Goal: Task Accomplishment & Management: Manage account settings

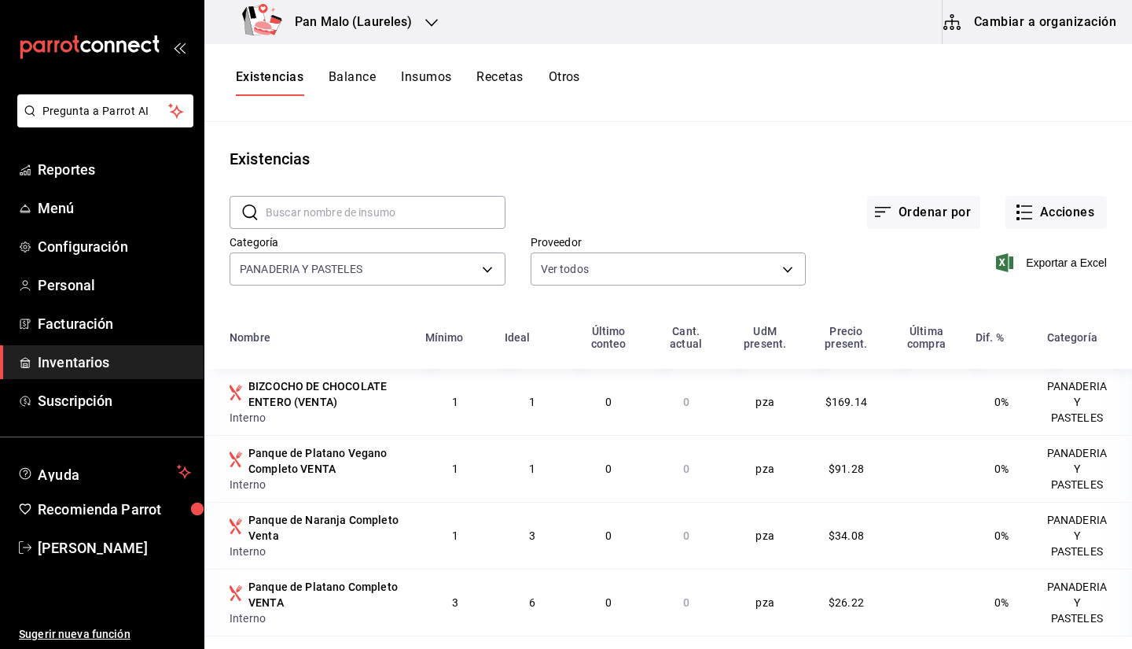
scroll to position [2688, 0]
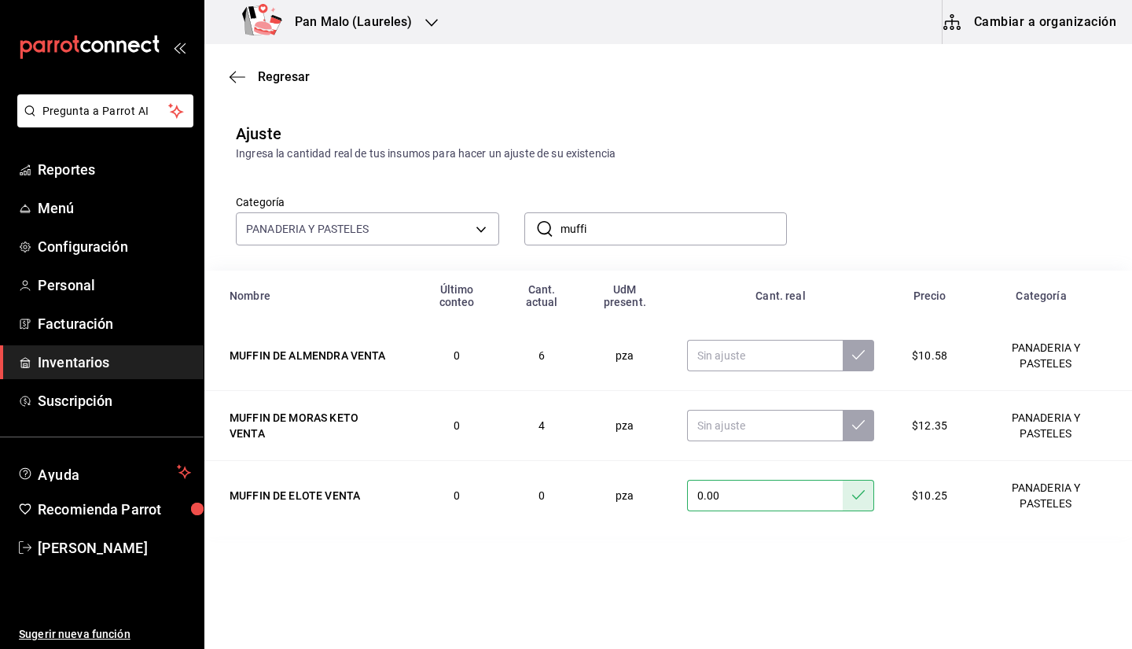
click at [113, 41] on icon "mailbox folders" at bounding box center [89, 47] width 141 height 24
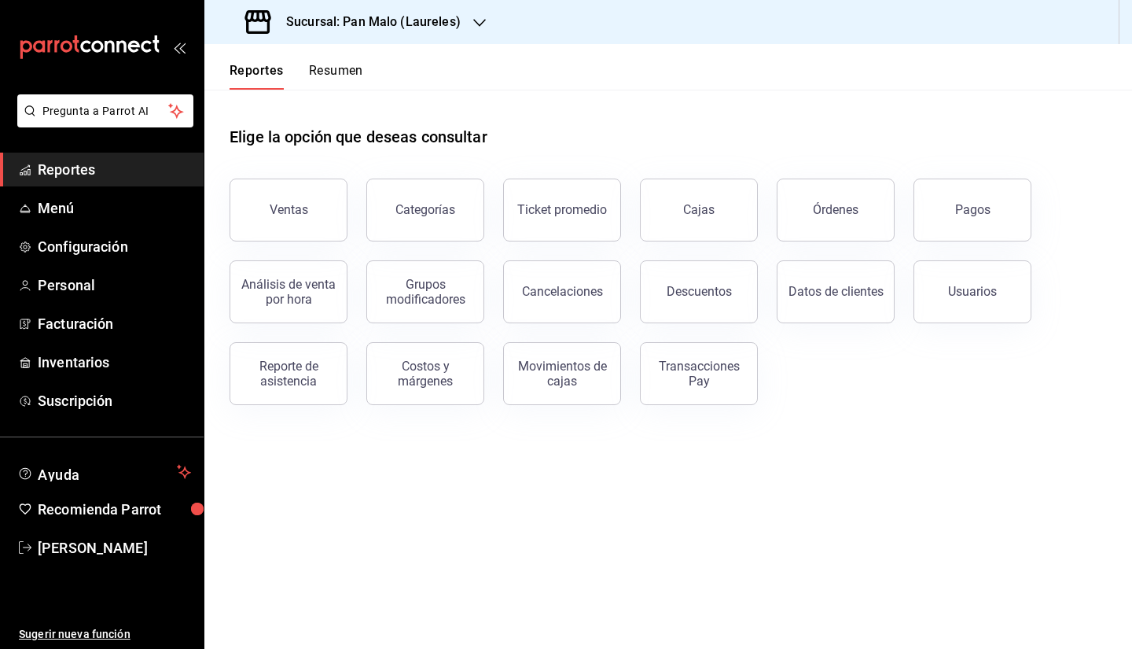
click at [416, 24] on h3 "Sucursal: Pan Malo (Laureles)" at bounding box center [367, 22] width 187 height 19
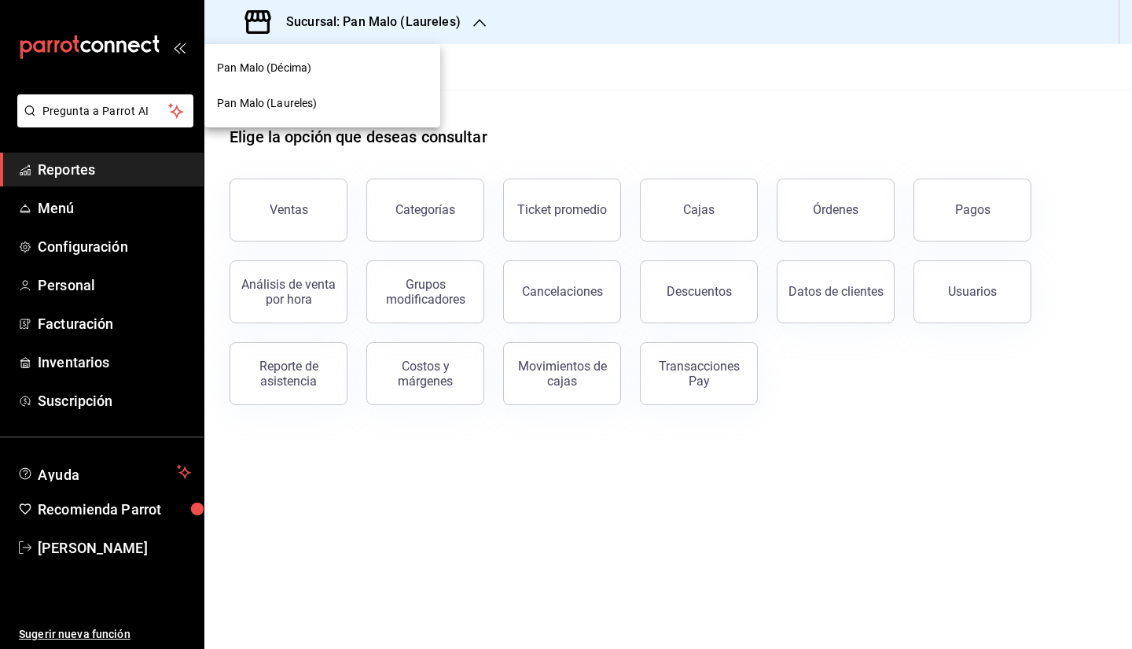
click at [542, 80] on div at bounding box center [566, 324] width 1132 height 649
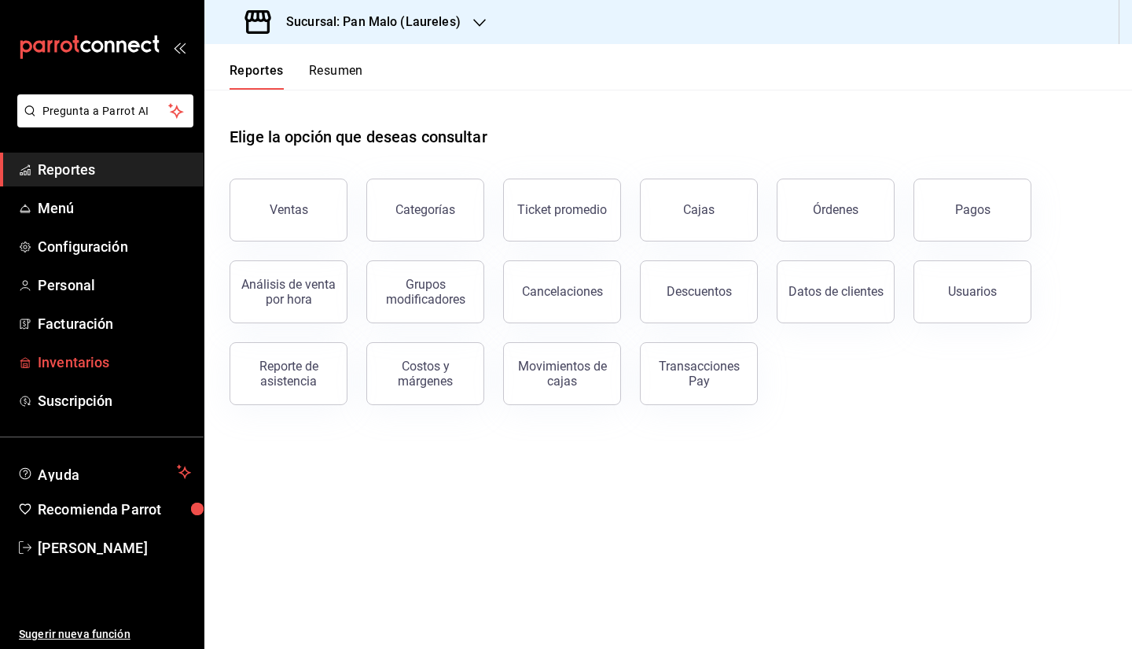
click at [104, 366] on span "Inventarios" at bounding box center [114, 361] width 153 height 21
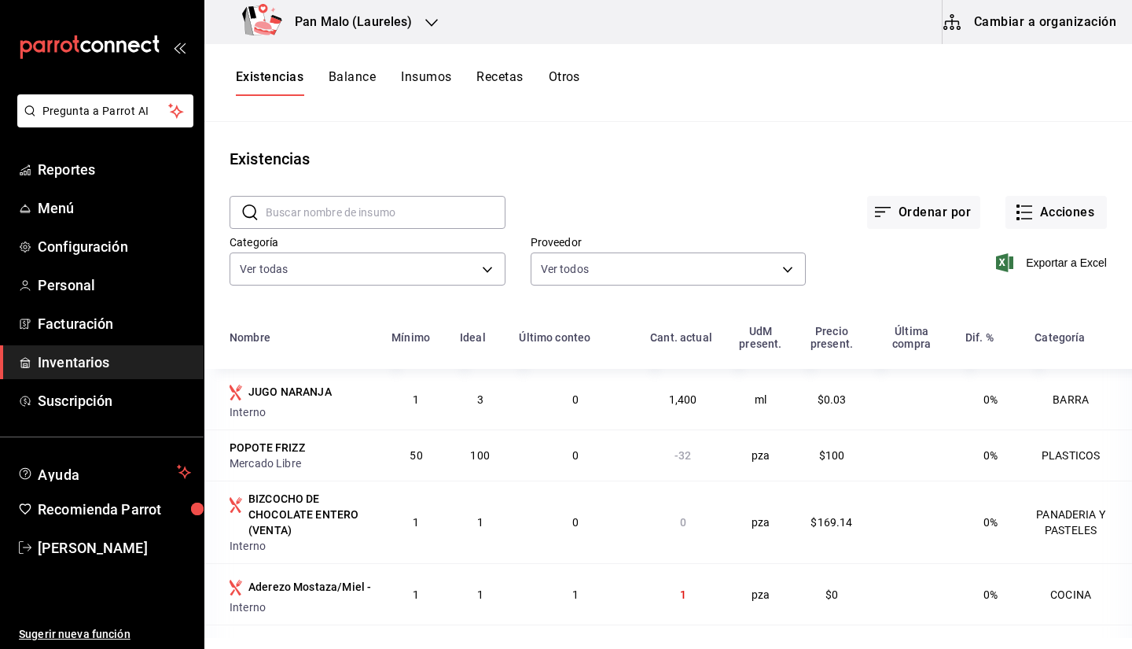
click at [955, 153] on div "Existencias" at bounding box center [668, 159] width 928 height 24
click at [1008, 199] on button "Acciones" at bounding box center [1055, 212] width 101 height 33
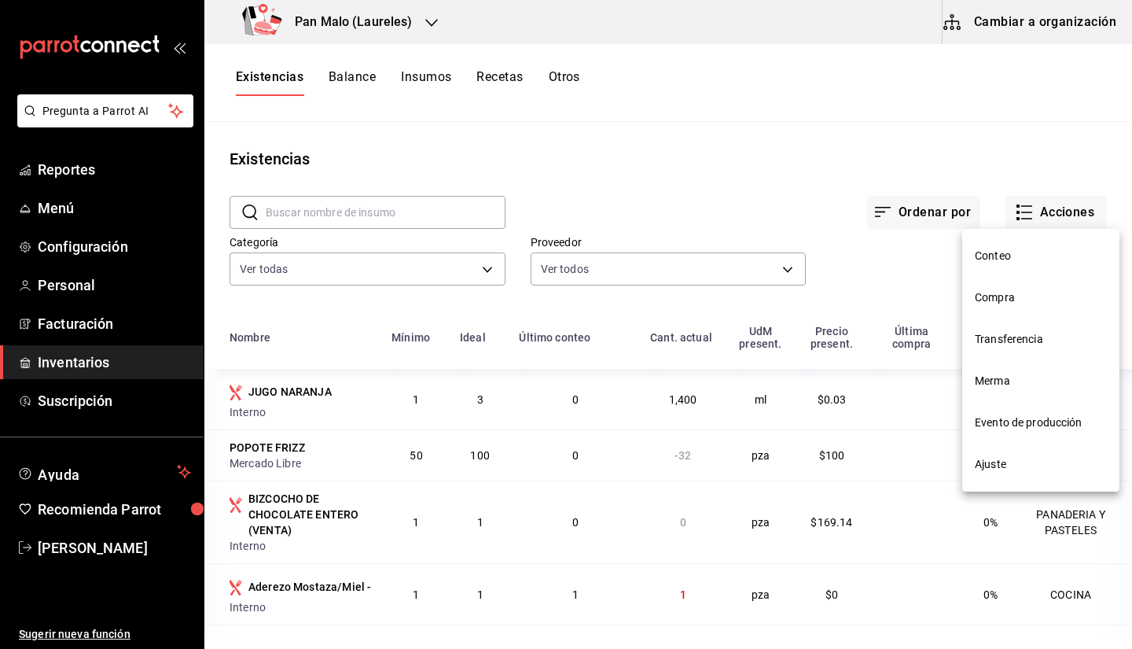
click at [760, 59] on div at bounding box center [566, 324] width 1132 height 649
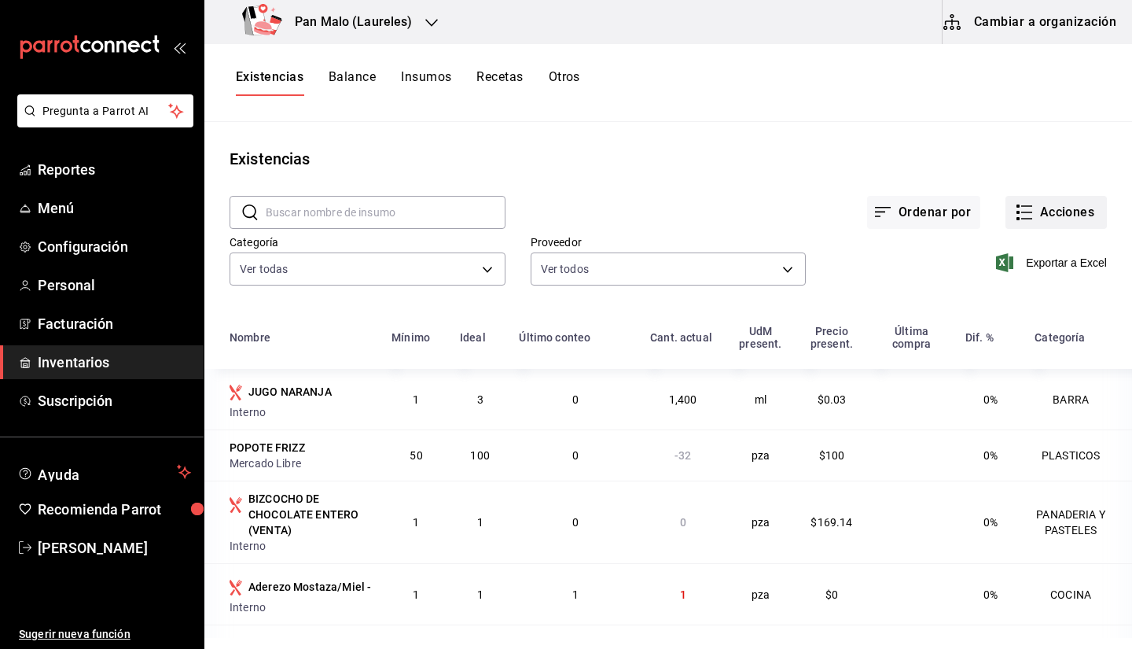
click at [1023, 221] on button "Acciones" at bounding box center [1055, 212] width 101 height 33
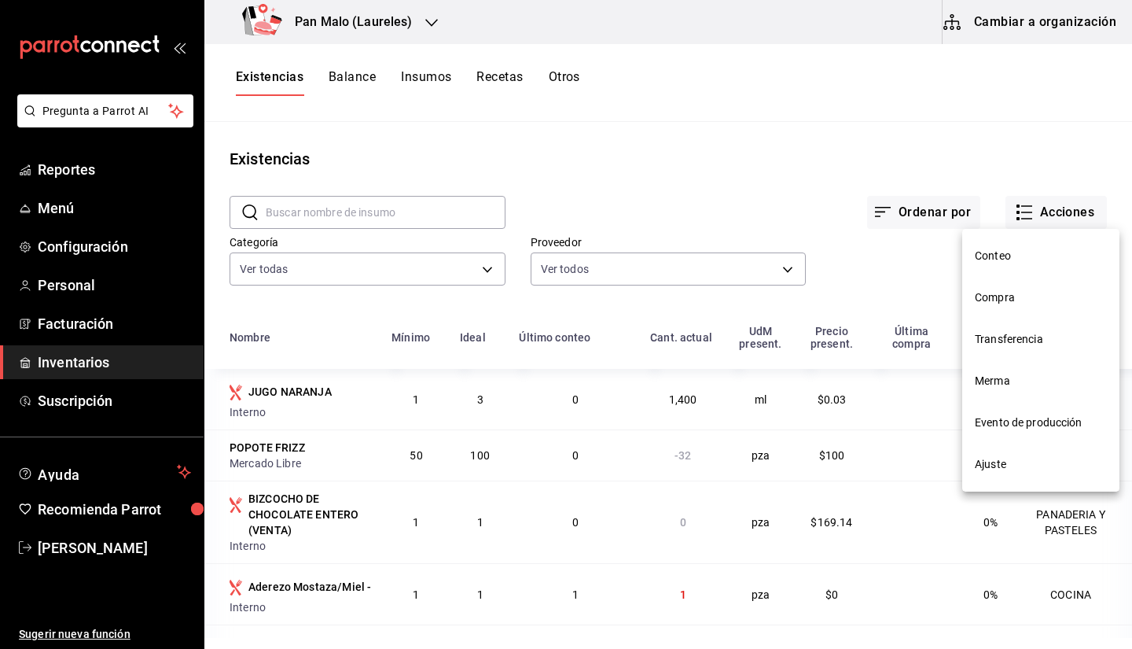
click at [1015, 288] on li "Compra" at bounding box center [1040, 298] width 157 height 42
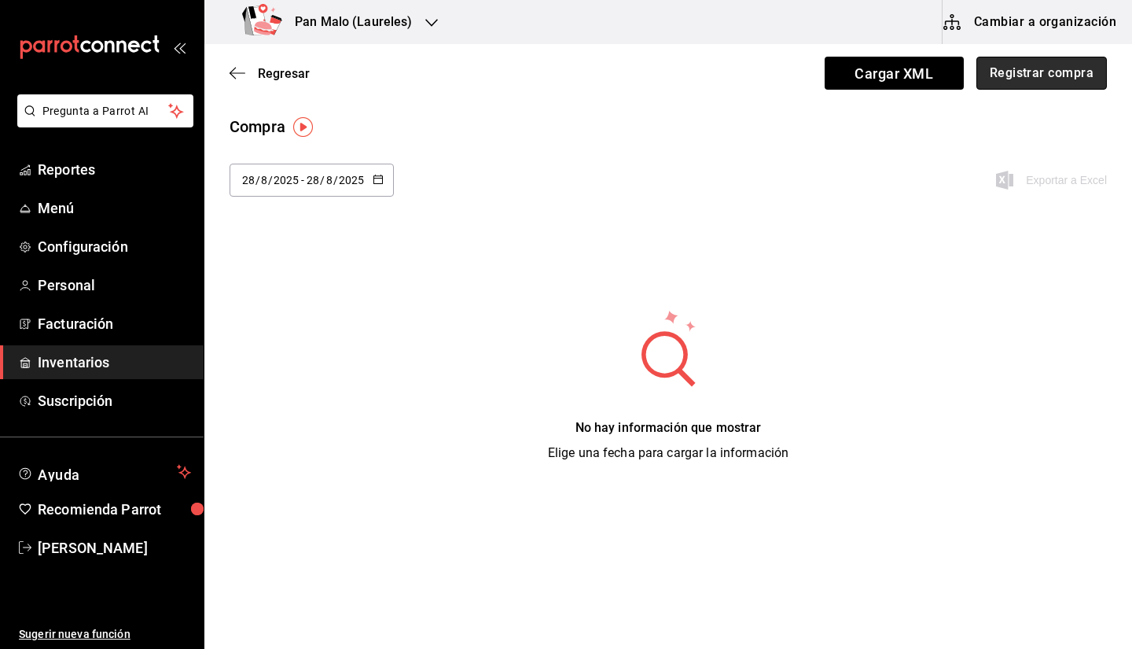
click at [1033, 78] on button "Registrar compra" at bounding box center [1041, 73] width 130 height 33
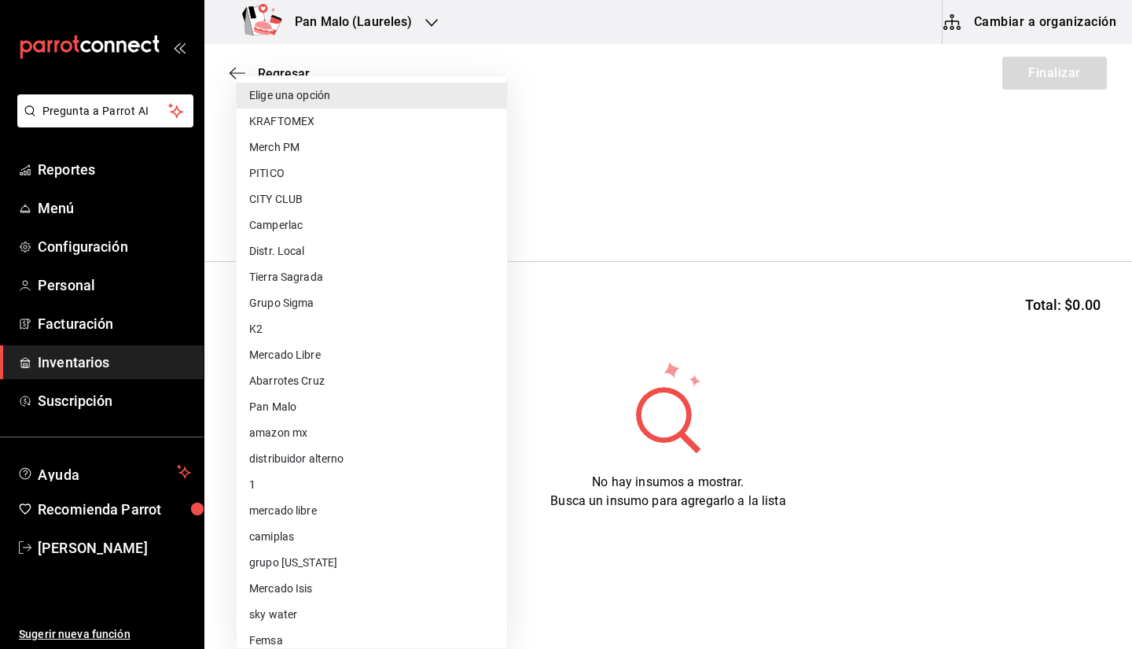
click at [380, 192] on body "Pregunta a Parrot AI Reportes Menú Configuración Personal Facturación Inventari…" at bounding box center [566, 280] width 1132 height 560
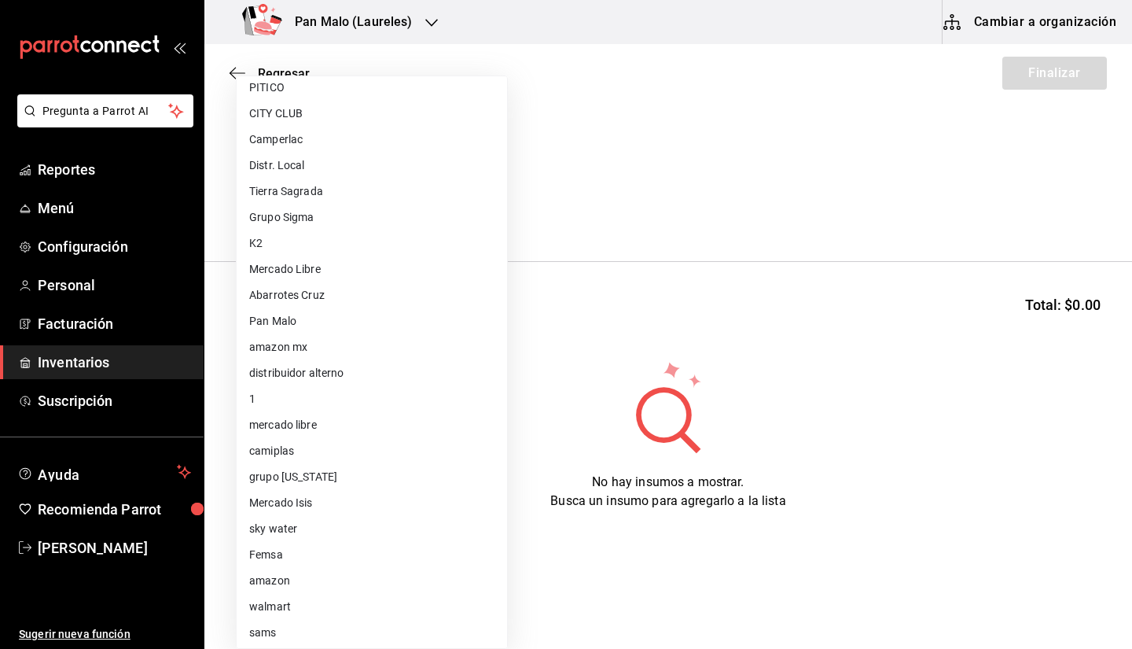
scroll to position [97, 0]
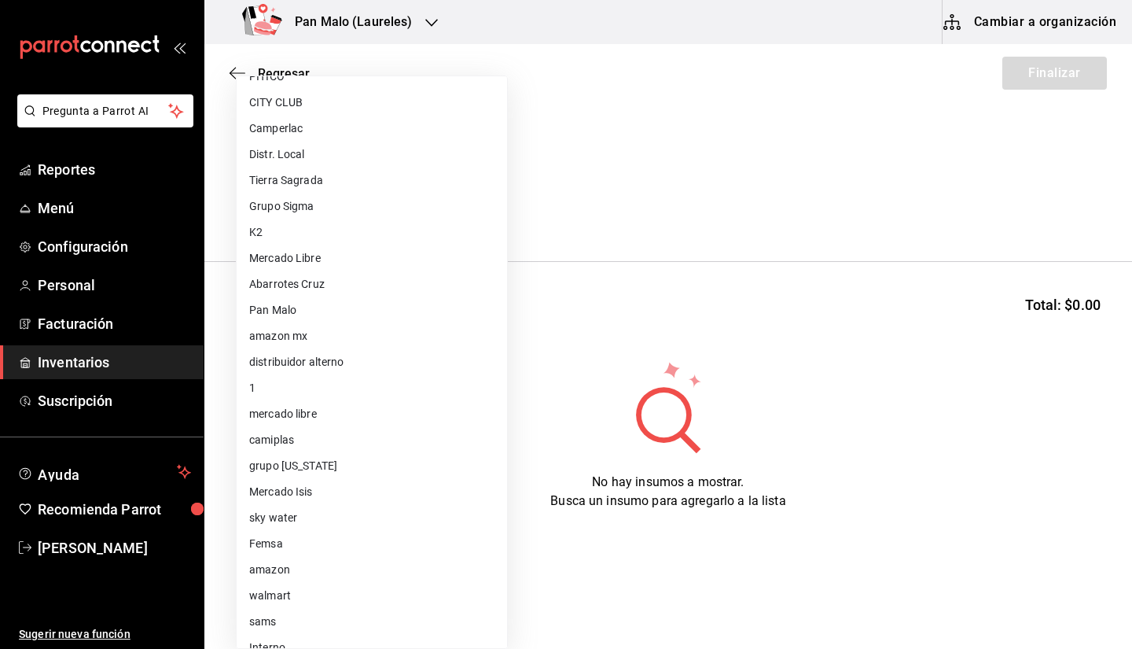
click at [705, 298] on div at bounding box center [566, 324] width 1132 height 649
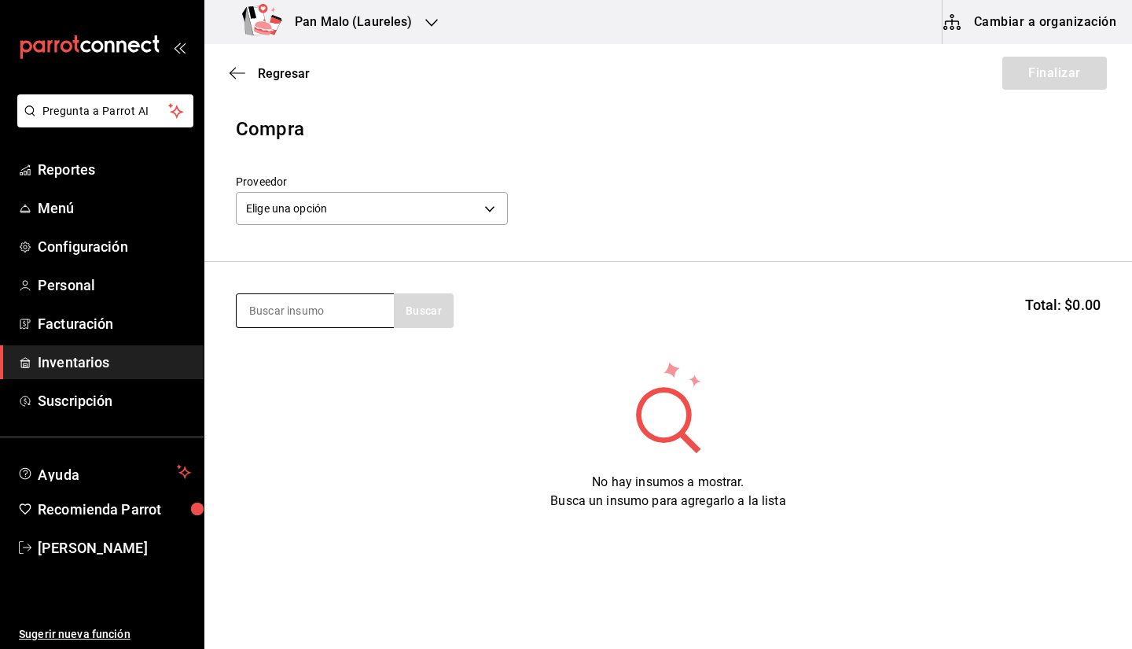
click at [296, 311] on input at bounding box center [315, 310] width 157 height 33
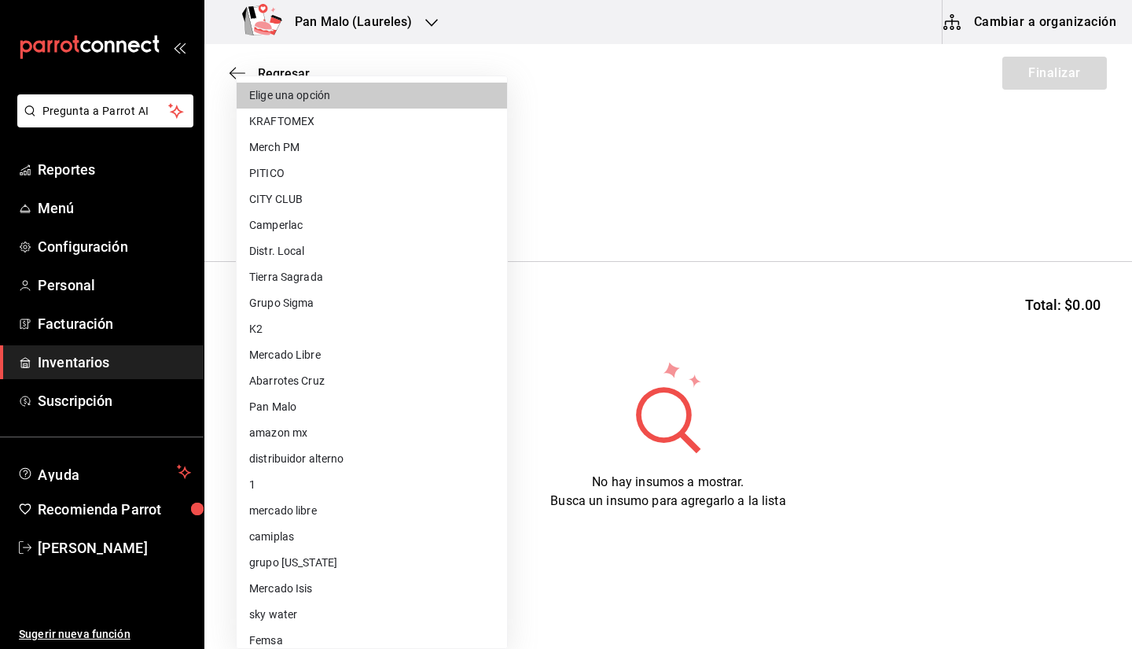
click at [384, 213] on body "Pregunta a Parrot AI Reportes Menú Configuración Personal Facturación Inventari…" at bounding box center [566, 280] width 1132 height 560
click at [611, 263] on div at bounding box center [566, 324] width 1132 height 649
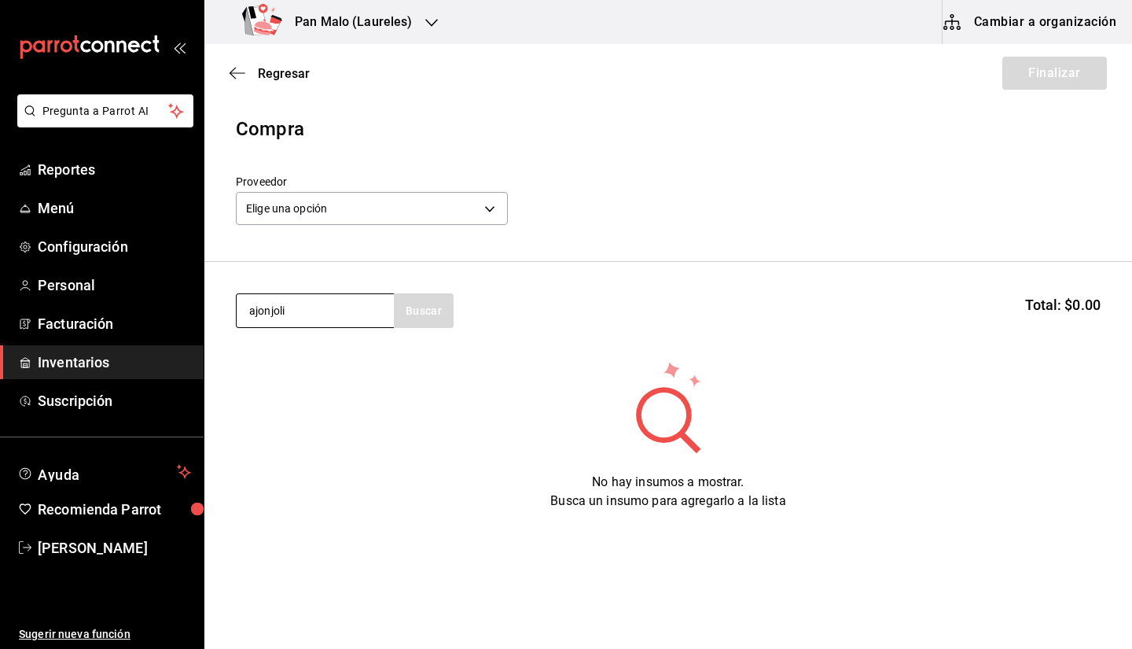
click at [346, 316] on input "ajonjoli" at bounding box center [315, 310] width 157 height 33
type input "ajon"
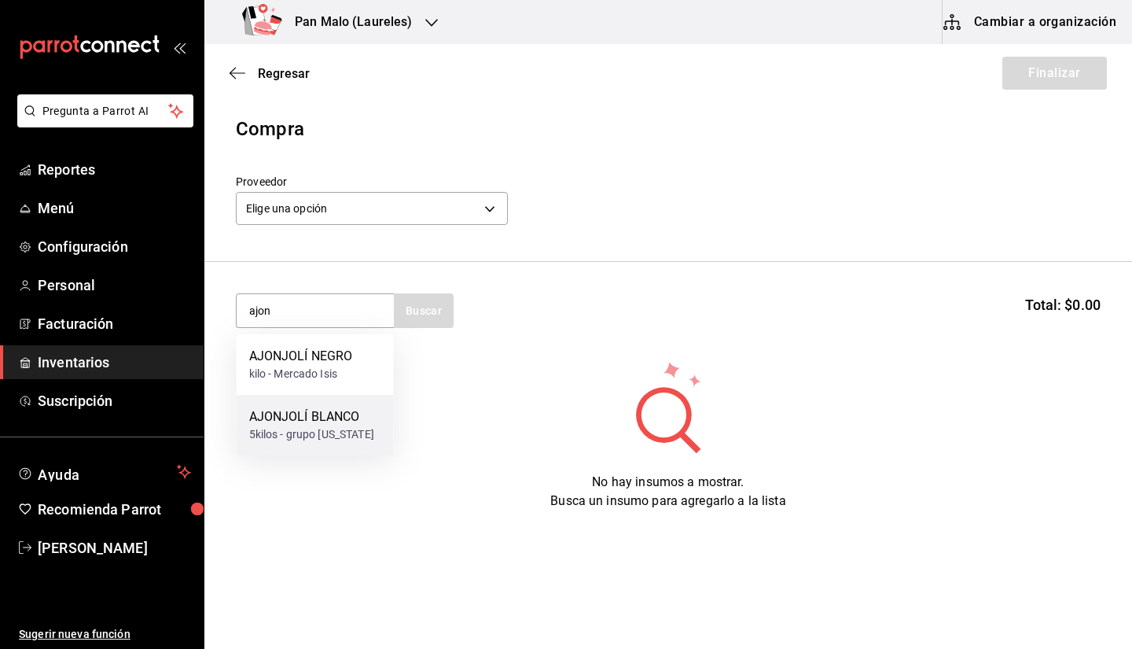
click at [375, 419] on div "AJONJOLÍ [PERSON_NAME] 5kilos - grupo [US_STATE]" at bounding box center [315, 425] width 157 height 61
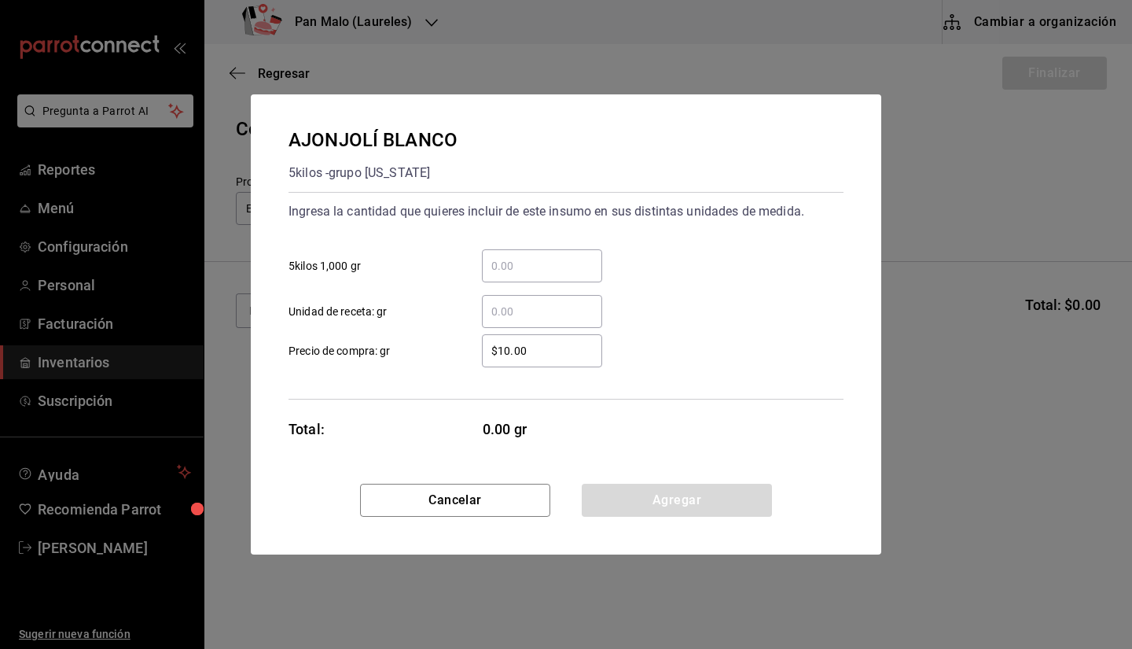
click at [513, 262] on input "​ 5kilos 1,000 gr" at bounding box center [542, 265] width 120 height 19
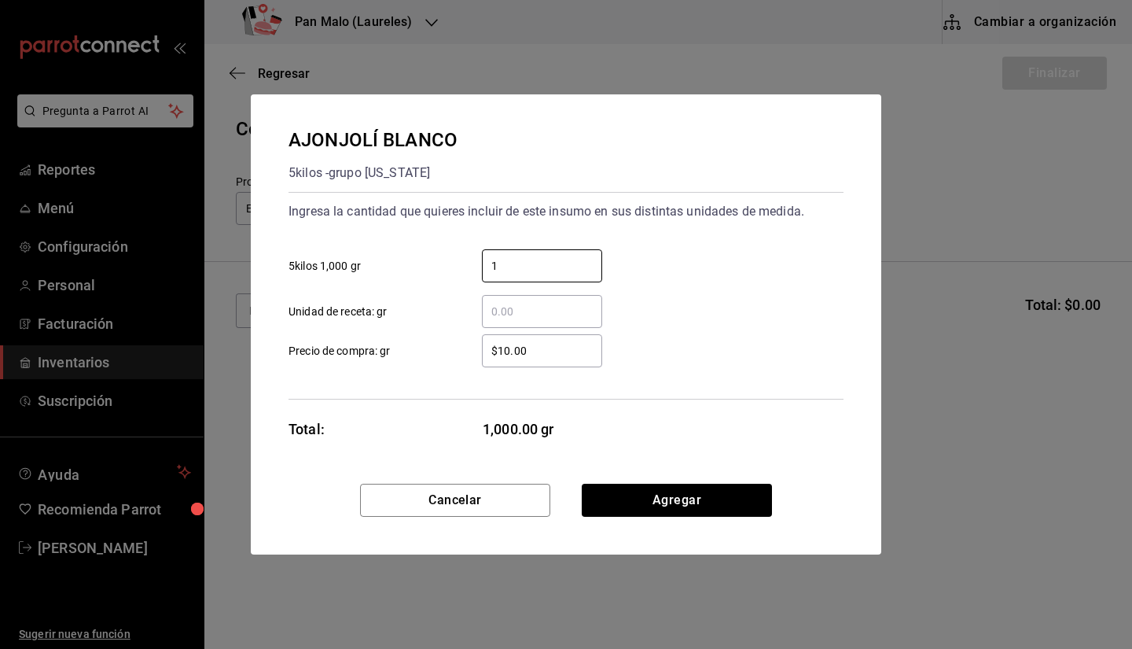
type input "1"
click at [707, 243] on div "1 ​ 5kilos 1,000 gr" at bounding box center [560, 260] width 568 height 46
click at [563, 271] on input "1" at bounding box center [542, 265] width 120 height 19
type input "5"
click at [782, 329] on div "$10.00 ​ Precio de compra: gr" at bounding box center [560, 345] width 568 height 46
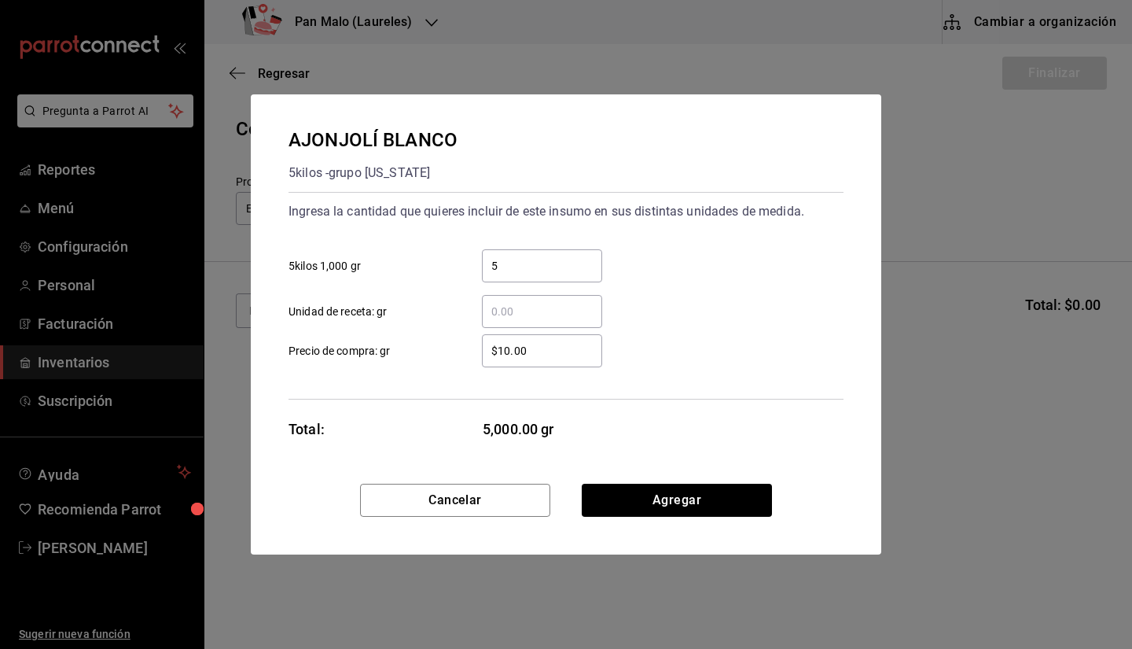
click at [580, 305] on input "​ Unidad de receta: gr" at bounding box center [542, 311] width 120 height 19
click at [513, 347] on input "$10.00" at bounding box center [542, 350] width 120 height 19
type input "$562.13"
click at [663, 503] on button "Agregar" at bounding box center [677, 499] width 190 height 33
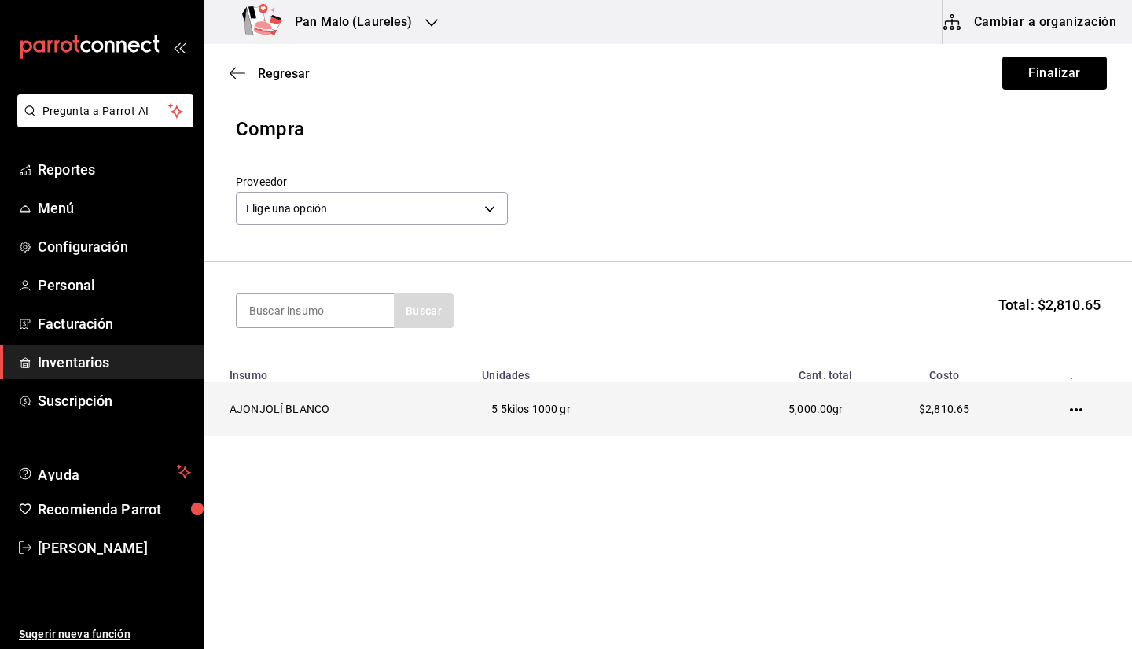
click at [1070, 413] on icon "button" at bounding box center [1076, 409] width 13 height 13
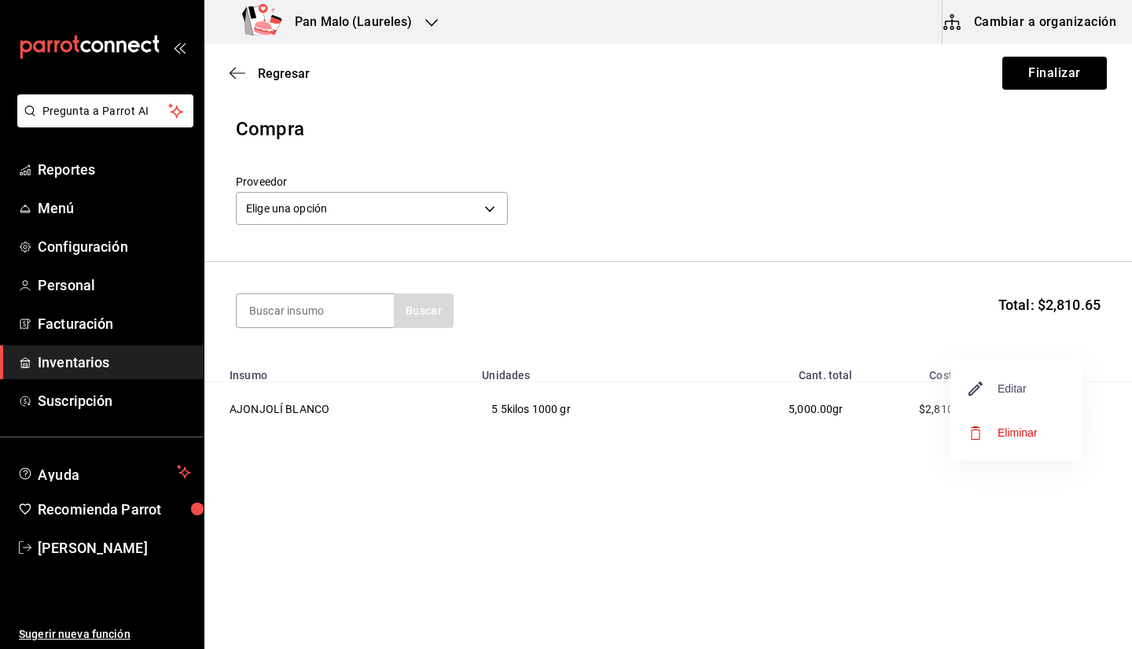
click at [1005, 388] on span "Editar" at bounding box center [997, 388] width 57 height 19
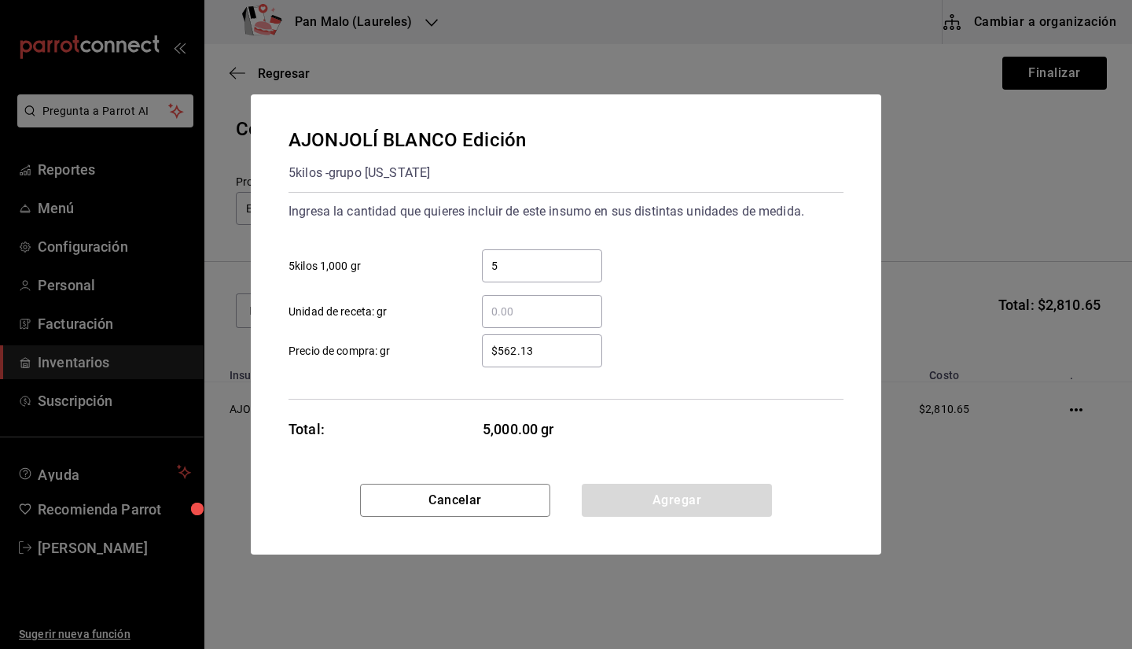
click at [587, 355] on input "$562.13" at bounding box center [542, 350] width 120 height 19
click at [552, 273] on input "5" at bounding box center [542, 265] width 120 height 19
click at [518, 492] on button "Cancelar" at bounding box center [455, 499] width 190 height 33
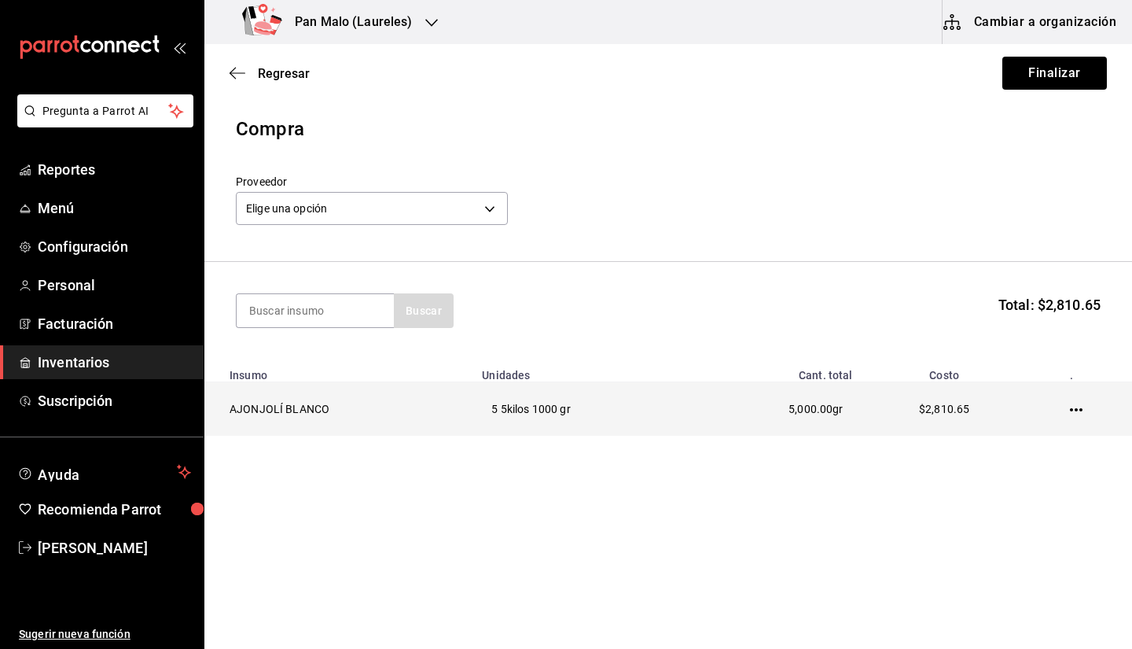
click at [1080, 417] on td at bounding box center [1079, 409] width 105 height 54
click at [1084, 413] on td at bounding box center [1079, 409] width 105 height 54
click at [1078, 410] on icon "button" at bounding box center [1076, 409] width 13 height 13
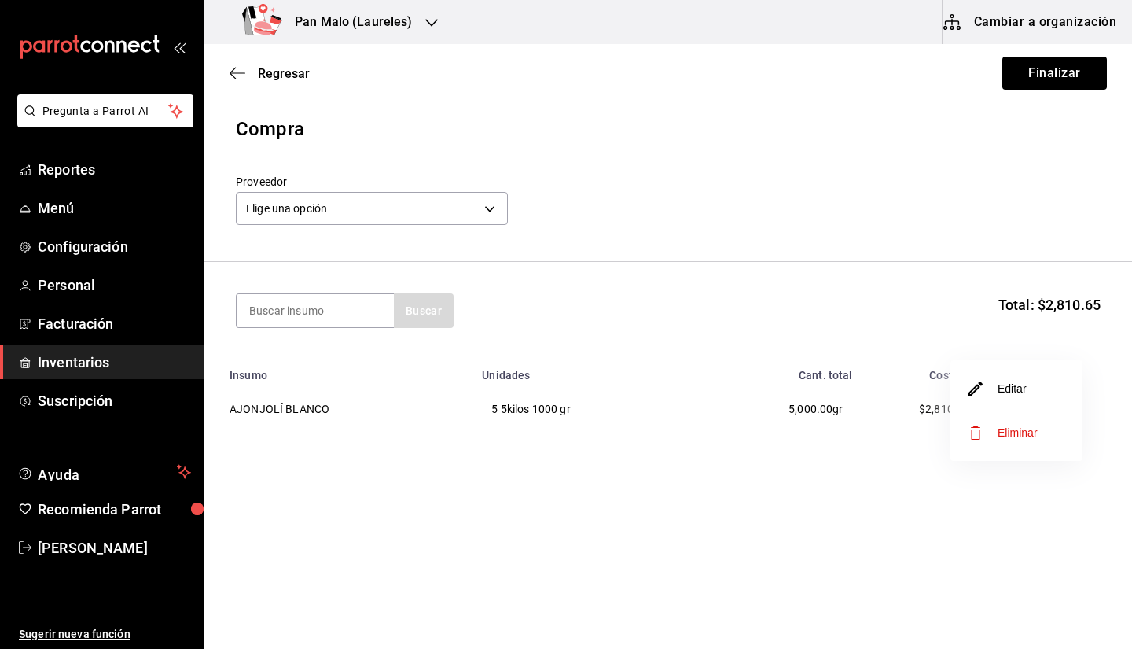
click at [1042, 397] on li "Editar" at bounding box center [1016, 388] width 132 height 44
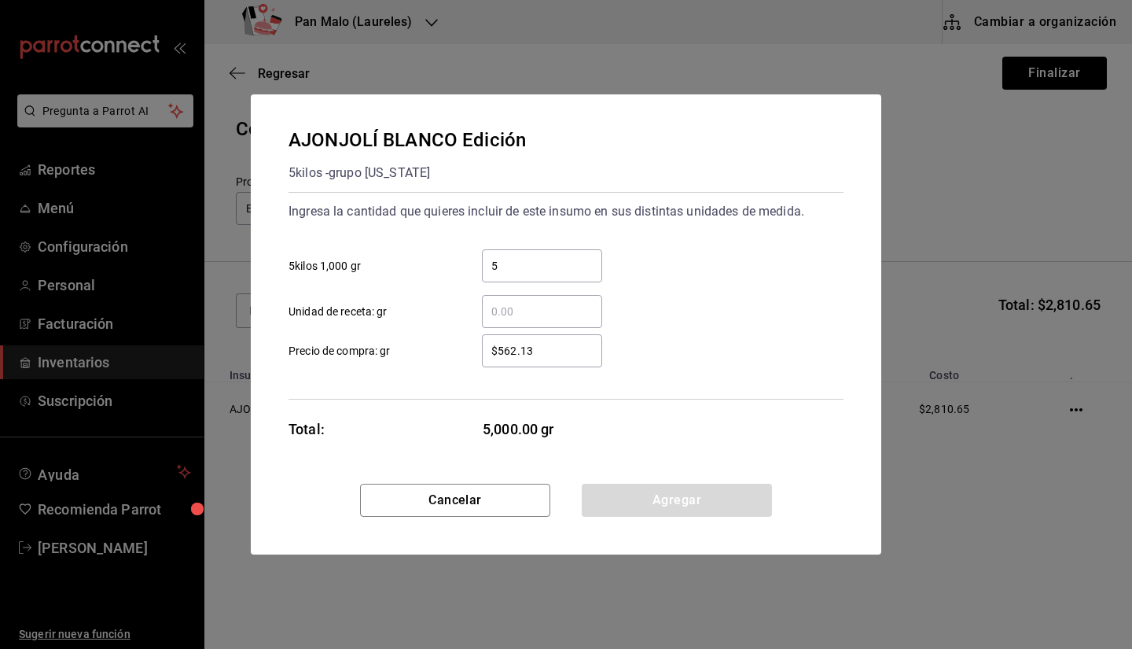
click at [559, 353] on input "$562.13" at bounding box center [542, 350] width 120 height 19
click at [529, 353] on input "$562.13" at bounding box center [542, 350] width 120 height 19
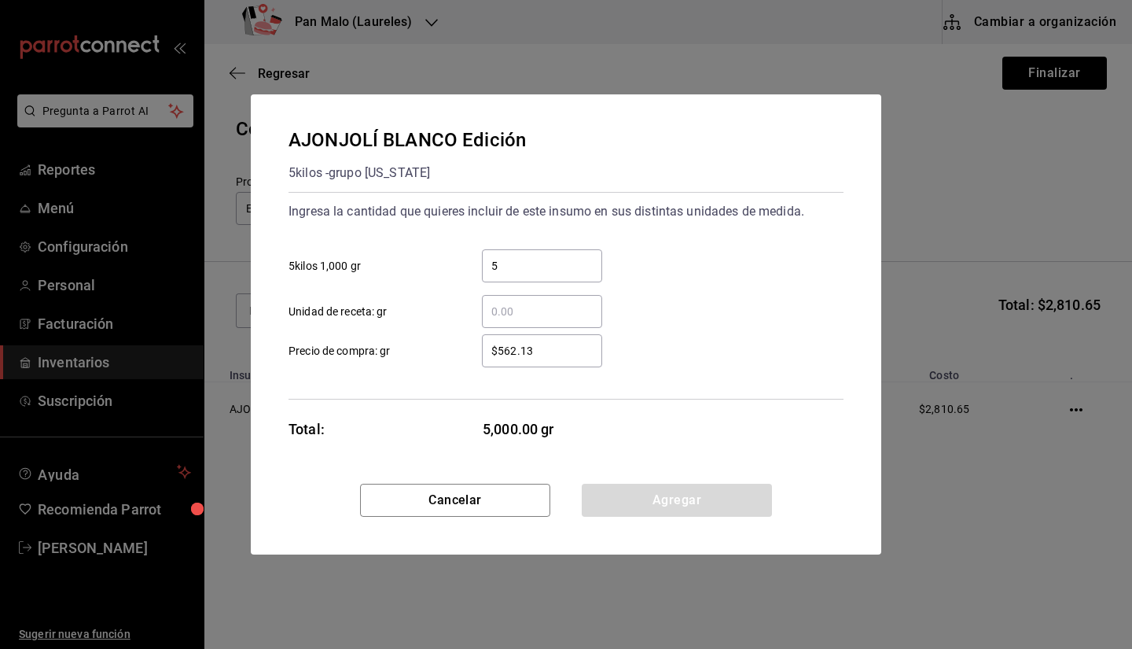
click at [529, 353] on input "$562.13" at bounding box center [542, 350] width 120 height 19
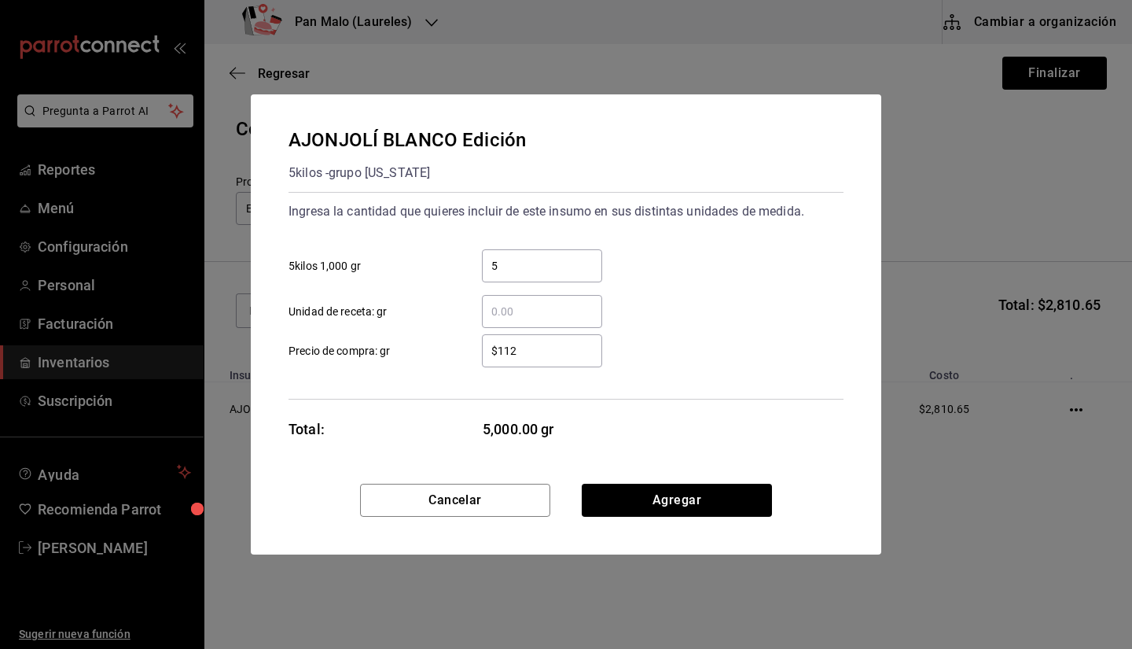
click at [567, 360] on div "$112 ​" at bounding box center [542, 350] width 120 height 33
click at [567, 360] on input "$112" at bounding box center [542, 350] width 120 height 19
type input "$112.42"
click at [638, 493] on button "Agregar" at bounding box center [677, 499] width 190 height 33
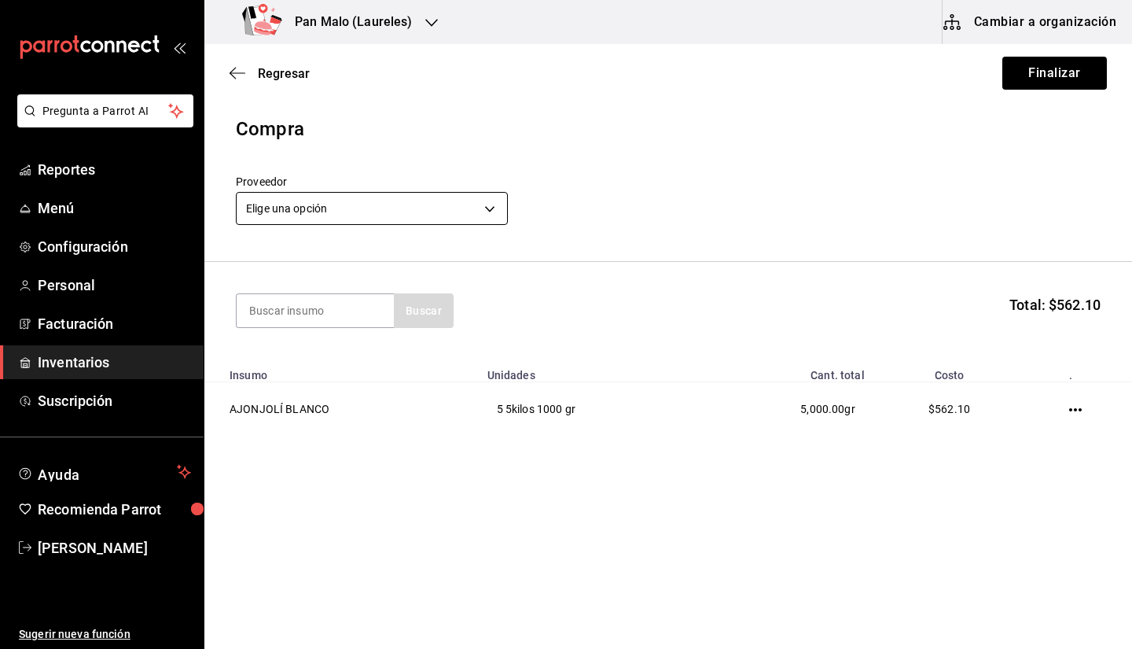
click at [420, 201] on body "Pregunta a Parrot AI Reportes Menú Configuración Personal Facturación Inventari…" at bounding box center [566, 280] width 1132 height 560
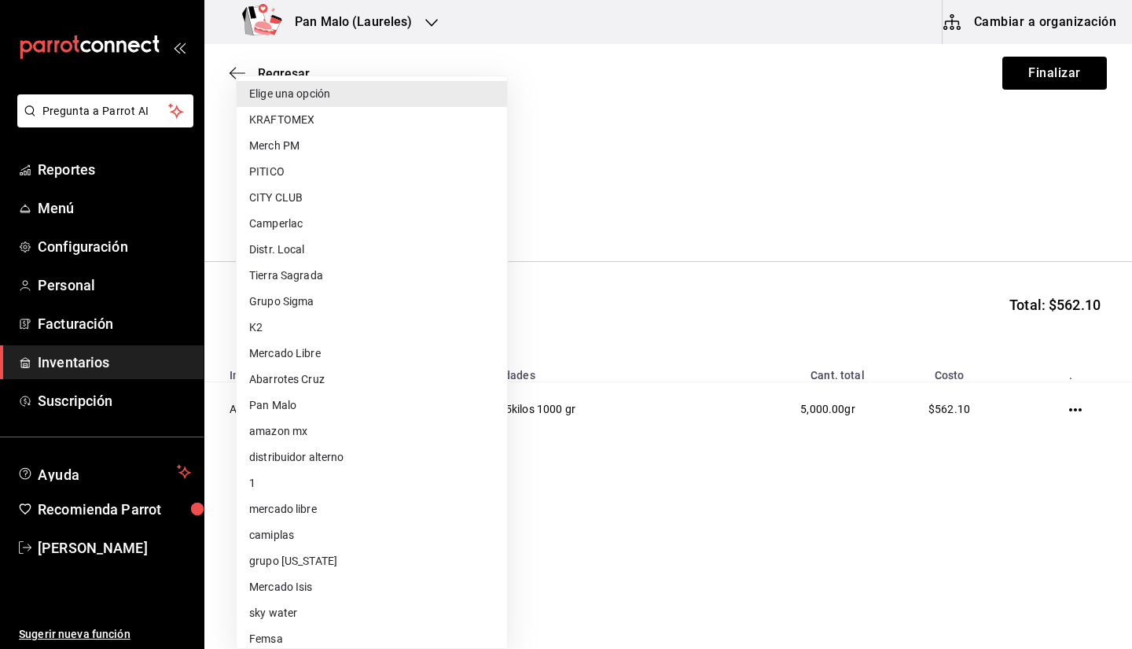
scroll to position [0, 0]
click at [363, 557] on li "grupo [US_STATE]" at bounding box center [372, 562] width 270 height 26
type input "35f5d814-04dd-40b2-b51c-400a1c2d161f"
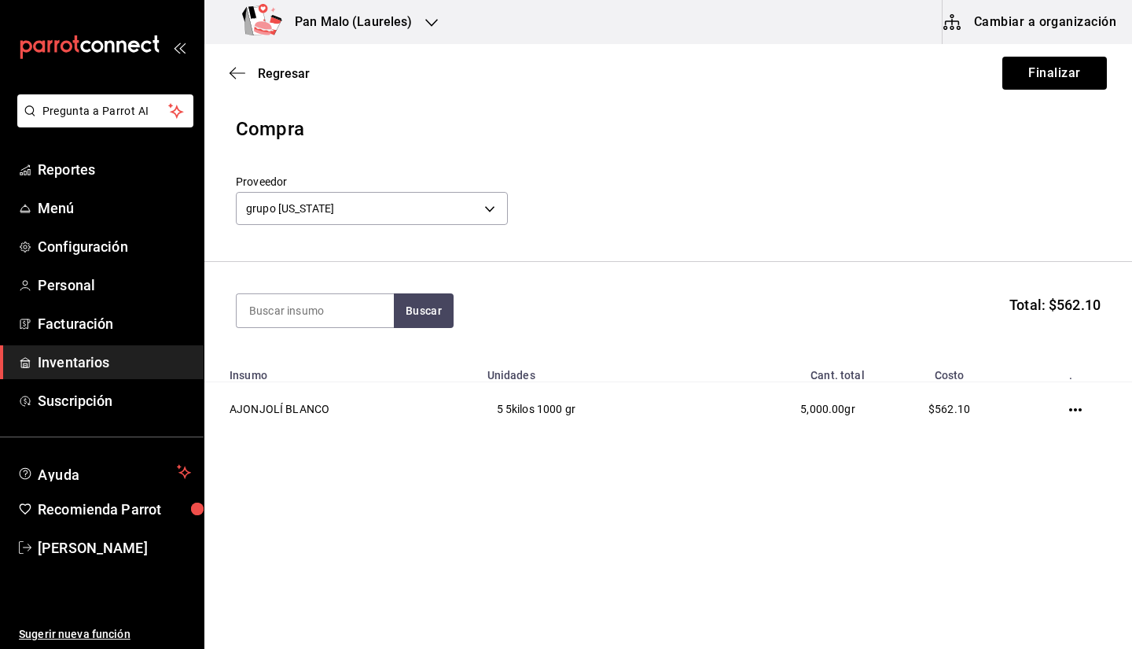
click at [1060, 92] on div "Regresar Finalizar" at bounding box center [668, 73] width 928 height 58
click at [1049, 84] on button "Finalizar" at bounding box center [1054, 73] width 105 height 33
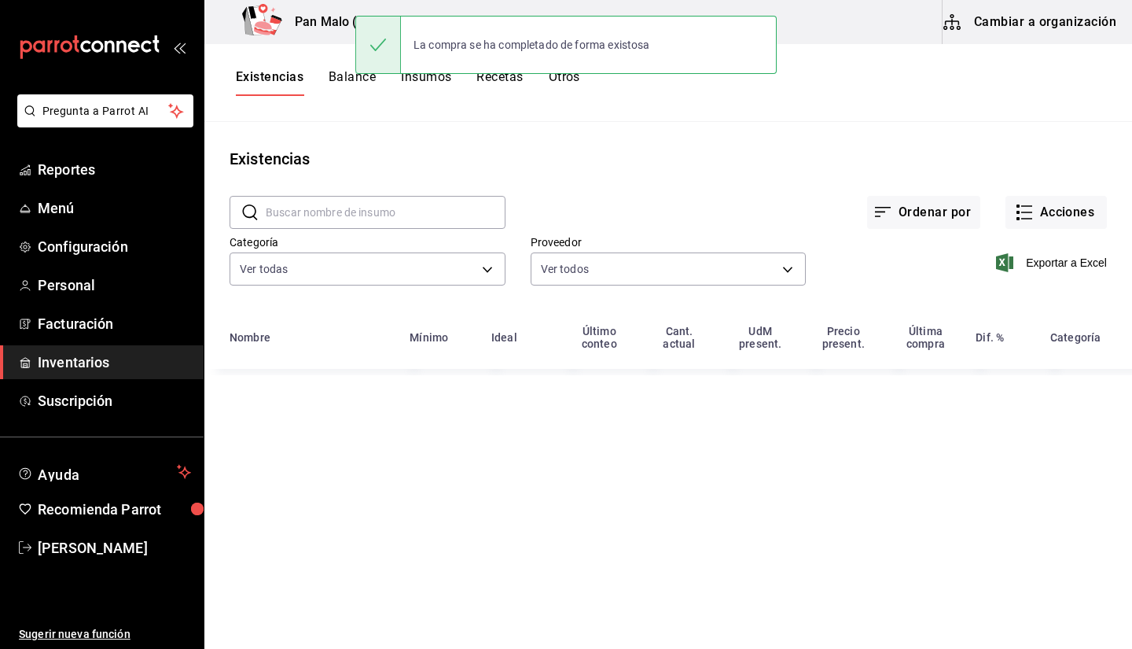
click at [795, 168] on div "Existencias" at bounding box center [668, 159] width 928 height 24
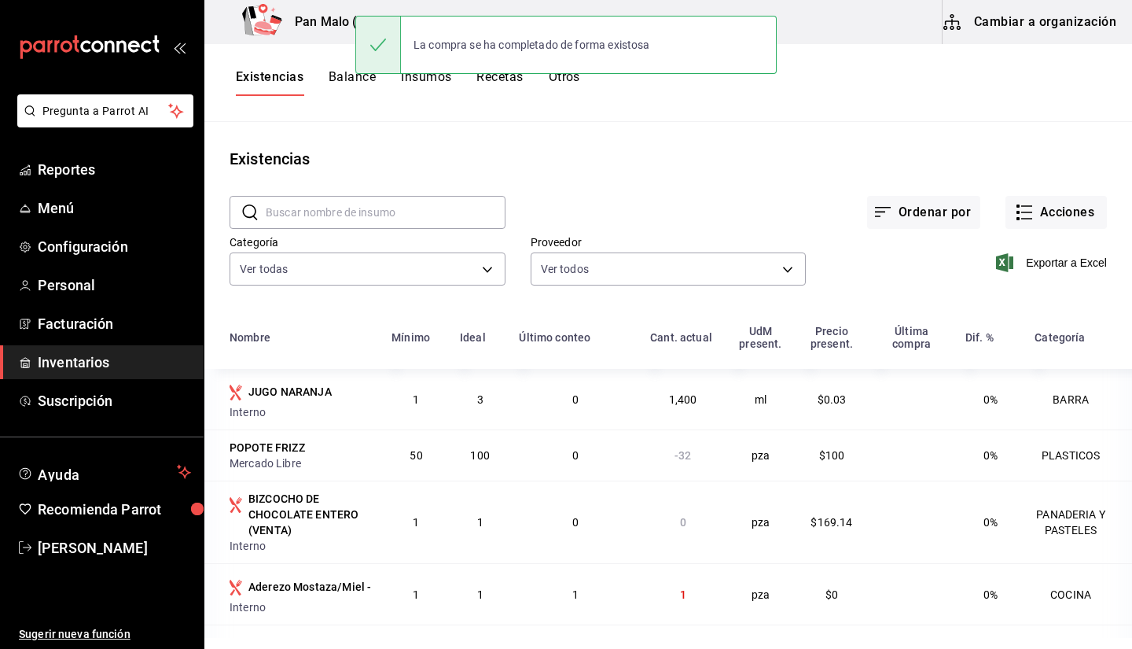
click at [353, 24] on h3 "Pan Malo (Laureles)" at bounding box center [347, 22] width 130 height 19
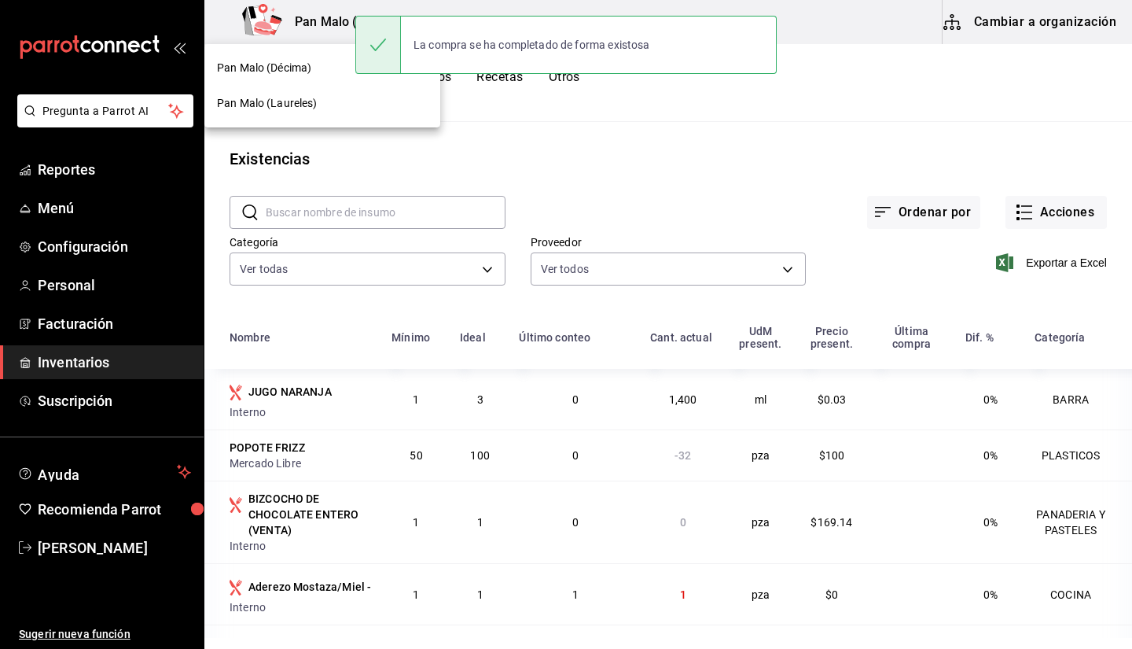
click at [344, 28] on div at bounding box center [566, 324] width 1132 height 649
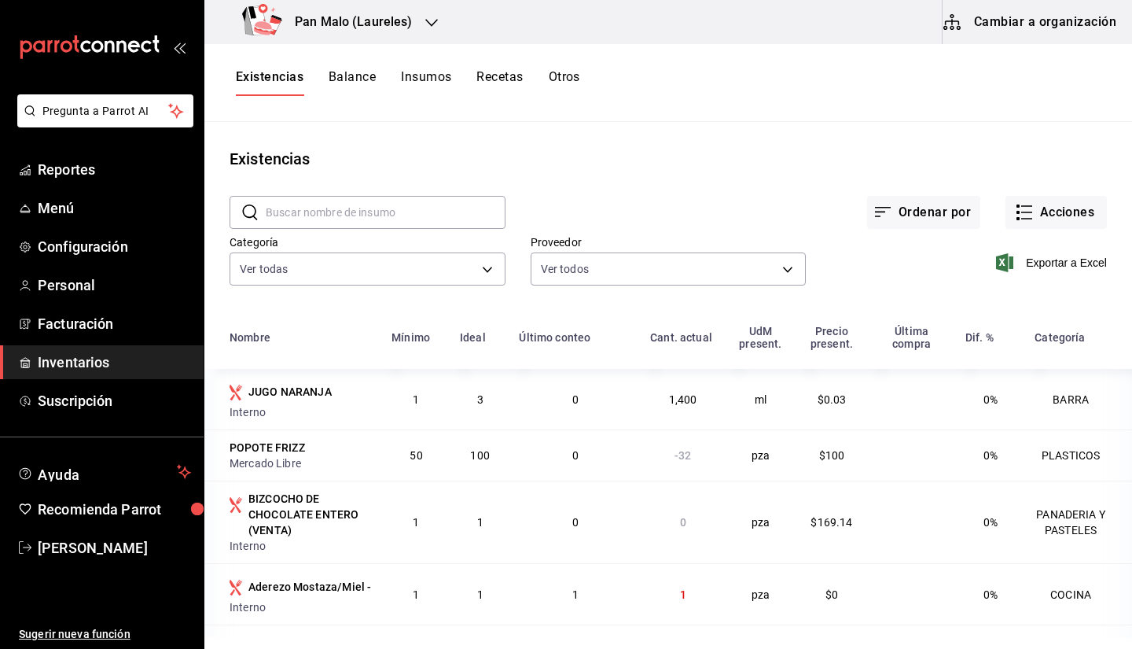
click at [489, 198] on input "text" at bounding box center [386, 212] width 240 height 31
click at [566, 172] on div "Ordenar por Acciones" at bounding box center [805, 200] width 601 height 58
click at [454, 207] on input "text" at bounding box center [386, 212] width 240 height 31
click at [1060, 212] on button "Acciones" at bounding box center [1055, 212] width 101 height 33
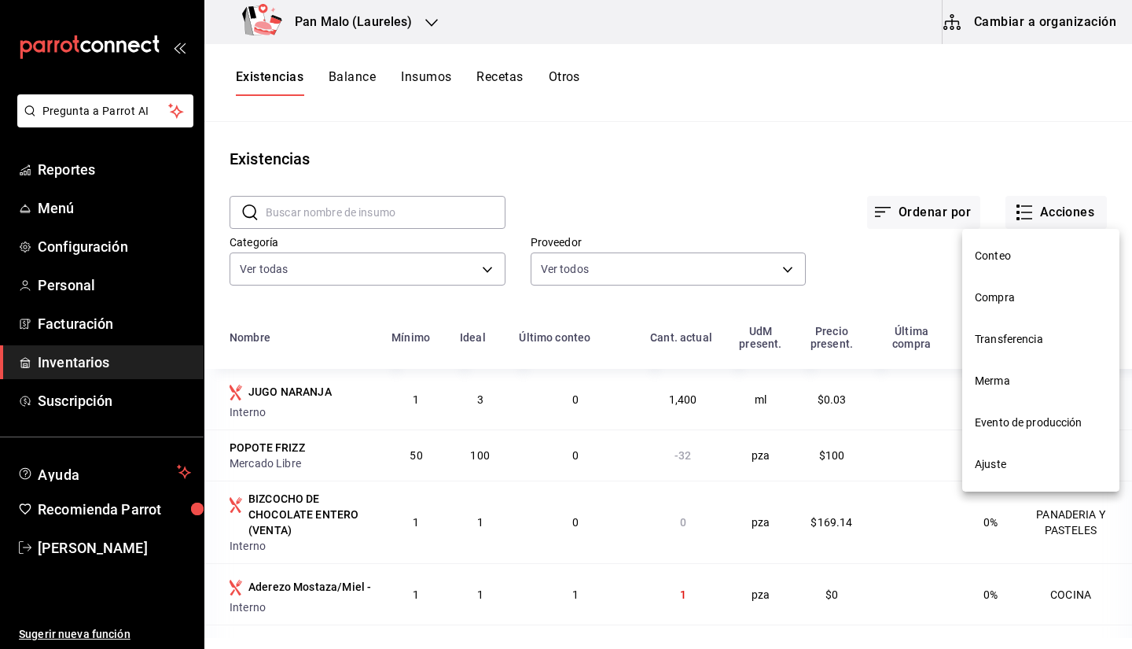
click at [913, 158] on div at bounding box center [566, 324] width 1132 height 649
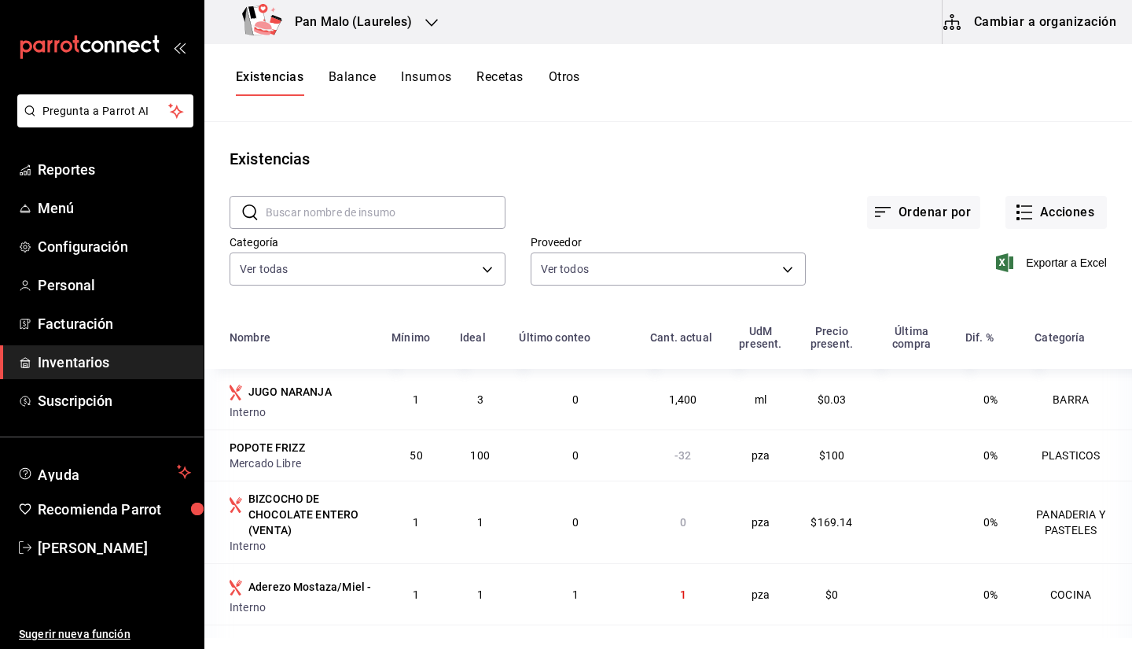
click at [841, 123] on main "Existencias ​ ​ Ordenar por Acciones Categoría Ver todas 70f7bd2c-2c71-4982-af5…" at bounding box center [668, 380] width 928 height 516
click at [905, 119] on div "Existencias Balance Insumos Recetas Otros" at bounding box center [668, 83] width 928 height 78
click at [565, 83] on button "Otros" at bounding box center [564, 82] width 31 height 27
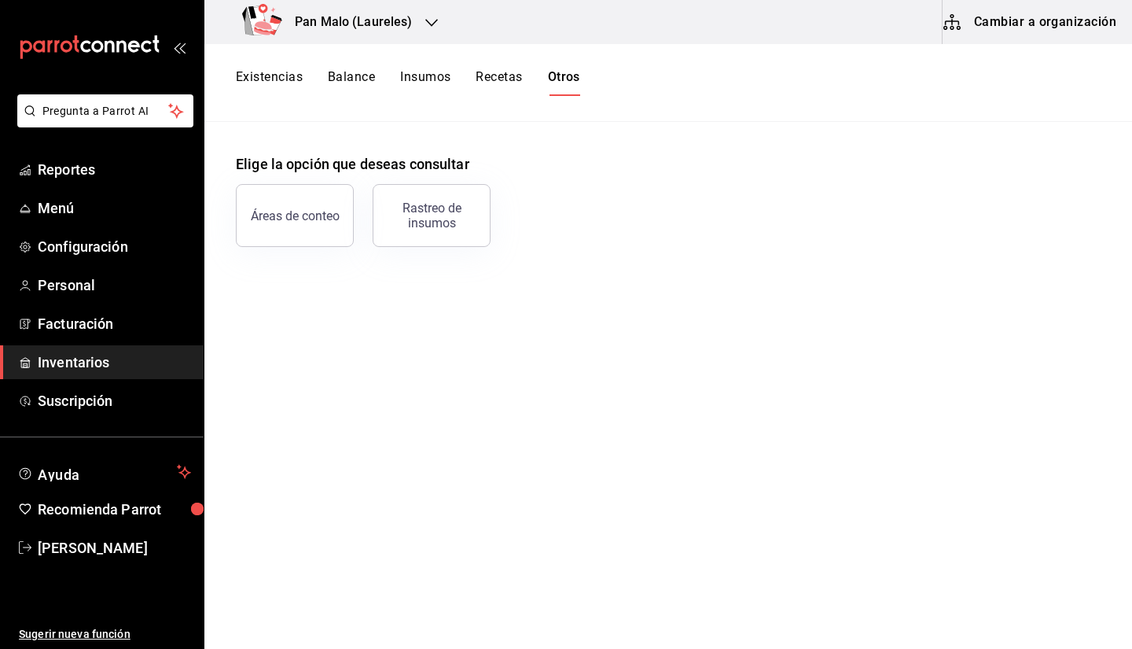
click at [270, 79] on button "Existencias" at bounding box center [269, 82] width 67 height 27
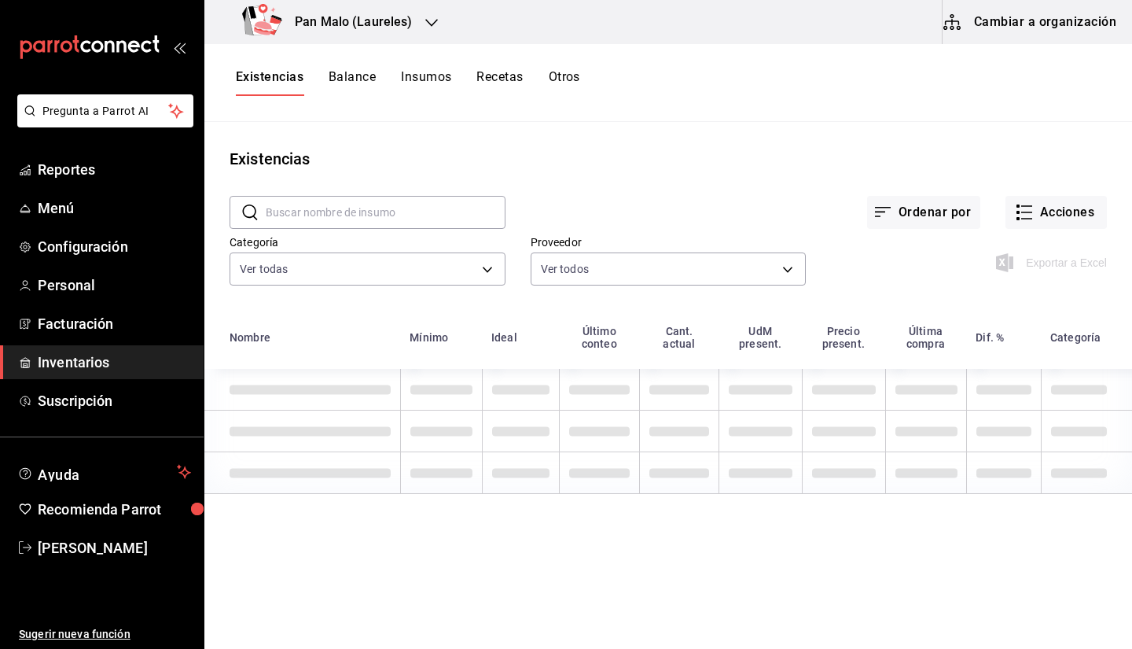
click at [438, 222] on input "text" at bounding box center [386, 212] width 240 height 31
click at [433, 219] on input "text" at bounding box center [386, 212] width 240 height 31
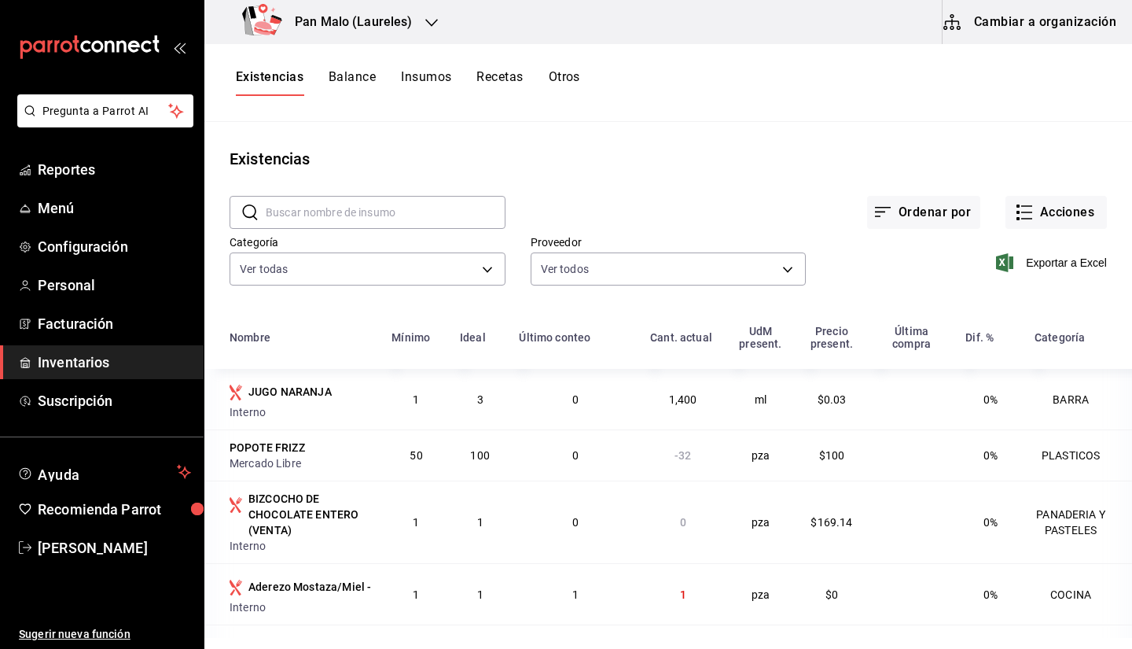
click at [417, 211] on input "text" at bounding box center [386, 212] width 240 height 31
click at [732, 200] on div "Ordenar por Acciones" at bounding box center [805, 200] width 601 height 58
click at [160, 369] on span "Inventarios" at bounding box center [114, 361] width 153 height 21
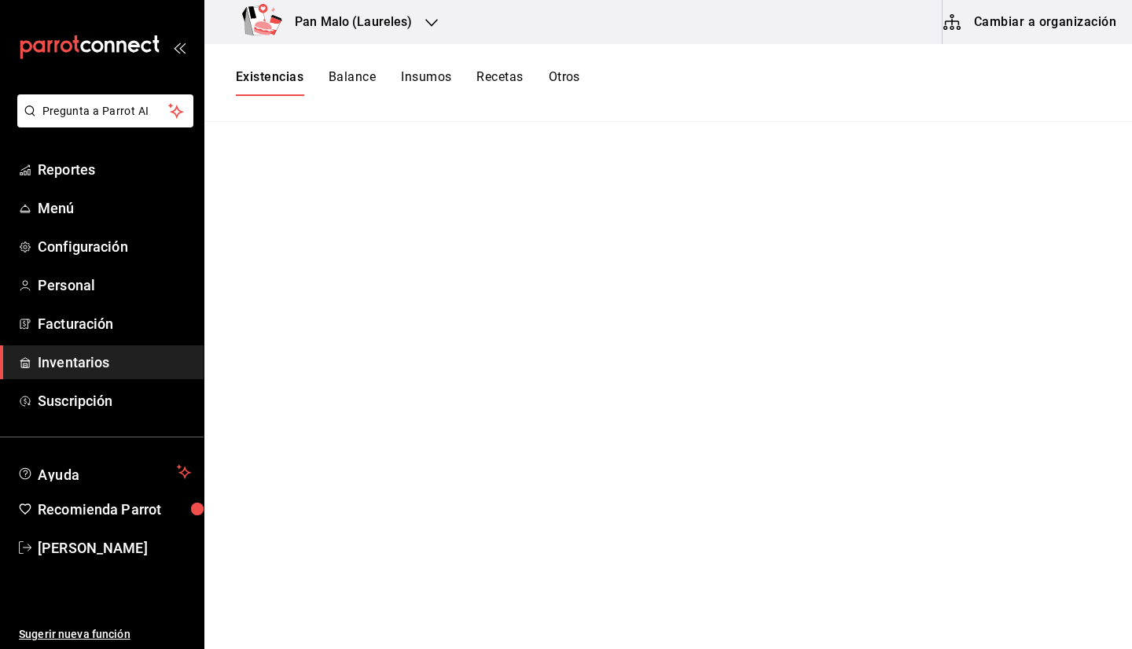
click at [493, 236] on main at bounding box center [668, 380] width 928 height 516
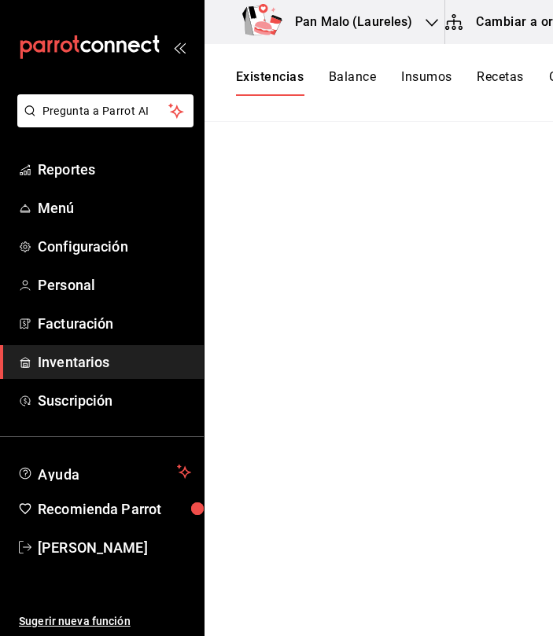
scroll to position [0, 79]
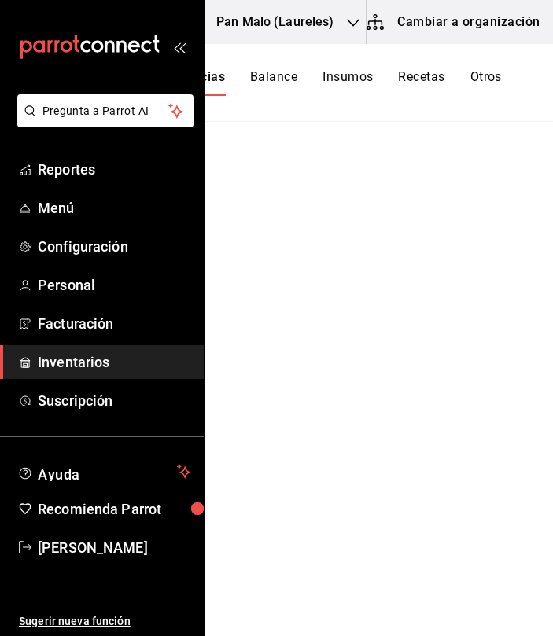
click at [480, 83] on button "Otros" at bounding box center [485, 82] width 31 height 27
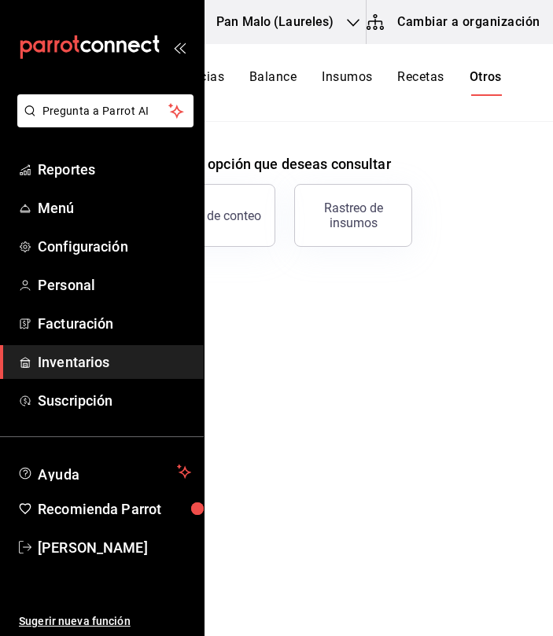
drag, startPoint x: 419, startPoint y: 37, endPoint x: 353, endPoint y: 36, distance: 66.0
click at [353, 36] on div "Pan Malo (Laureles) Cambiar a organización" at bounding box center [341, 22] width 430 height 44
click at [424, 22] on button "Cambiar a organización" at bounding box center [454, 22] width 177 height 44
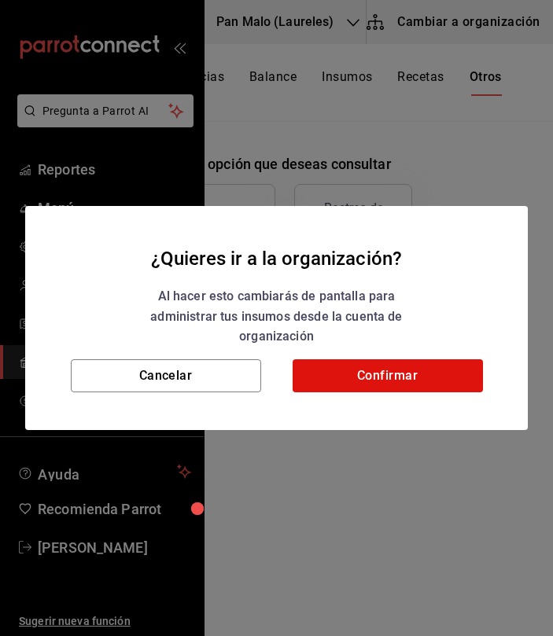
scroll to position [0, 67]
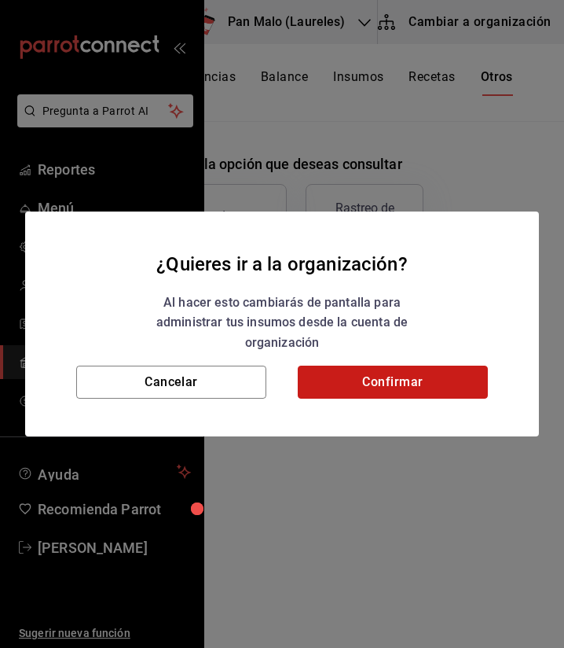
click at [372, 381] on button "Confirmar" at bounding box center [393, 382] width 190 height 33
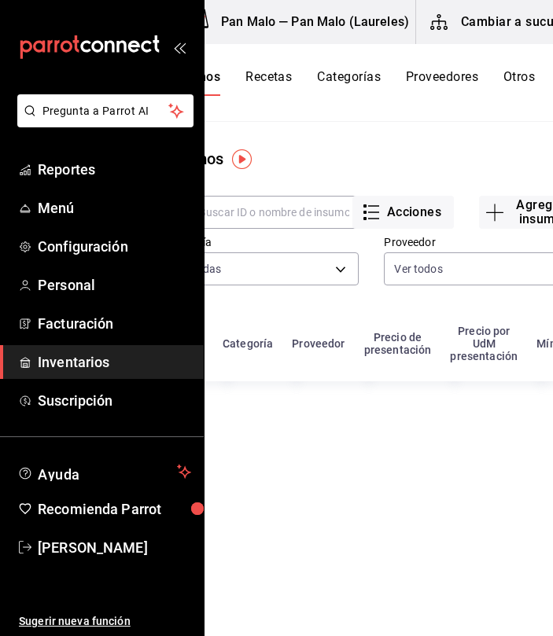
click at [502, 80] on div "Insumos Recetas Categorías Proveedores Otros" at bounding box center [352, 82] width 366 height 27
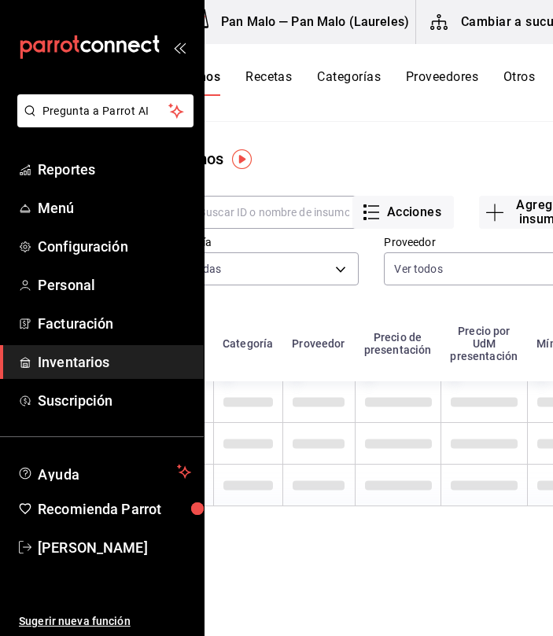
click at [508, 79] on button "Otros" at bounding box center [518, 82] width 31 height 27
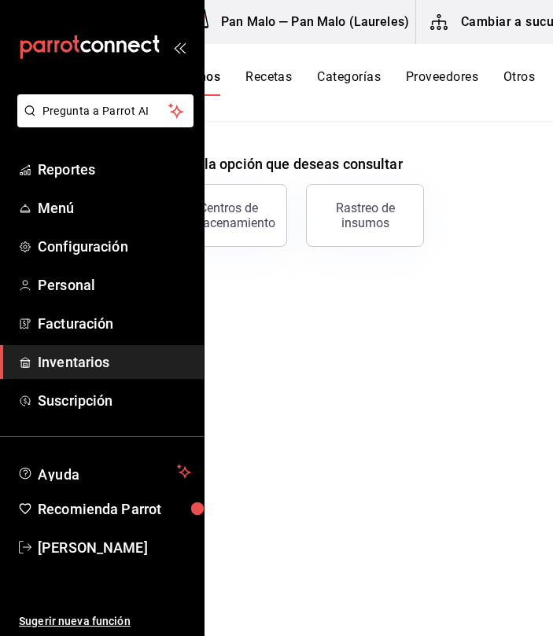
click at [508, 79] on button "Otros" at bounding box center [518, 82] width 31 height 27
click at [259, 223] on div "Centros de almacenamiento" at bounding box center [227, 215] width 97 height 30
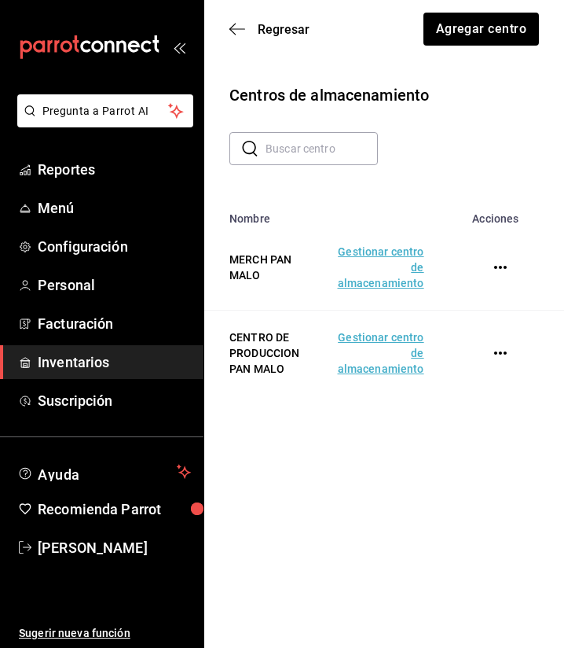
click at [361, 350] on td "Gestionar centro de almacenamiento" at bounding box center [381, 354] width 124 height 86
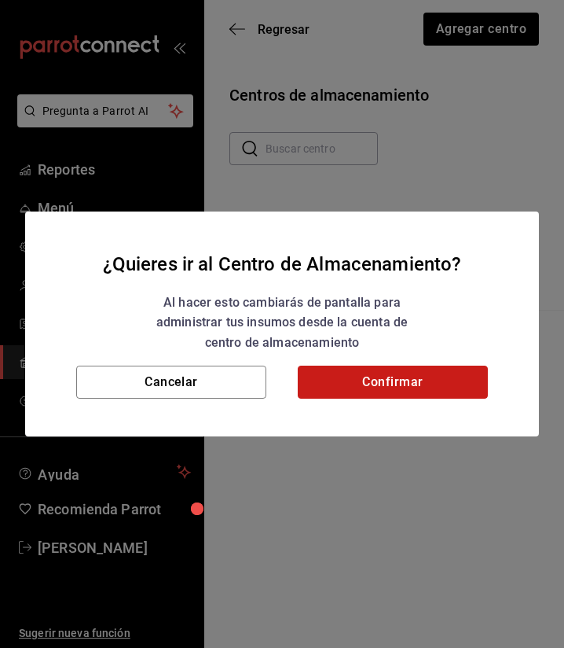
click at [366, 373] on button "Confirmar" at bounding box center [393, 382] width 190 height 33
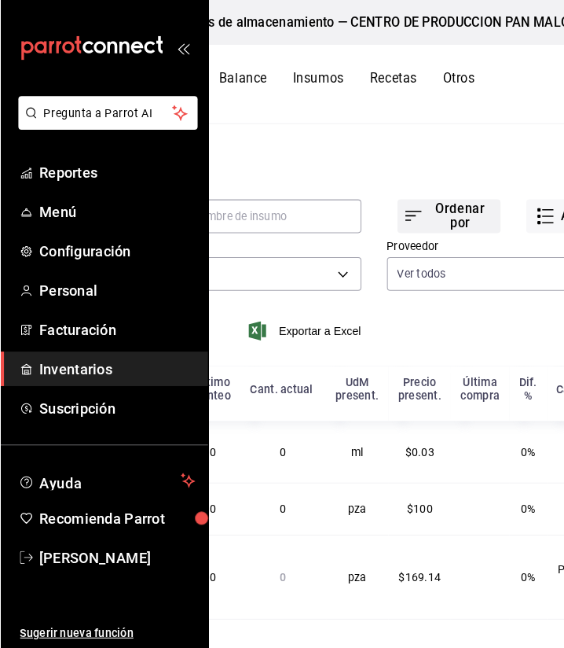
scroll to position [0, 115]
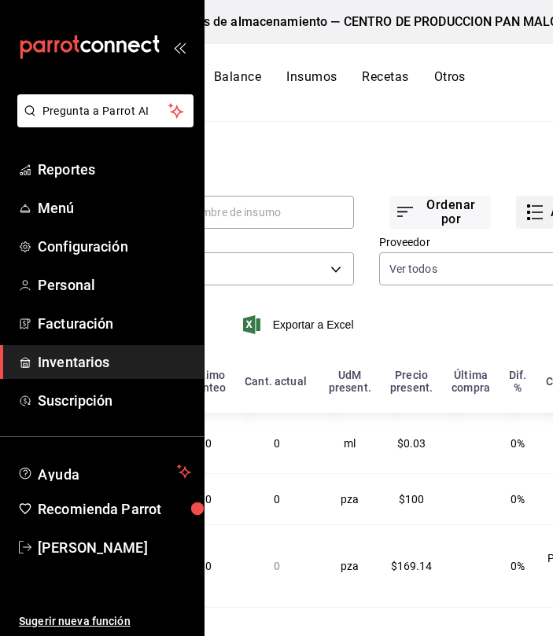
click at [529, 214] on icon "button" at bounding box center [534, 212] width 19 height 19
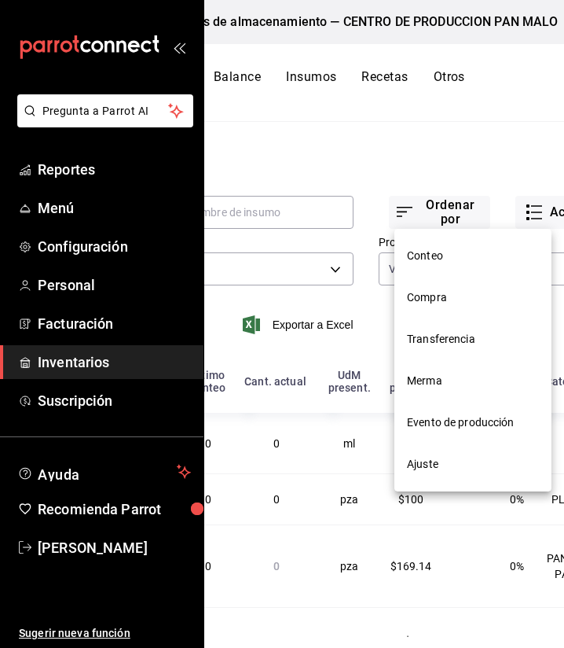
click at [424, 430] on span "Evento de producción" at bounding box center [473, 422] width 132 height 17
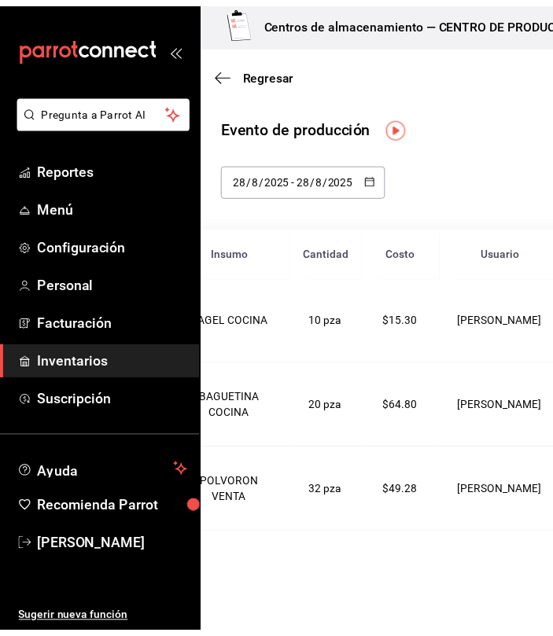
scroll to position [0, 1]
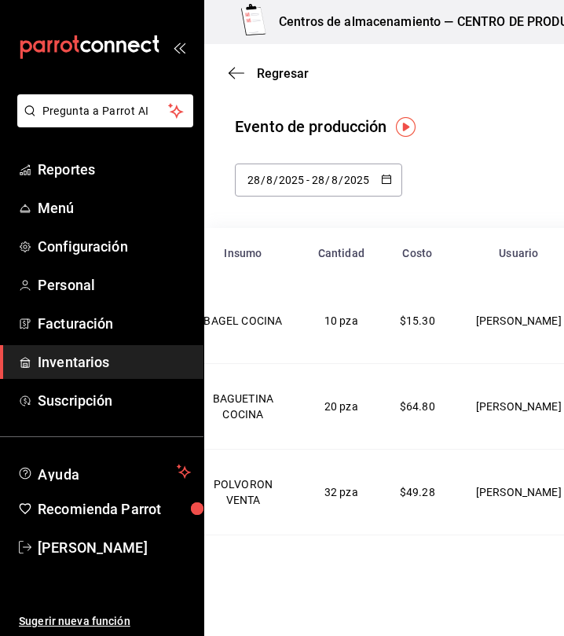
click at [243, 81] on div "Regresar Registrar producción" at bounding box center [486, 73] width 564 height 58
click at [239, 77] on icon "button" at bounding box center [237, 73] width 16 height 14
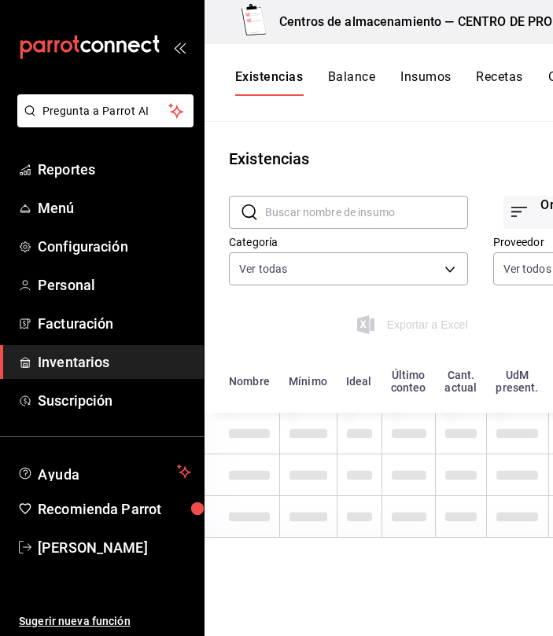
click at [547, 83] on div "Existencias Balance Insumos Recetas Otros" at bounding box center [407, 82] width 344 height 27
click at [550, 76] on button "Otros" at bounding box center [563, 82] width 31 height 27
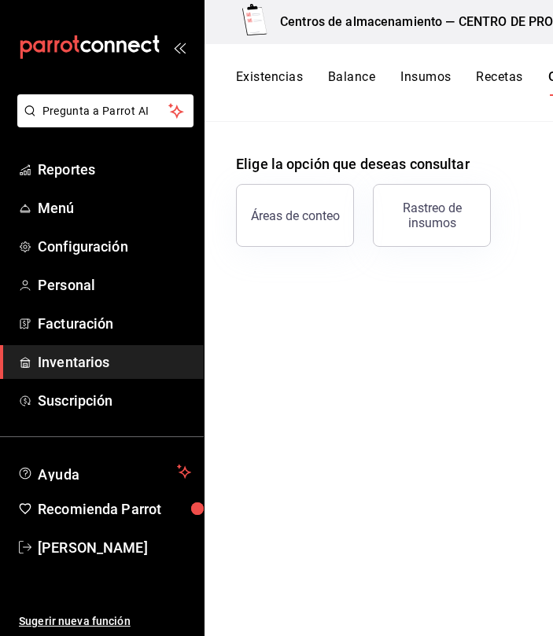
click at [283, 80] on button "Existencias" at bounding box center [269, 82] width 67 height 27
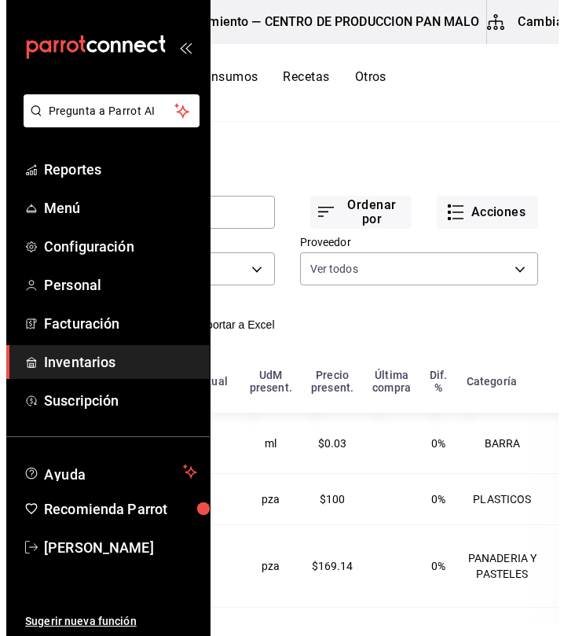
scroll to position [0, 202]
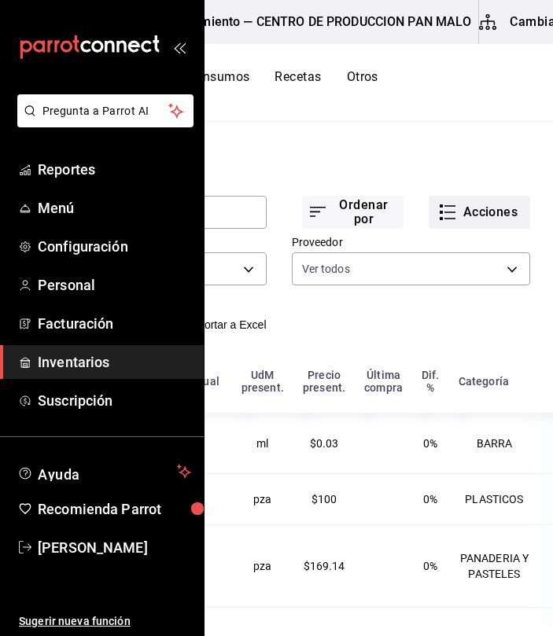
click at [459, 213] on button "Acciones" at bounding box center [478, 212] width 101 height 33
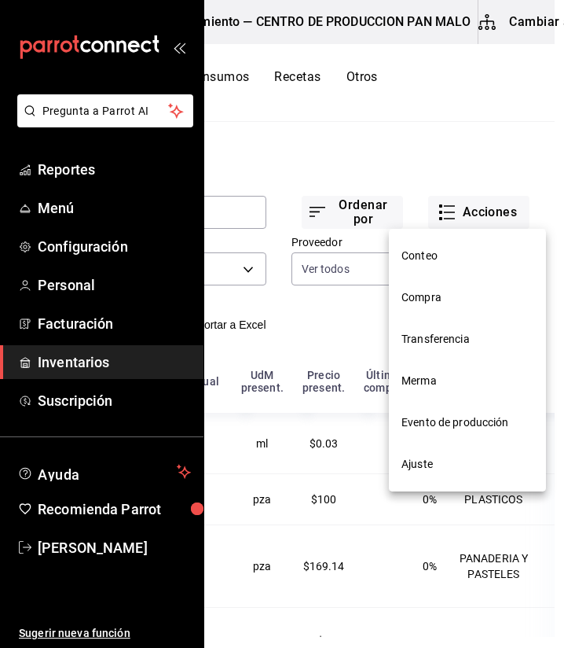
click at [443, 296] on span "Compra" at bounding box center [468, 297] width 132 height 17
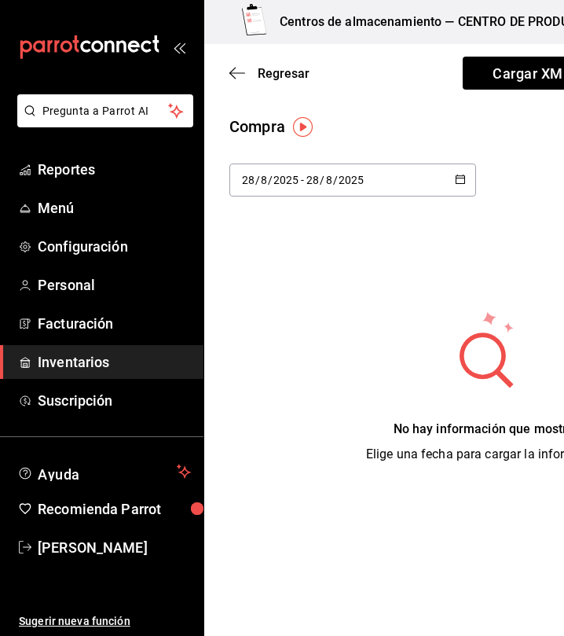
click at [398, 363] on div "No hay información que mostrar Elige una fecha para cargar la información" at bounding box center [486, 387] width 564 height 154
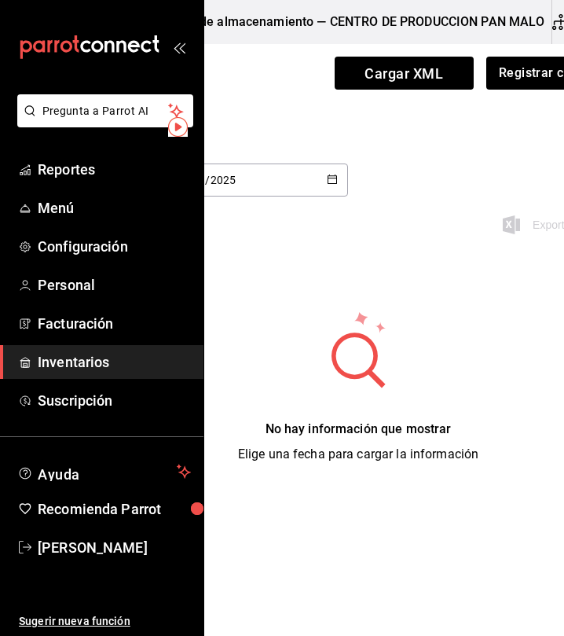
scroll to position [0, 130]
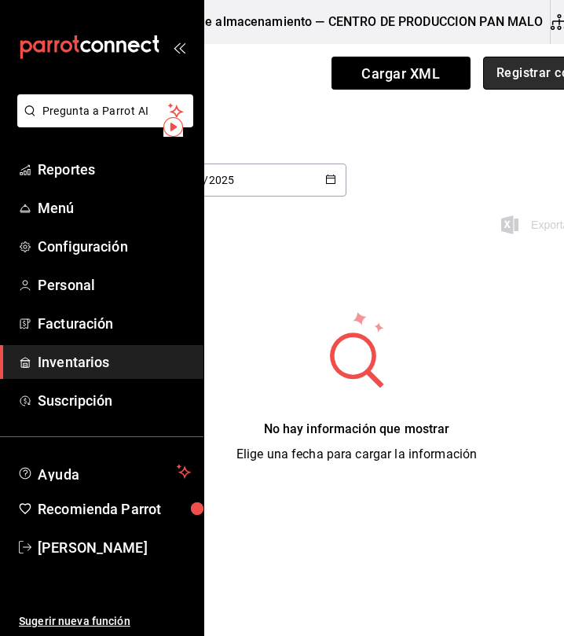
click at [508, 80] on button "Registrar compra" at bounding box center [548, 73] width 130 height 33
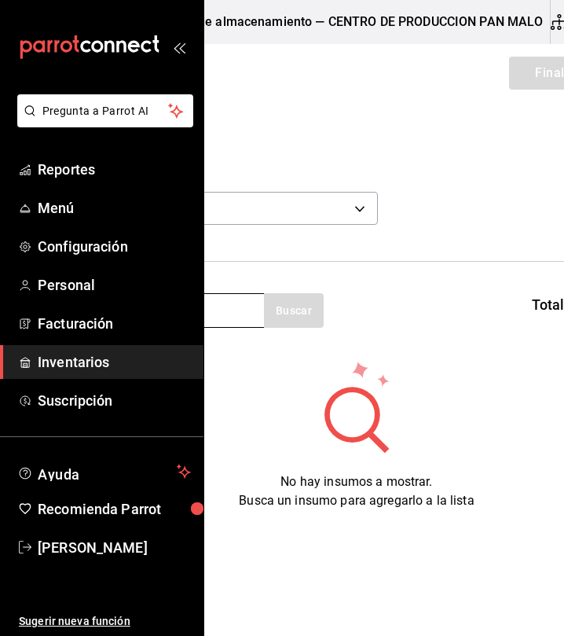
click at [229, 317] on input at bounding box center [185, 310] width 157 height 33
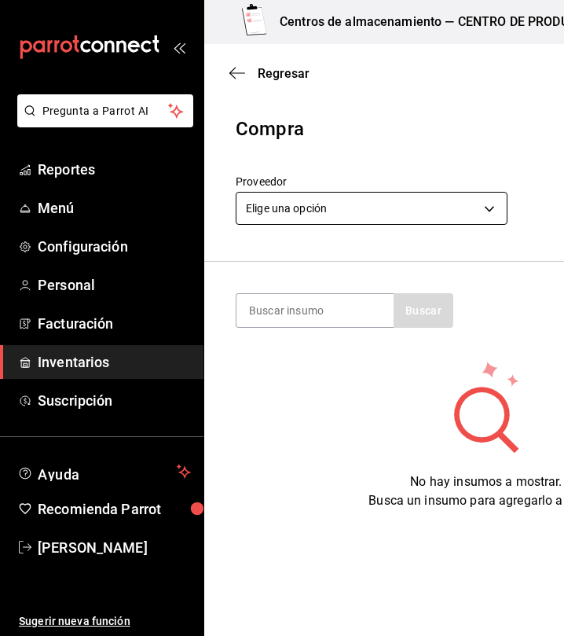
click at [322, 208] on body "Pregunta a Parrot AI Reportes Menú Configuración Personal Facturación Inventari…" at bounding box center [282, 273] width 564 height 547
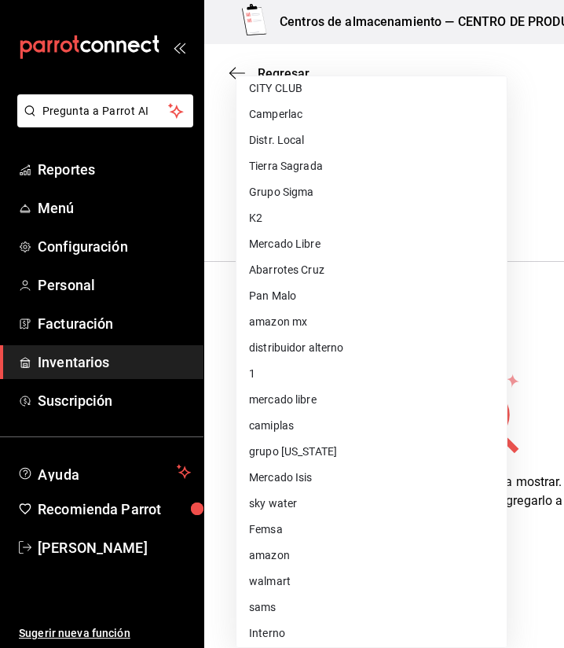
scroll to position [116, 0]
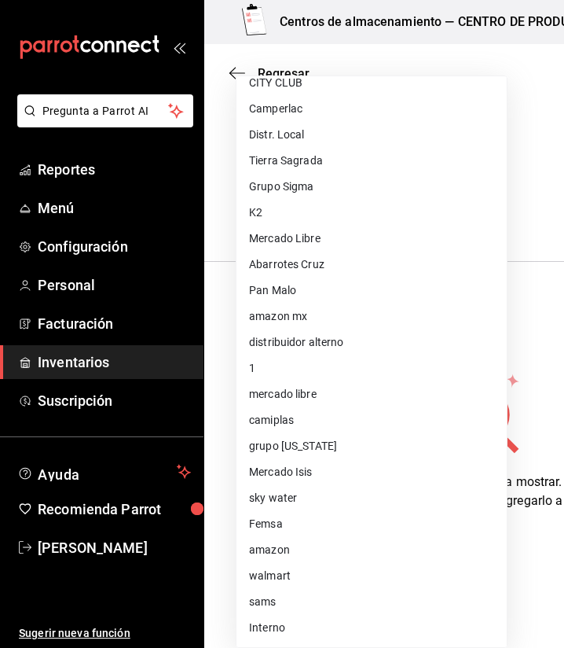
drag, startPoint x: 494, startPoint y: 203, endPoint x: 496, endPoint y: 211, distance: 8.0
click at [496, 211] on div "Elige una opción KRAFTOMEX Merch PM PITICO CITY CLUB Camperlac Distr. Local Tie…" at bounding box center [372, 361] width 272 height 572
click at [358, 189] on li "Grupo Sigma" at bounding box center [372, 187] width 270 height 26
type input "8f81ebe1-45b3-42c3-afac-65fa33287308"
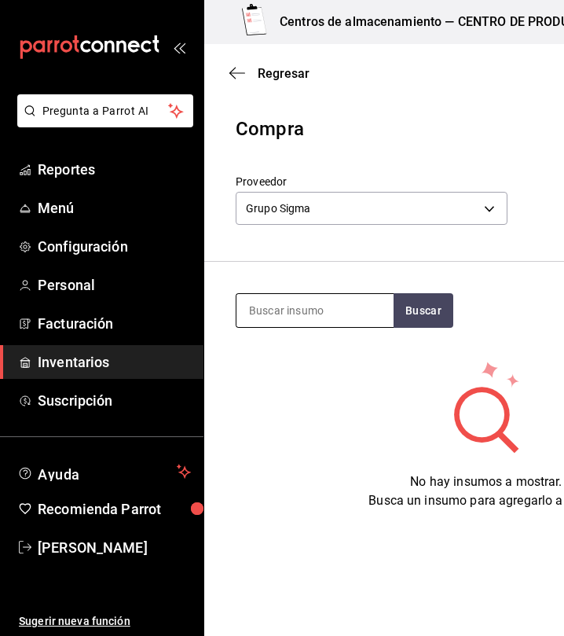
click at [343, 314] on input at bounding box center [315, 310] width 157 height 33
type input "mantequilla"
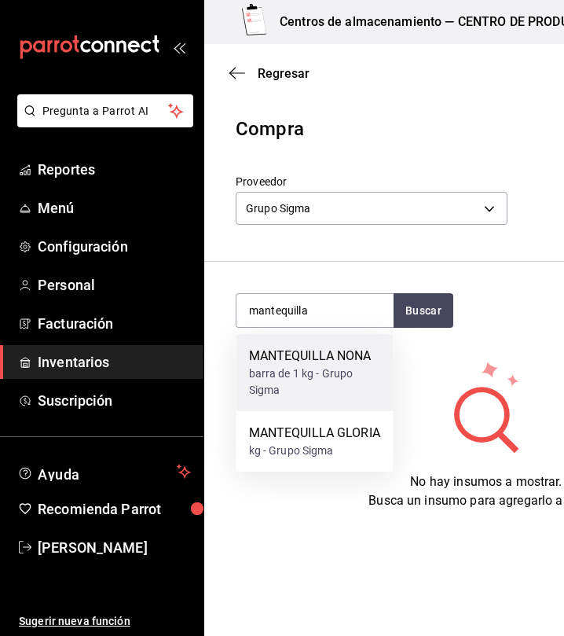
click at [344, 377] on div "barra de 1 kg - Grupo Sigma" at bounding box center [315, 382] width 132 height 33
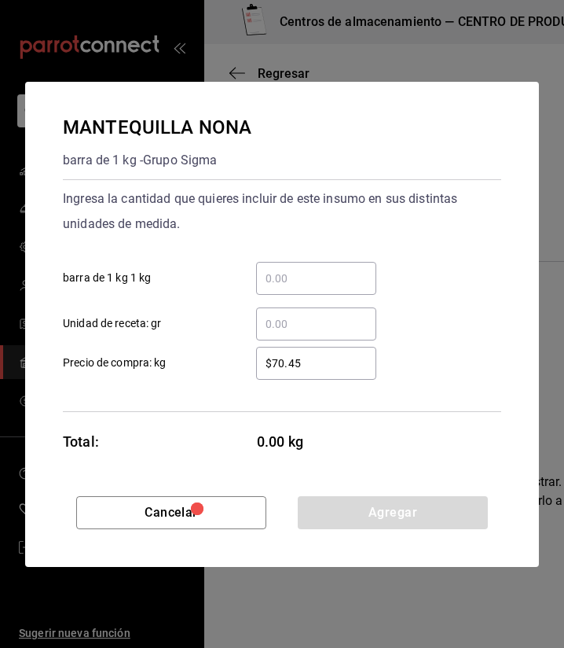
click at [306, 264] on div "​" at bounding box center [316, 278] width 120 height 33
click at [306, 269] on input "​ barra de 1 kg 1 kg" at bounding box center [316, 278] width 120 height 19
click at [289, 272] on input "​ barra de 1 kg 1 kg" at bounding box center [316, 278] width 120 height 19
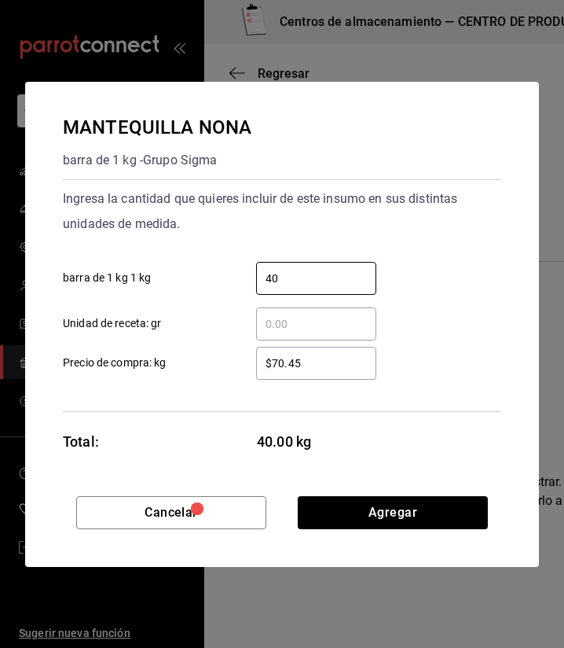
type input "4"
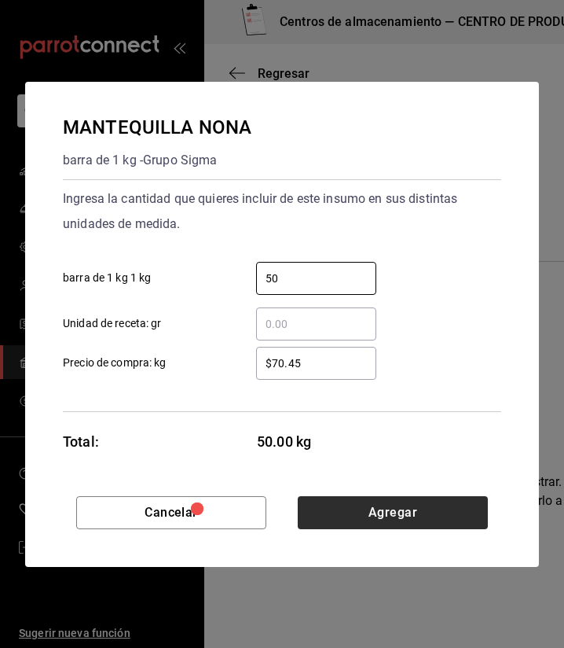
type input "50"
click at [417, 527] on button "Agregar" at bounding box center [393, 512] width 190 height 33
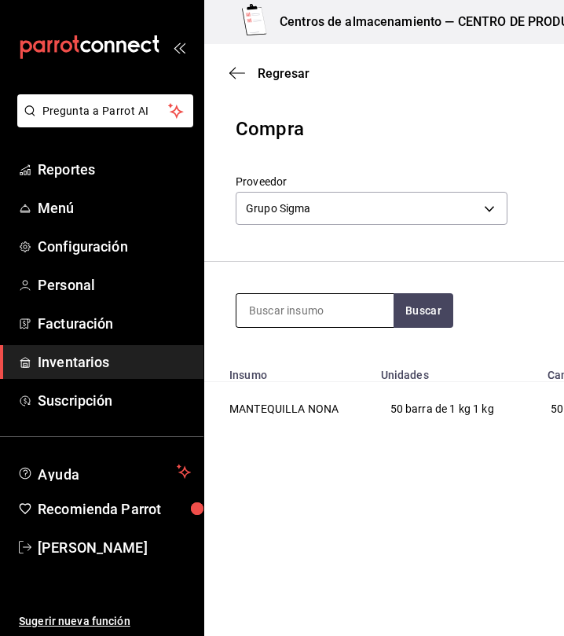
click at [337, 321] on input at bounding box center [315, 310] width 157 height 33
type input "g"
type input "[PERSON_NAME]"
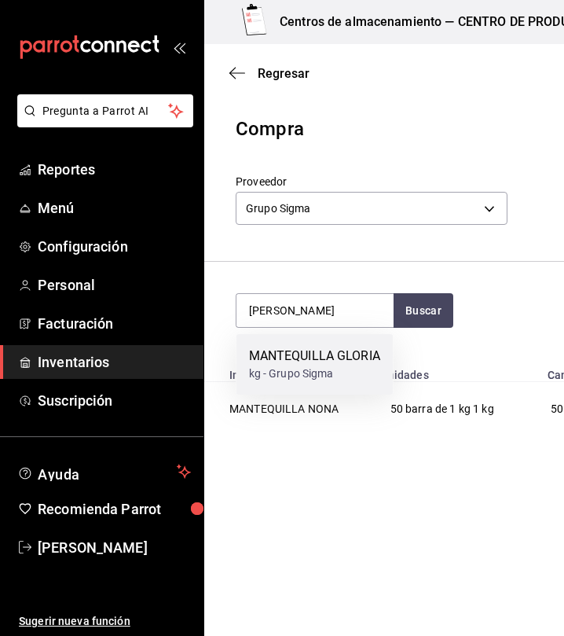
click at [311, 366] on div "MANTEQUILLA GLORIA" at bounding box center [314, 356] width 131 height 19
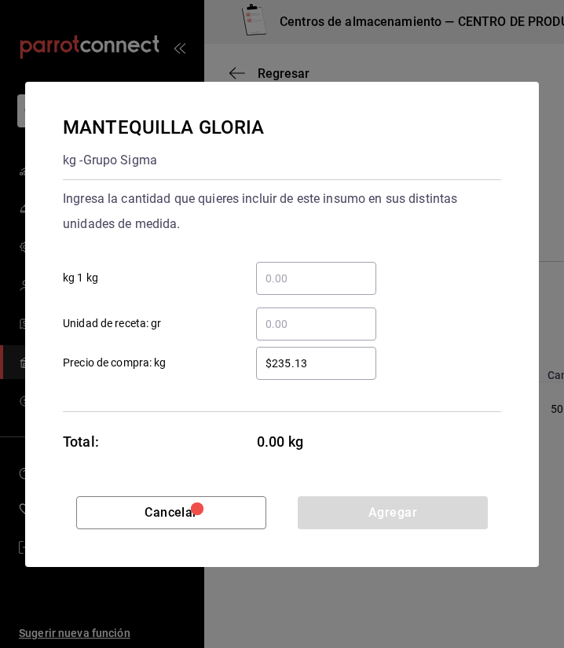
click at [318, 272] on input "​ kg 1 kg" at bounding box center [316, 278] width 120 height 19
type input "5"
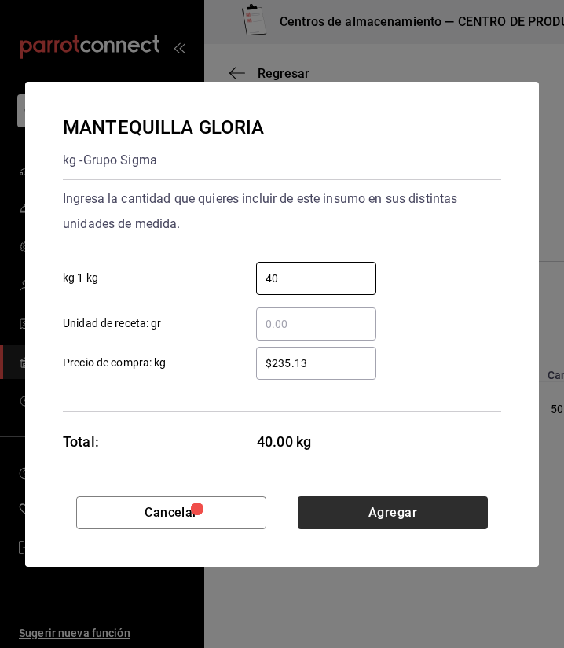
type input "40"
click at [356, 519] on button "Agregar" at bounding box center [393, 512] width 190 height 33
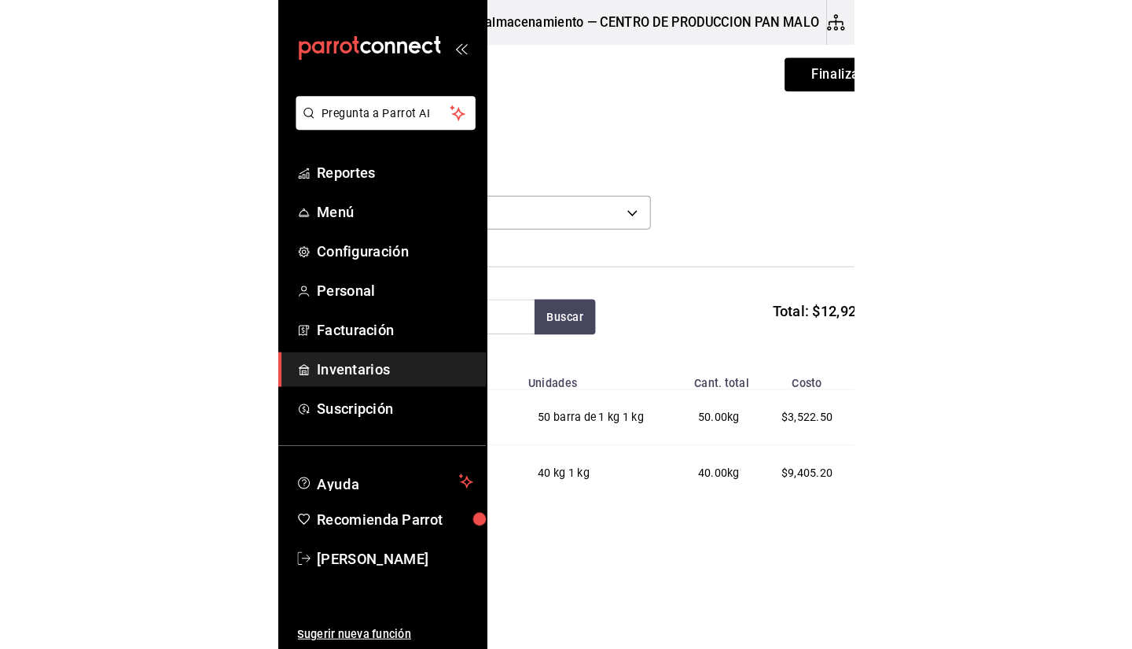
scroll to position [0, 0]
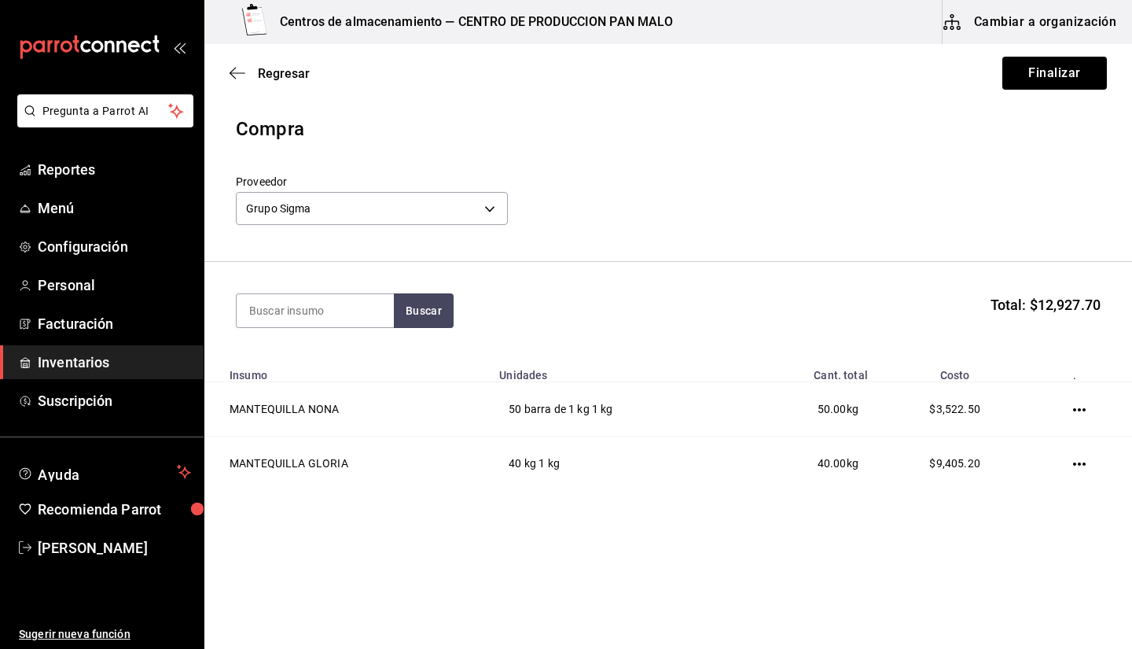
click at [525, 525] on main "Regresar Finalizar Compra Proveedor Grupo Sigma 8f81ebe1-45b3-42c3-afac-65fa332…" at bounding box center [668, 292] width 928 height 496
click at [1071, 94] on div "Regresar Finalizar" at bounding box center [668, 73] width 928 height 58
drag, startPoint x: 1048, startPoint y: 89, endPoint x: 1023, endPoint y: 164, distance: 78.8
click at [1023, 164] on main "Regresar Finalizar Compra Proveedor Grupo Sigma 8f81ebe1-45b3-42c3-afac-65fa332…" at bounding box center [668, 292] width 928 height 496
click at [1029, 89] on button "Finalizar" at bounding box center [1054, 73] width 105 height 33
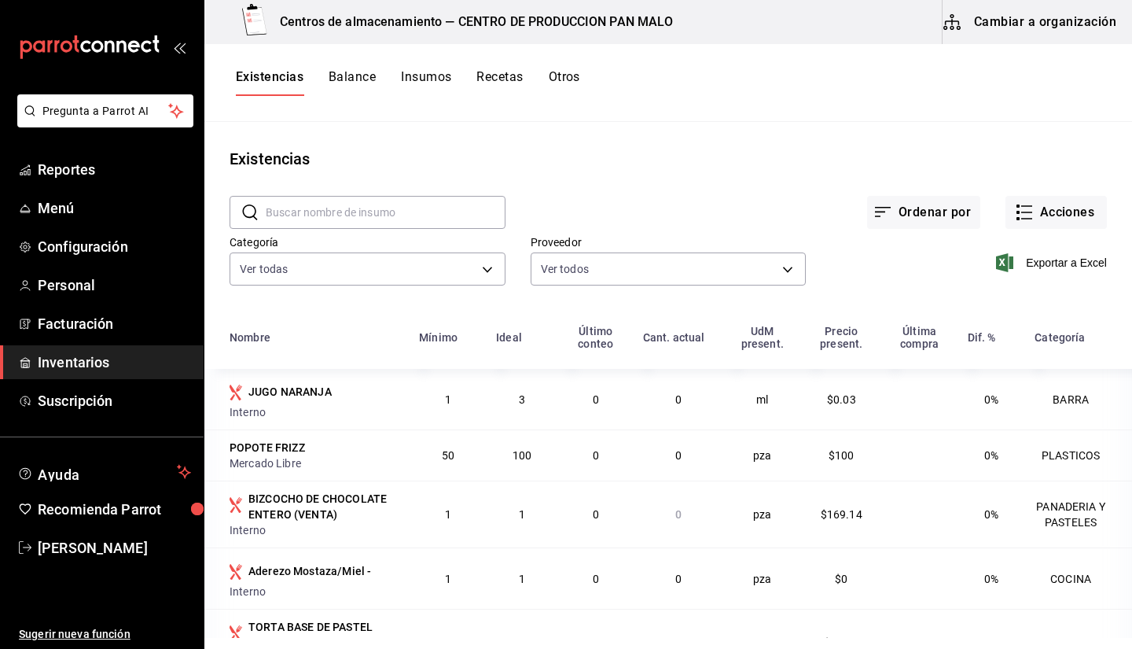
click at [634, 147] on div "Existencias" at bounding box center [668, 159] width 928 height 24
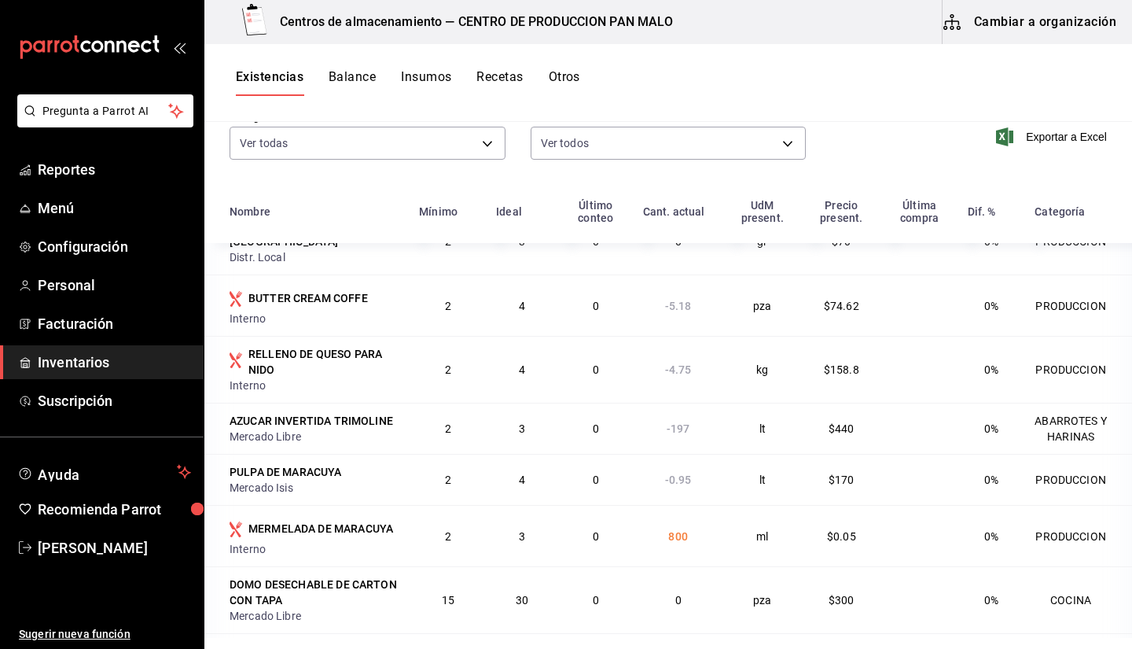
scroll to position [1855, 0]
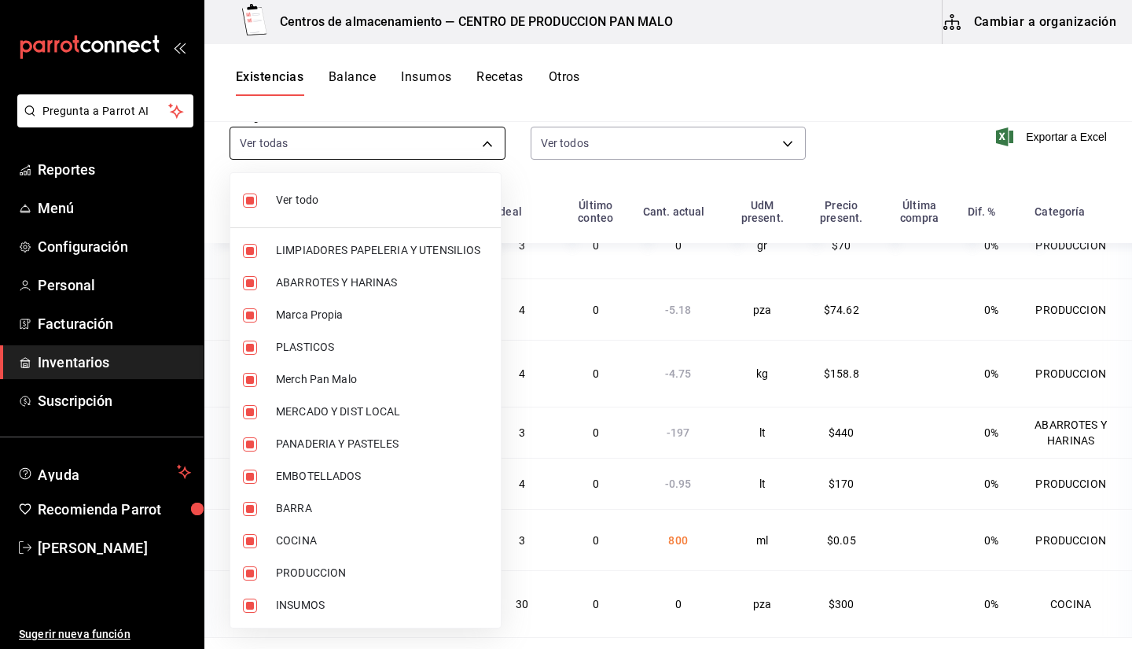
click at [466, 141] on body "Pregunta a Parrot AI Reportes Menú Configuración Personal Facturación Inventari…" at bounding box center [566, 319] width 1132 height 638
click at [395, 196] on span "Ver todo" at bounding box center [382, 200] width 212 height 17
checkbox input "false"
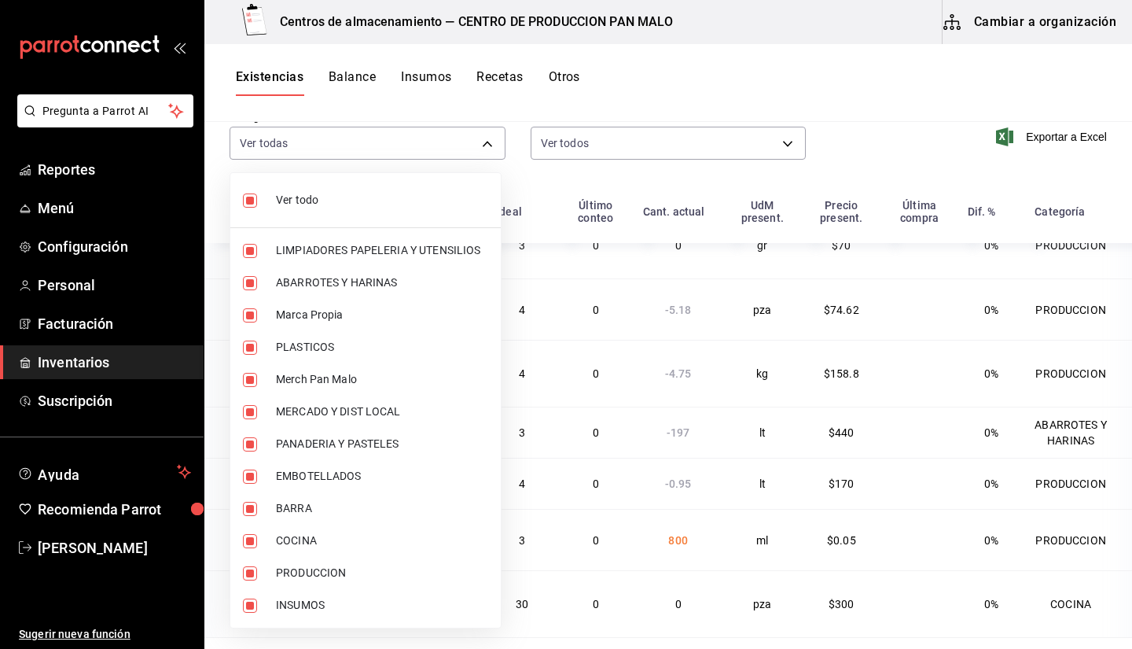
checkbox input "false"
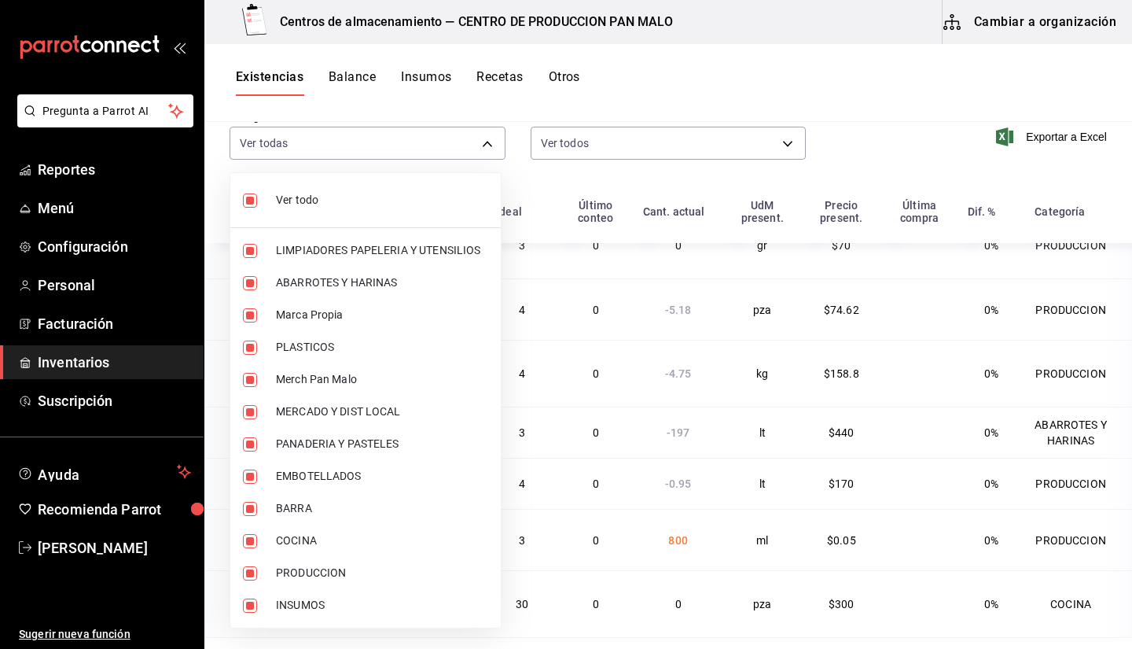
checkbox input "false"
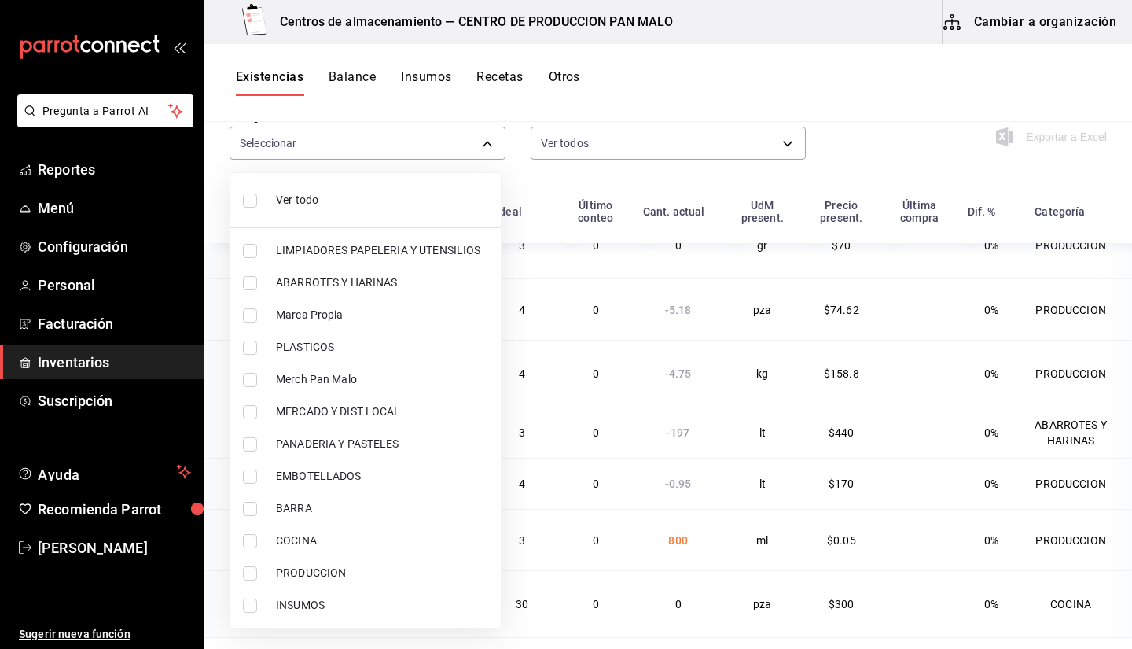
click at [370, 204] on span "Ver todo" at bounding box center [382, 200] width 212 height 17
type input "70f7bd2c-2c71-4982-af5b-371040f86de5,600482d2-c9f1-4907-a3a8-9ec12b879c54,57a97…"
checkbox input "true"
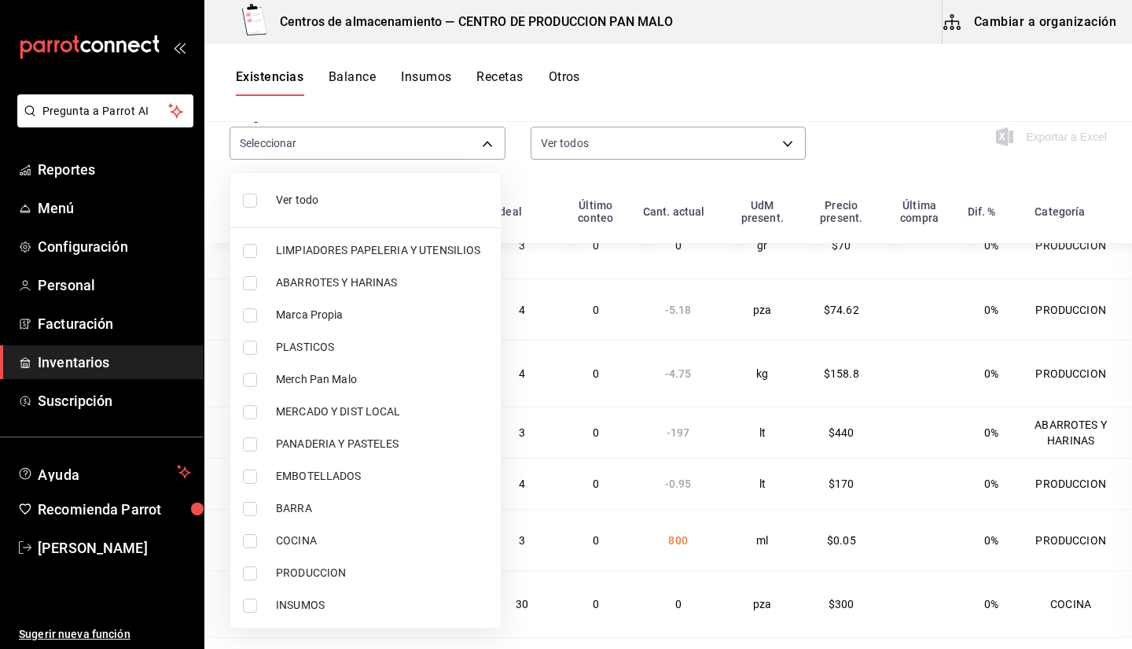
checkbox input "true"
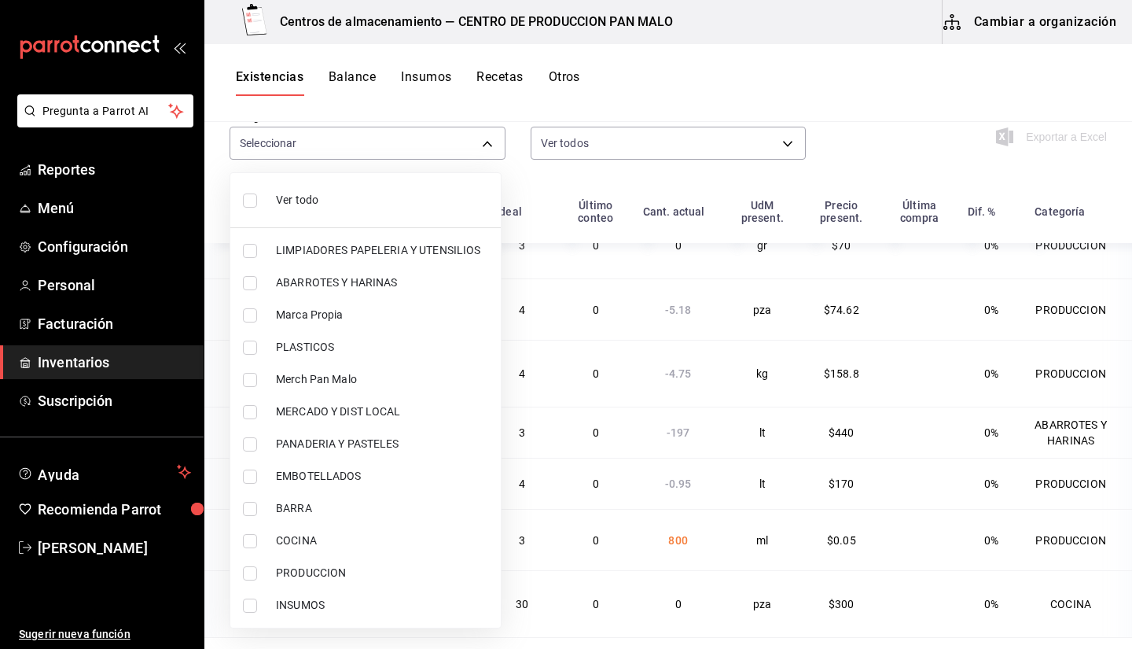
checkbox input "true"
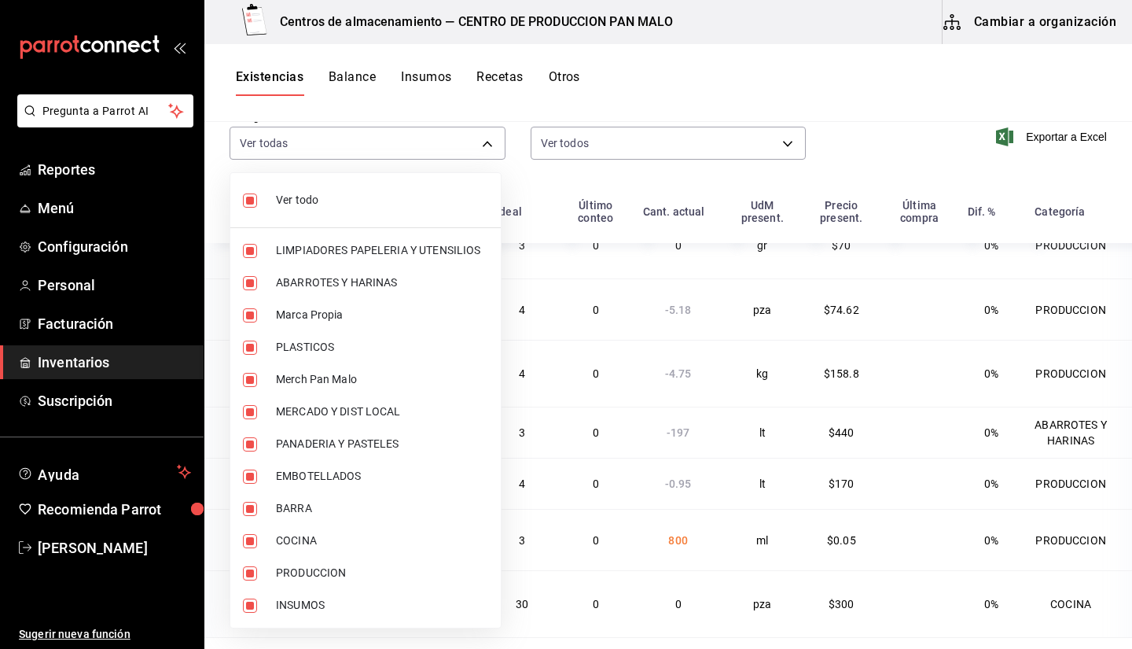
click at [881, 158] on div at bounding box center [566, 324] width 1132 height 649
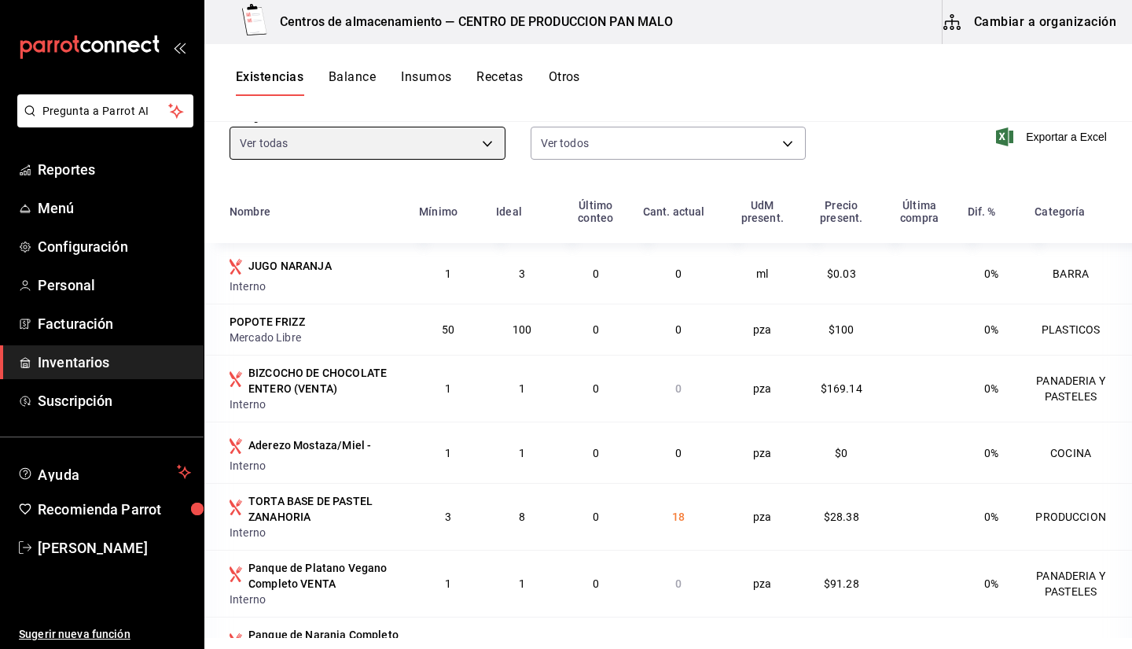
scroll to position [0, 0]
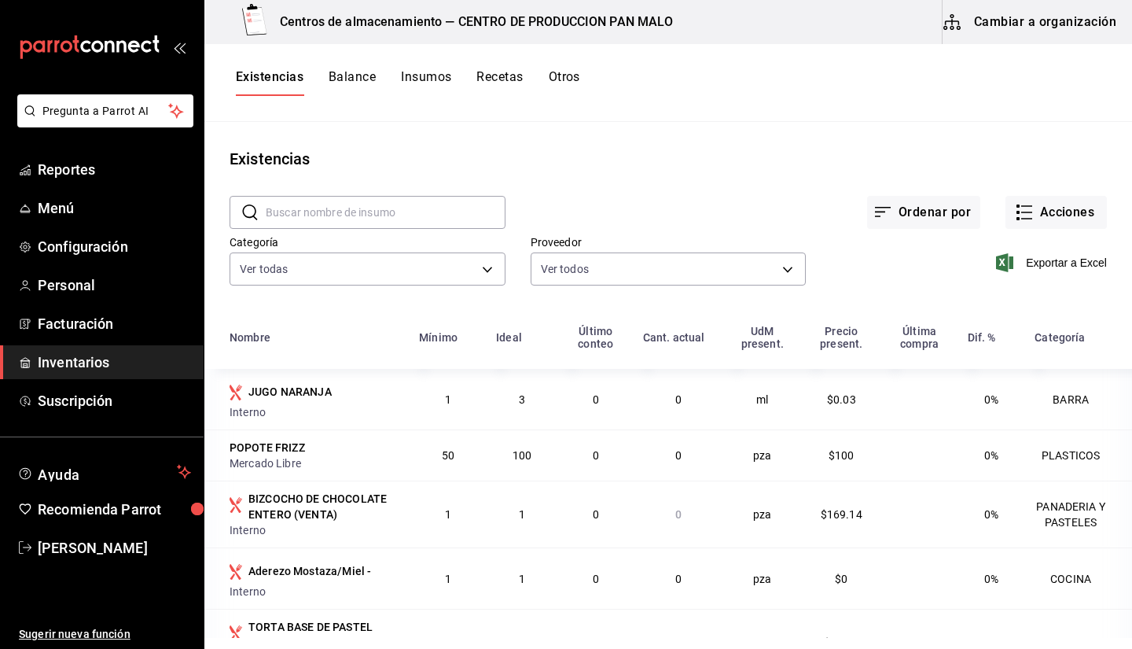
click at [466, 224] on input "text" at bounding box center [386, 212] width 240 height 31
click at [431, 214] on input "harin" at bounding box center [386, 212] width 240 height 31
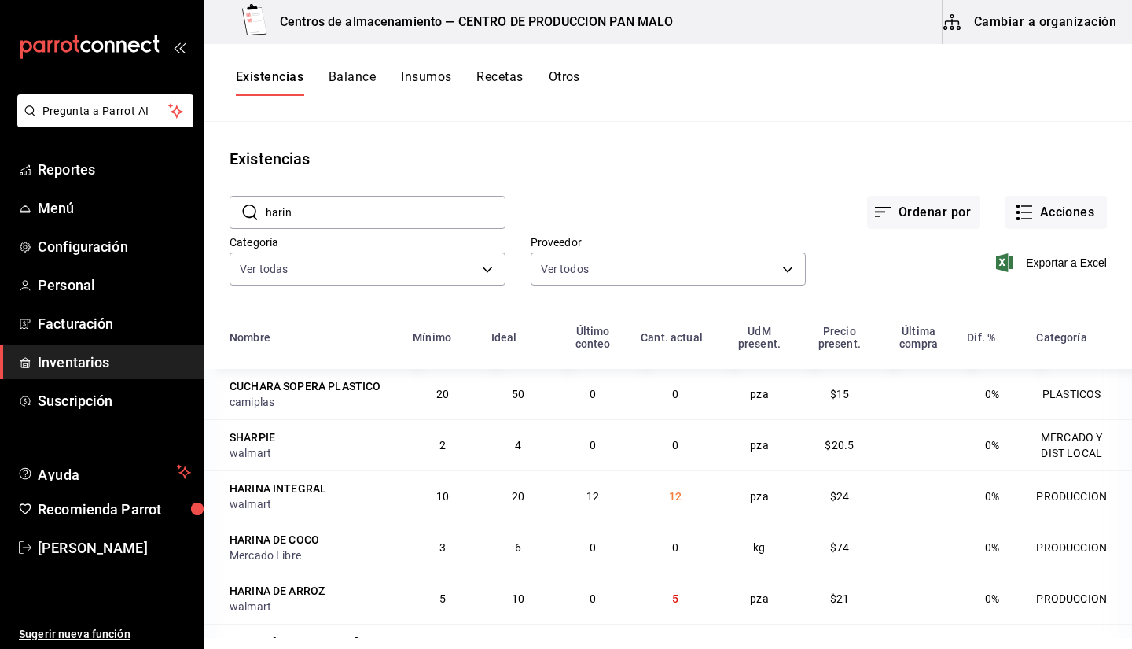
click at [564, 194] on div "Ordenar por Acciones" at bounding box center [805, 200] width 601 height 58
click at [354, 218] on input "harin" at bounding box center [386, 212] width 240 height 31
type input "k"
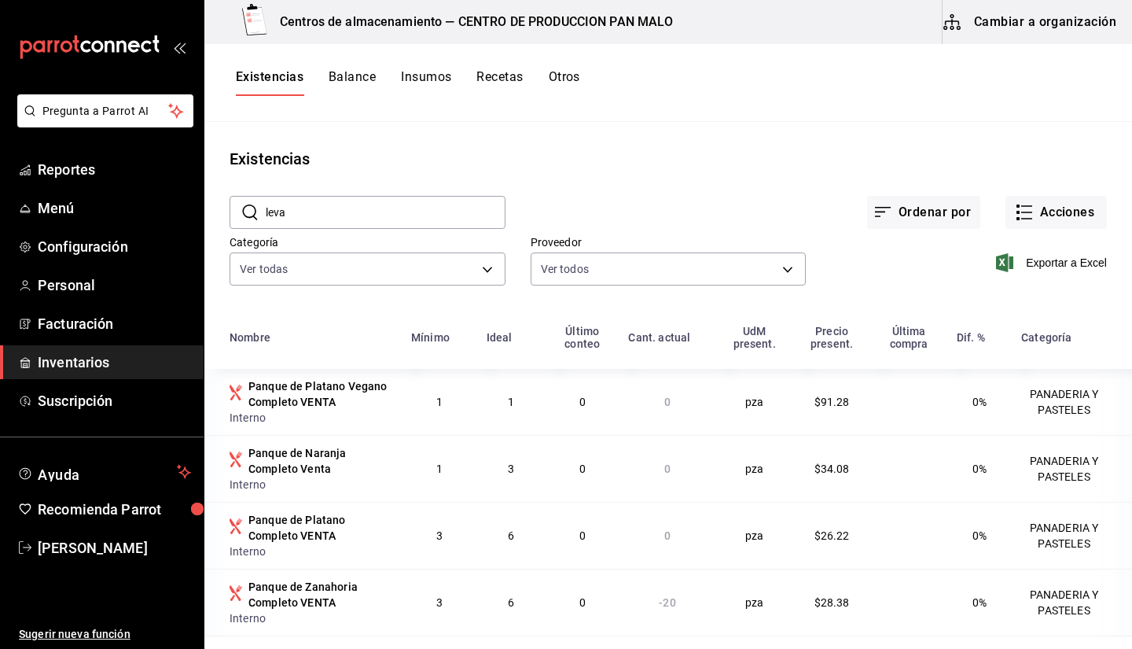
click at [559, 181] on div "Ordenar por Acciones" at bounding box center [805, 200] width 601 height 58
click at [348, 210] on input "leva" at bounding box center [386, 212] width 240 height 31
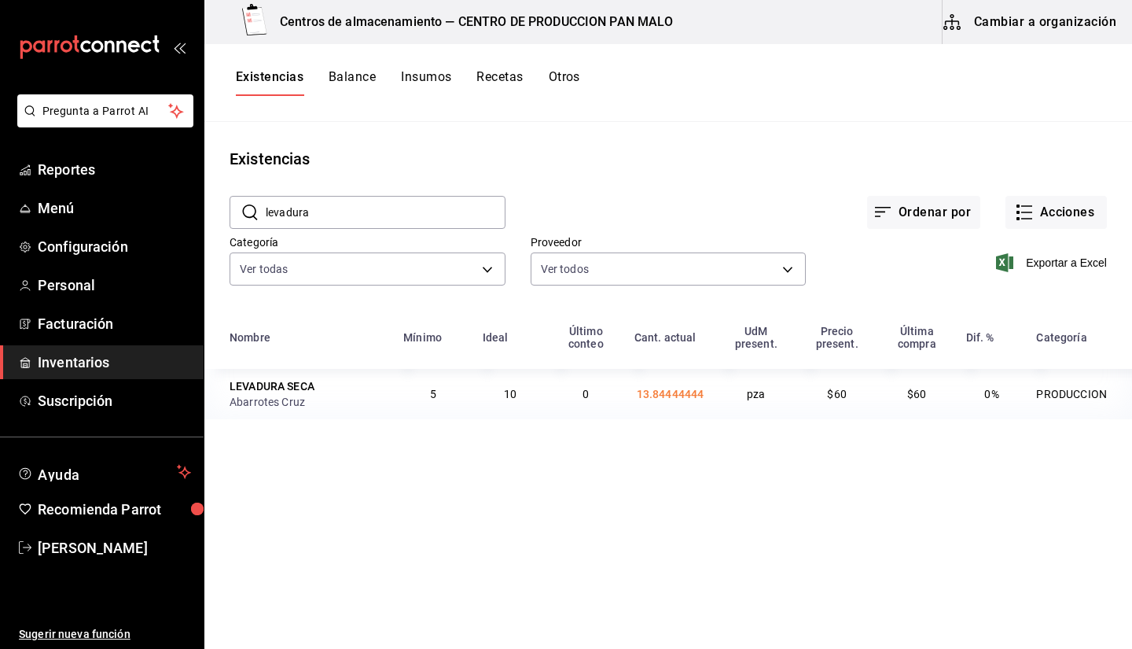
click at [614, 124] on main "Existencias ​ levadura ​ Ordenar por Acciones Categoría Ver todas 70f7bd2c-2c71…" at bounding box center [668, 380] width 928 height 516
click at [478, 200] on input "levadura" at bounding box center [386, 212] width 240 height 31
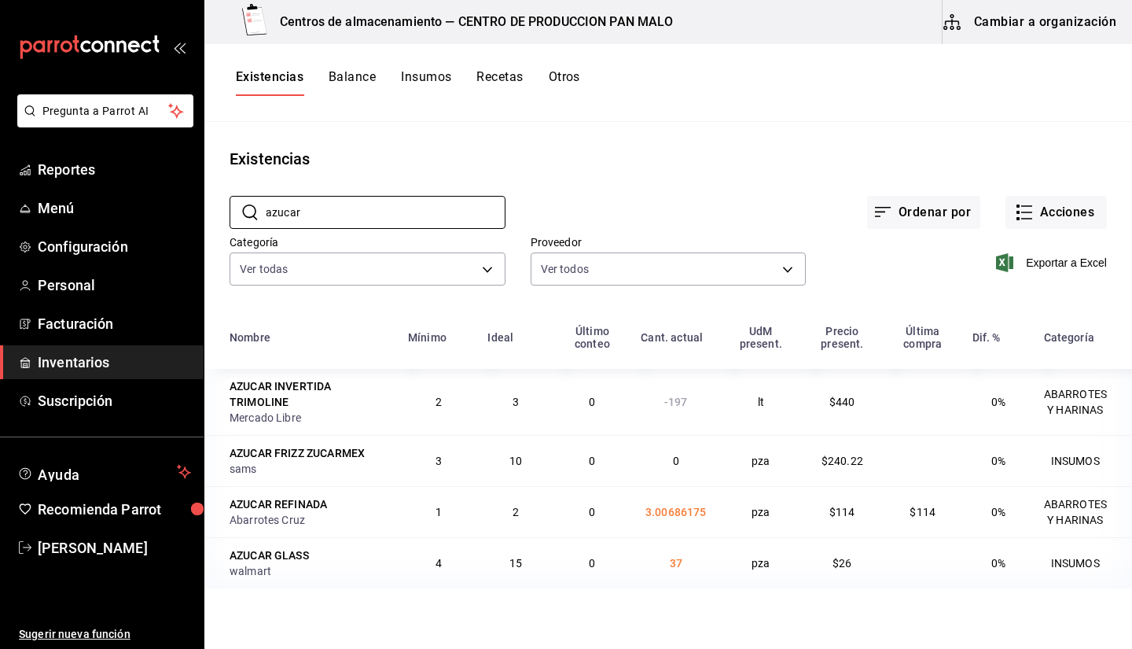
type input "azucar"
click at [724, 189] on div "Ordenar por Acciones" at bounding box center [805, 200] width 601 height 58
drag, startPoint x: 657, startPoint y: 398, endPoint x: 744, endPoint y: 404, distance: 86.7
click at [744, 404] on tr "AZUCAR INVERTIDA TRIMOLINE [PERSON_NAME] Libre 2 3 0 -197 lt $440 0% ABARROTES …" at bounding box center [668, 402] width 928 height 66
click at [755, 171] on div "Ordenar por Acciones" at bounding box center [805, 200] width 601 height 58
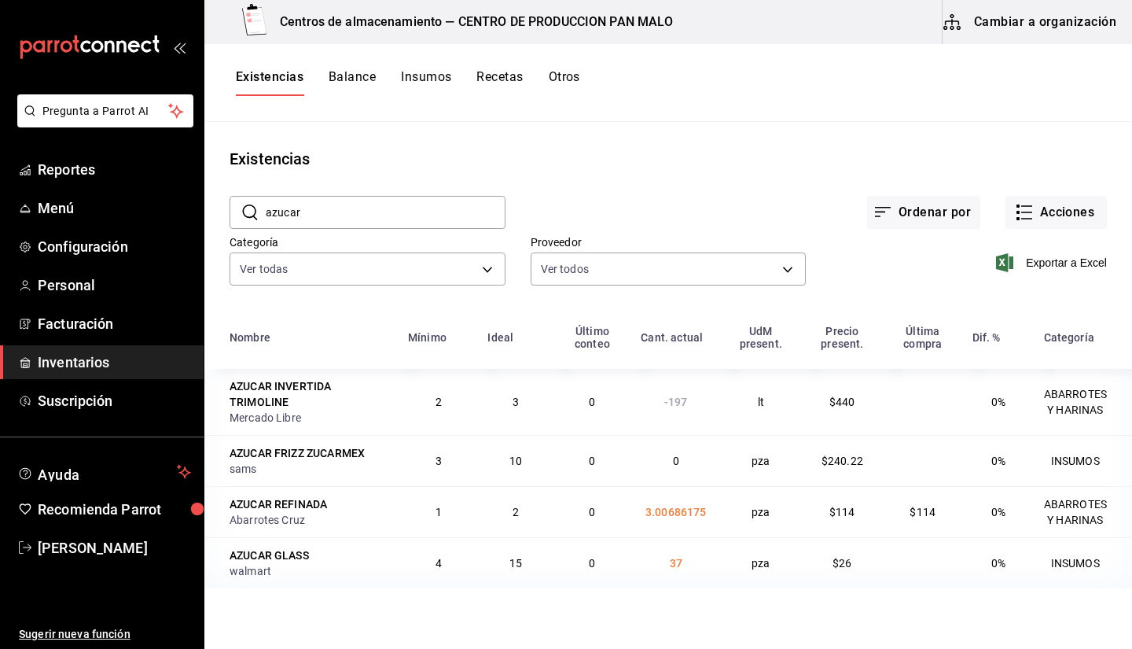
click at [468, 215] on input "azucar" at bounding box center [386, 212] width 240 height 31
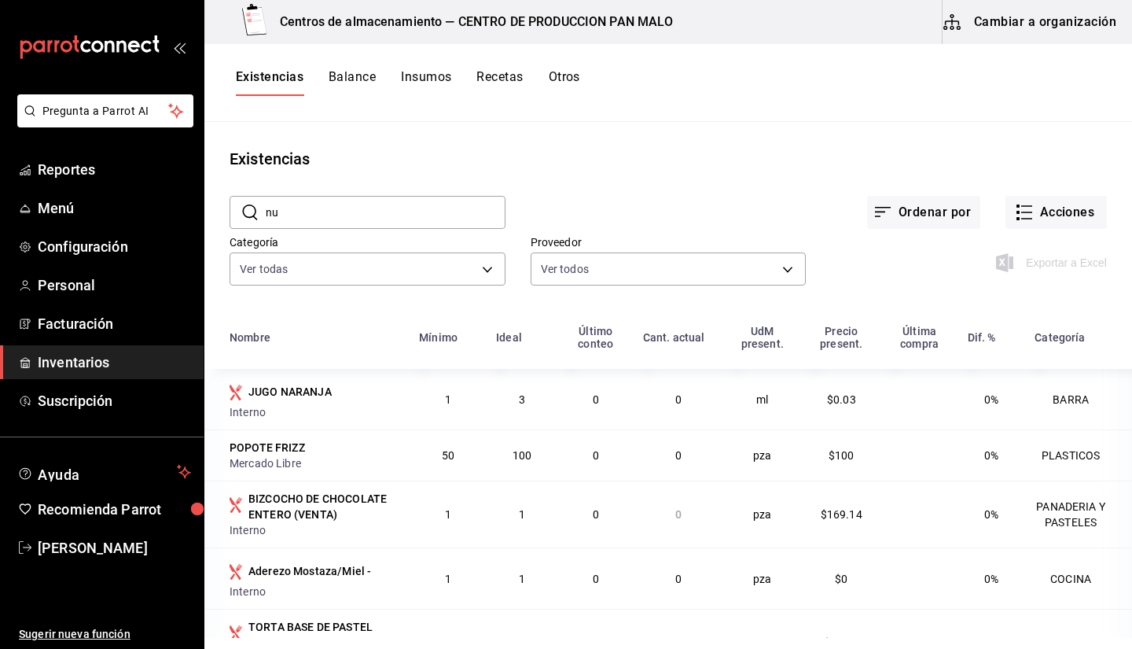
type input "n"
click at [468, 215] on input "text" at bounding box center [386, 212] width 240 height 31
click at [338, 200] on input "ave" at bounding box center [386, 212] width 240 height 31
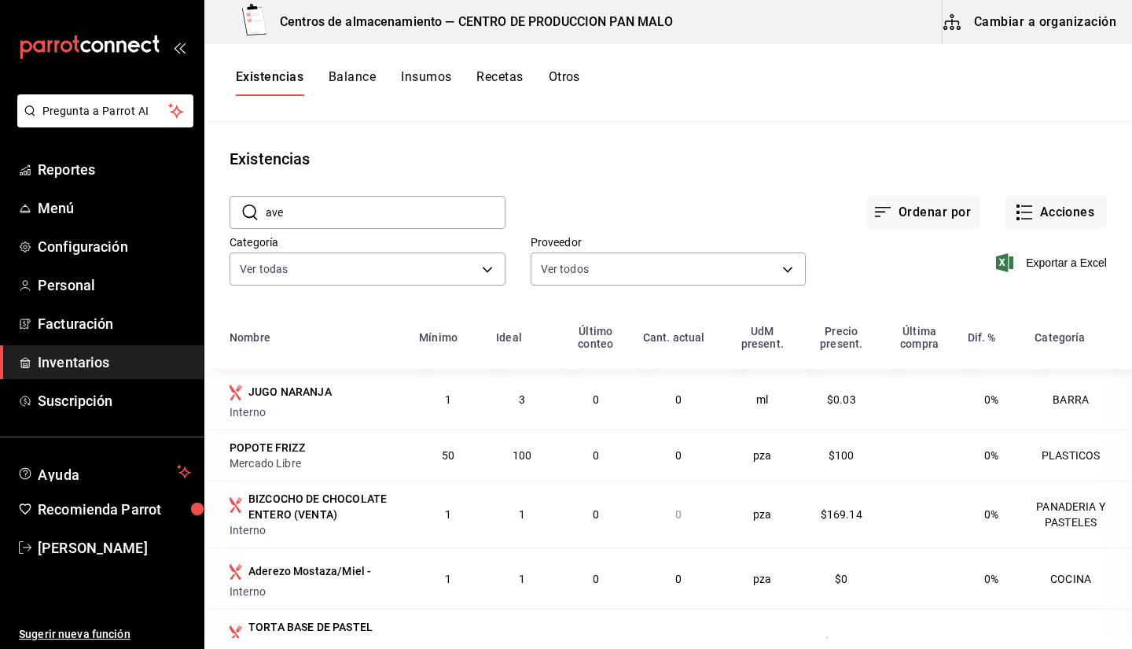
click at [338, 200] on input "ave" at bounding box center [386, 212] width 240 height 31
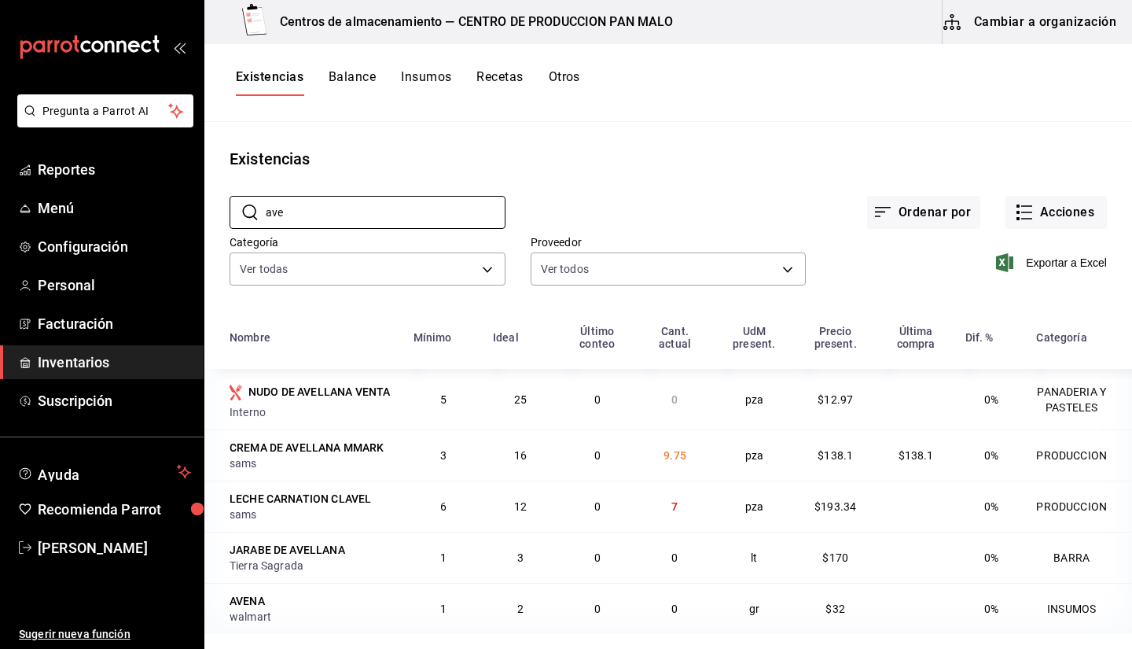
type input "ave"
click at [733, 140] on main "Existencias ​ ave ​ Ordenar por Acciones Categoría Ver todas 70f7bd2c-2c71-4982…" at bounding box center [668, 380] width 928 height 516
click at [1043, 222] on button "Acciones" at bounding box center [1055, 212] width 101 height 33
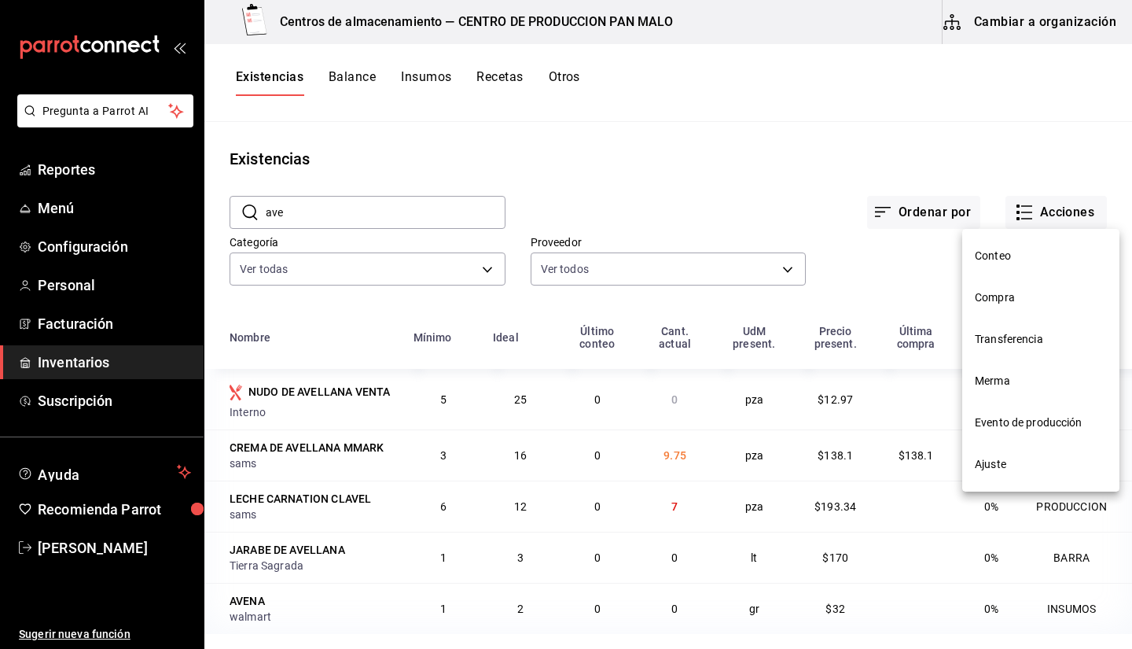
click at [1006, 429] on span "Evento de producción" at bounding box center [1041, 422] width 132 height 17
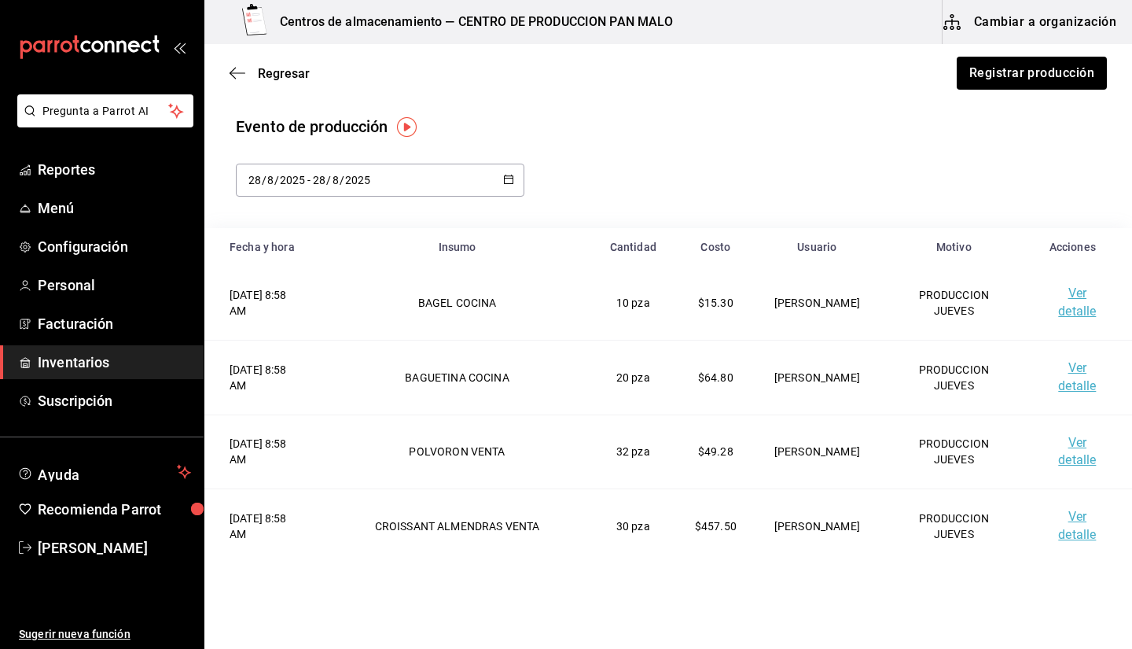
click at [465, 169] on div "[DATE] [DATE] - [DATE] [DATE]" at bounding box center [380, 180] width 288 height 33
click at [520, 136] on div "Evento de producción" at bounding box center [668, 127] width 865 height 24
click at [259, 80] on div "Regresar Registrar producción" at bounding box center [668, 73] width 928 height 58
click at [233, 75] on icon "button" at bounding box center [233, 74] width 6 height 12
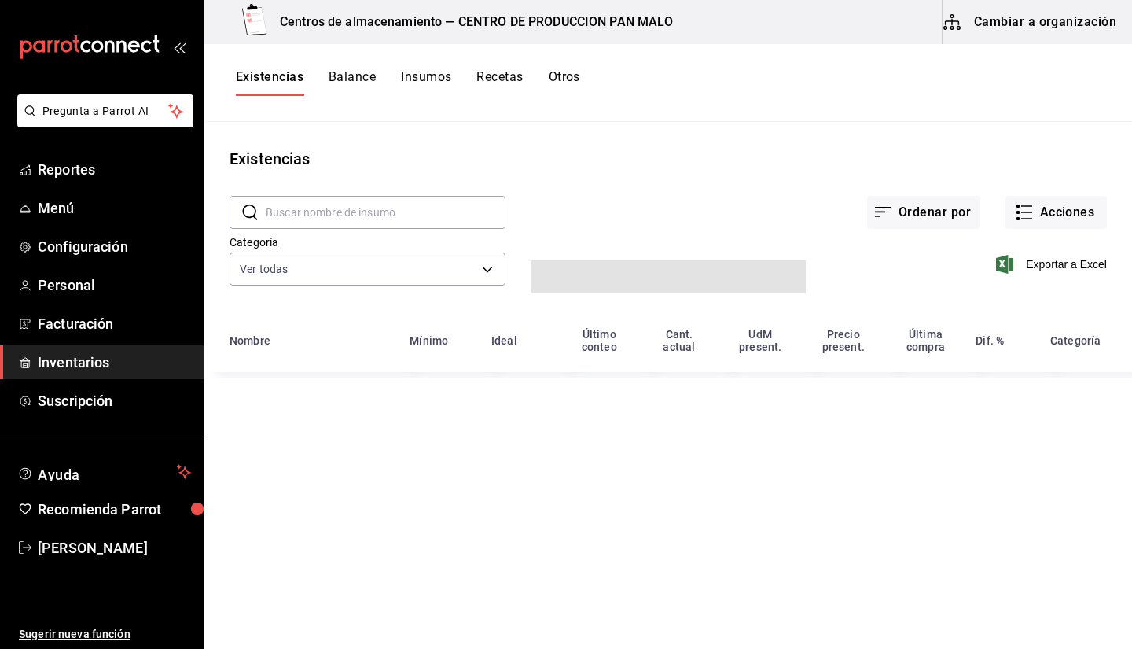
click at [351, 208] on input "text" at bounding box center [386, 212] width 240 height 31
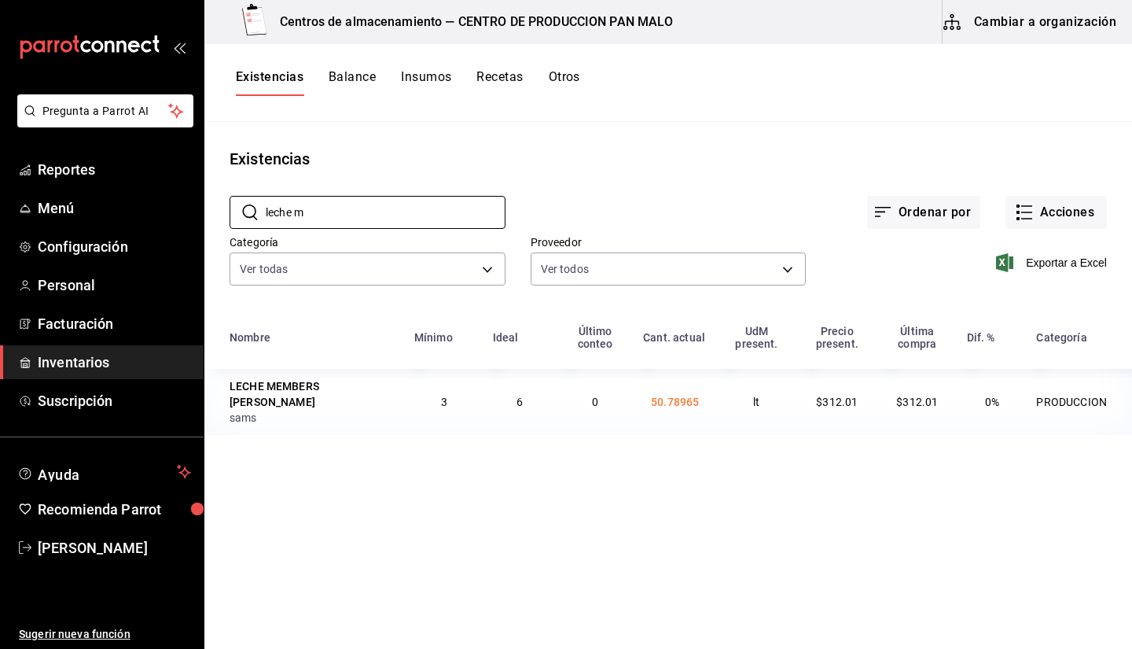
type input "leche m"
click at [652, 149] on div "Existencias" at bounding box center [668, 159] width 928 height 24
click at [1125, 418] on td "PRODUCCION" at bounding box center [1079, 402] width 105 height 66
click at [557, 82] on button "Otros" at bounding box center [564, 82] width 31 height 27
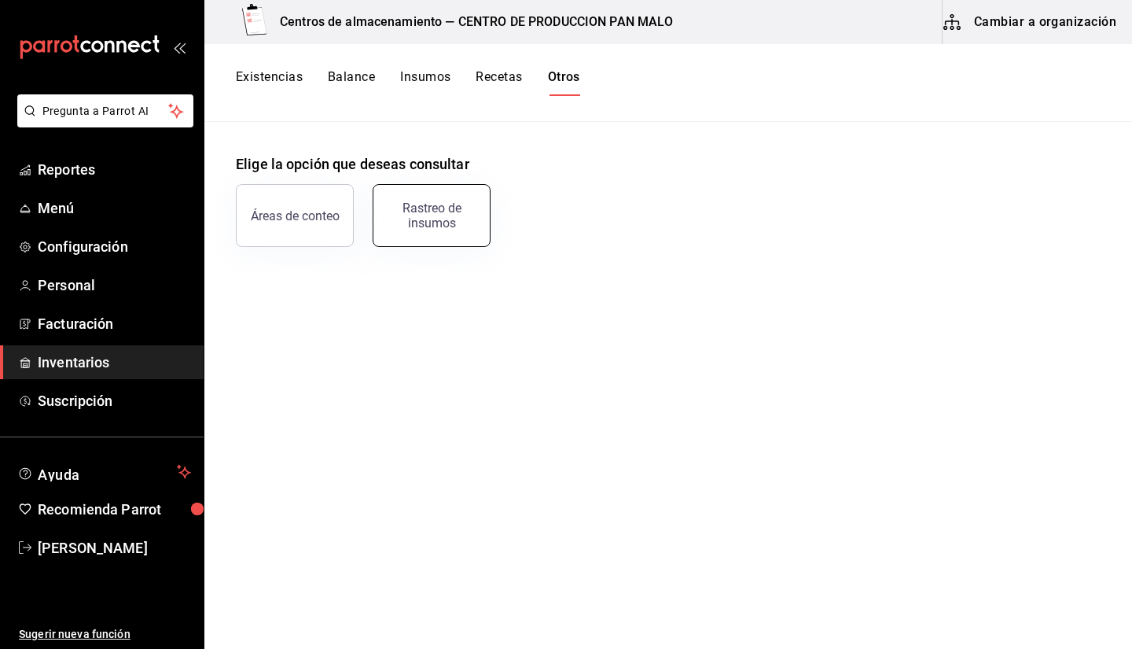
click at [411, 208] on div "Rastreo de insumos" at bounding box center [431, 215] width 97 height 30
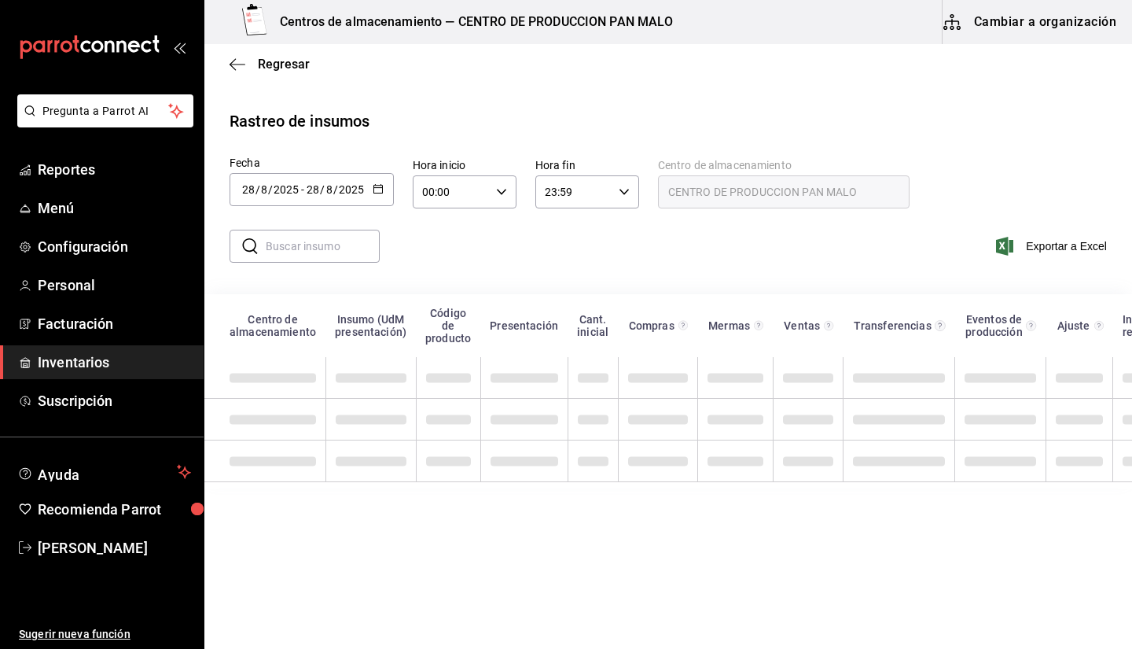
click at [295, 242] on input "text" at bounding box center [323, 245] width 114 height 31
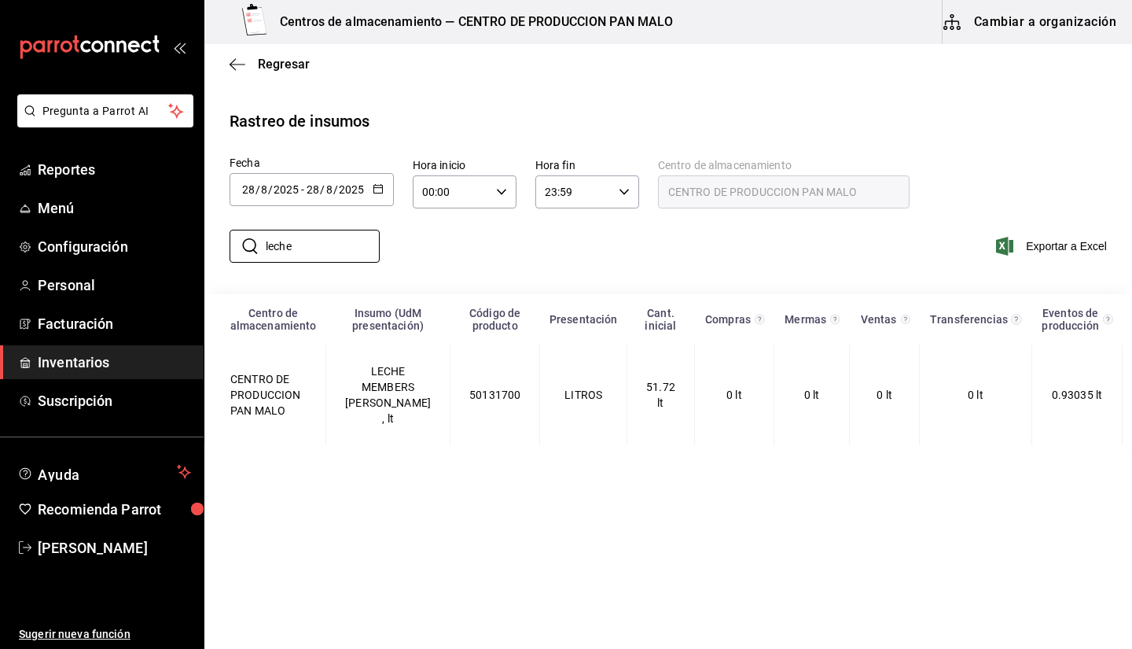
type input "leche"
click at [579, 249] on div "​ leche ​ Exportar a Excel" at bounding box center [662, 255] width 940 height 64
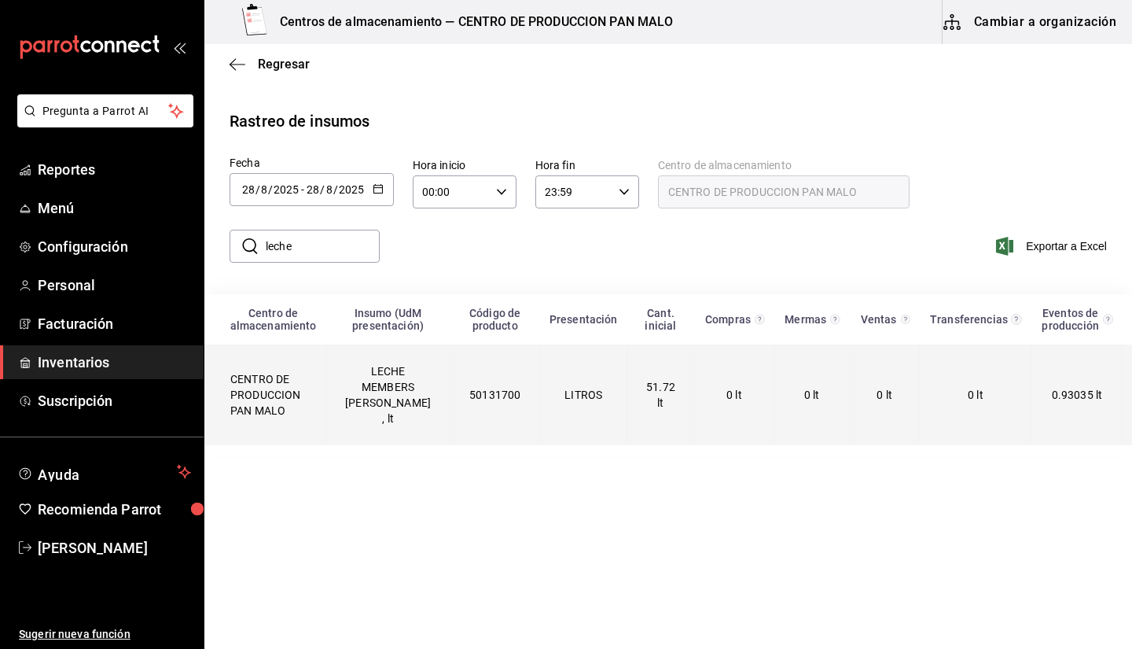
click at [920, 398] on td "0 lt" at bounding box center [976, 394] width 112 height 101
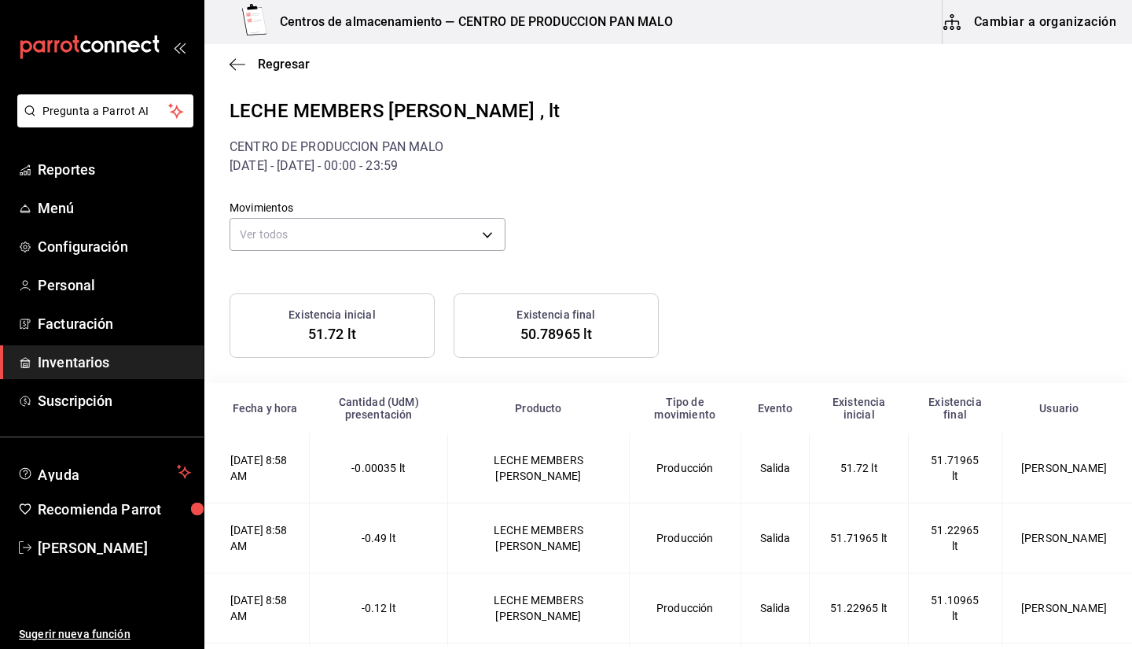
click at [242, 54] on div "Regresar" at bounding box center [668, 64] width 928 height 40
click at [237, 64] on icon "button" at bounding box center [238, 64] width 16 height 1
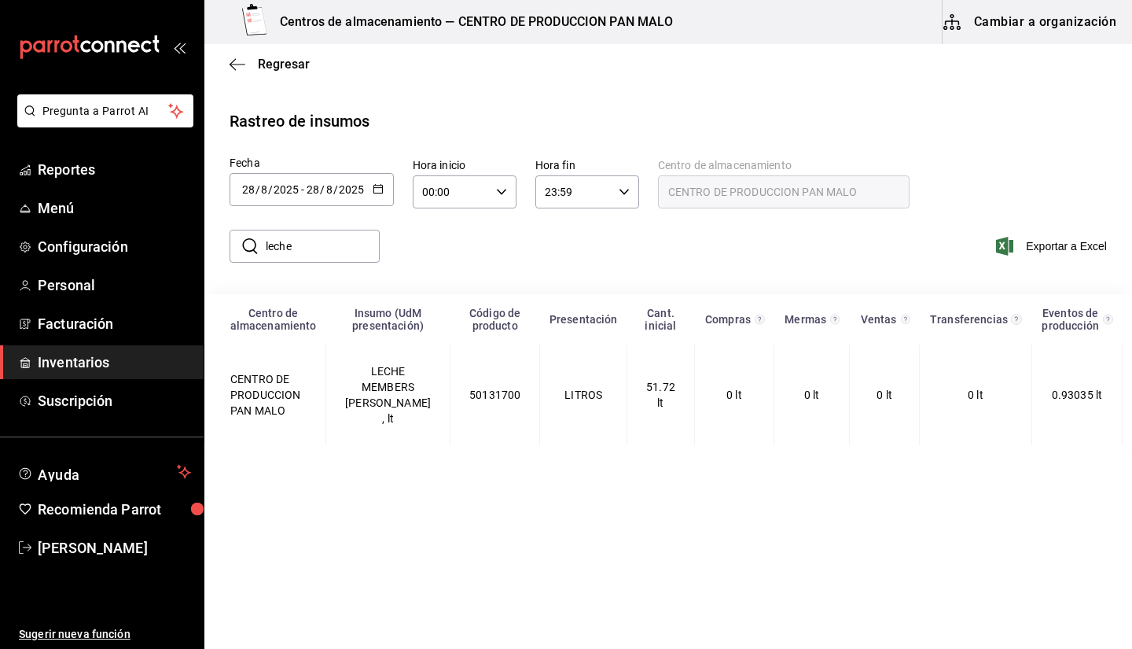
click at [315, 239] on input "leche" at bounding box center [323, 245] width 114 height 31
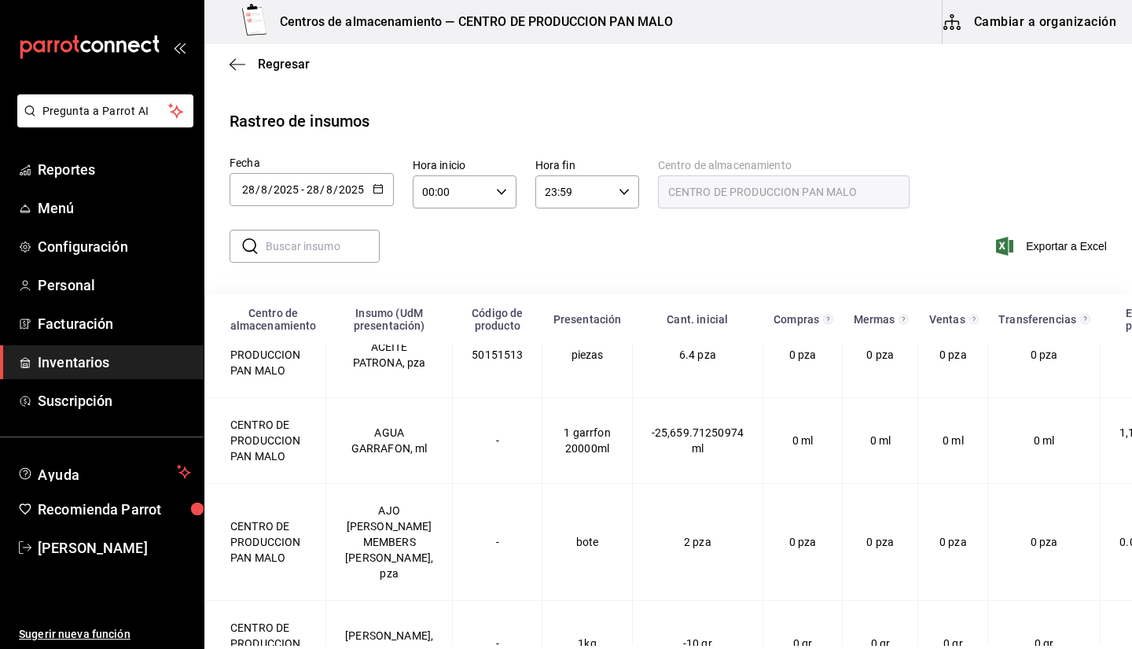
scroll to position [114, 0]
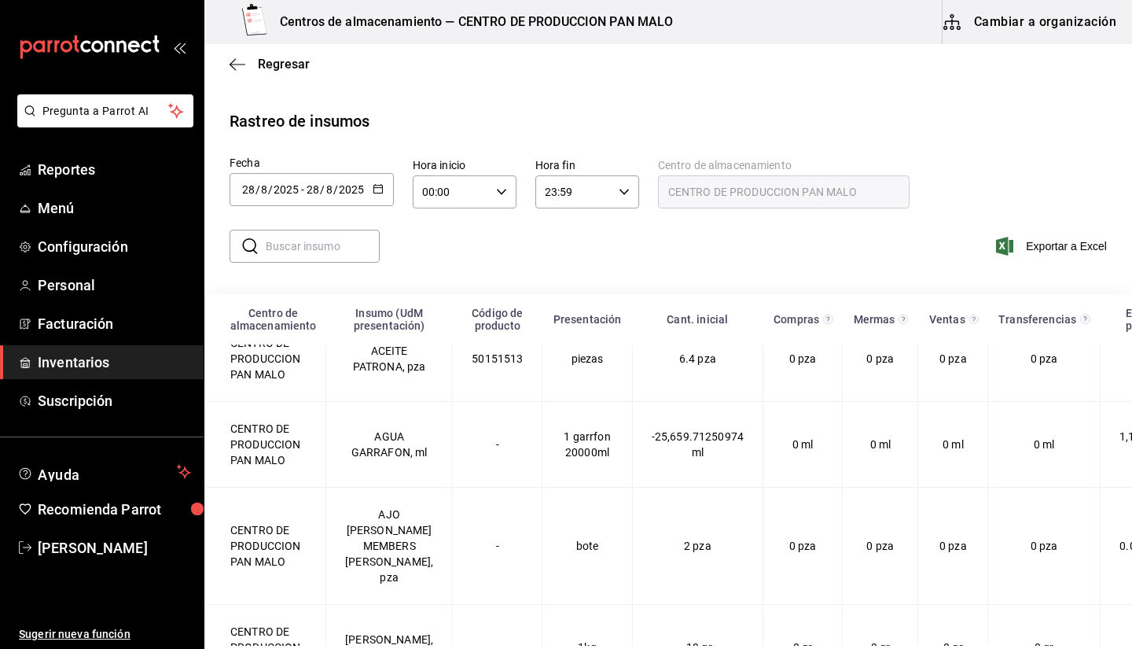
click at [300, 241] on input "text" at bounding box center [323, 245] width 114 height 31
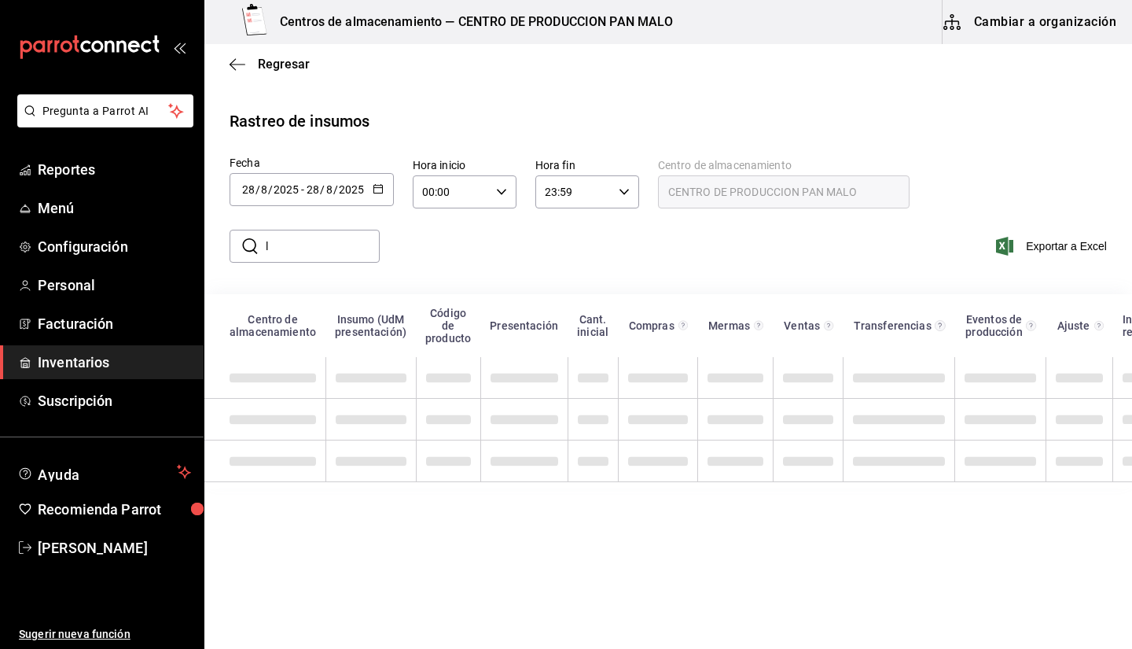
scroll to position [0, 0]
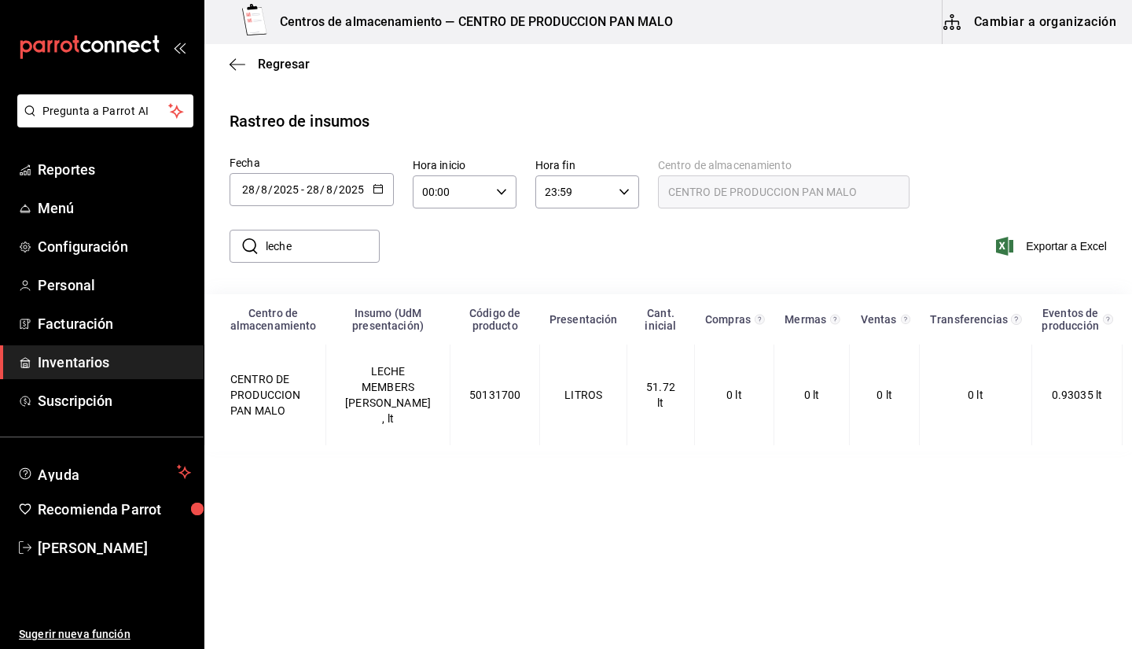
type input "leche"
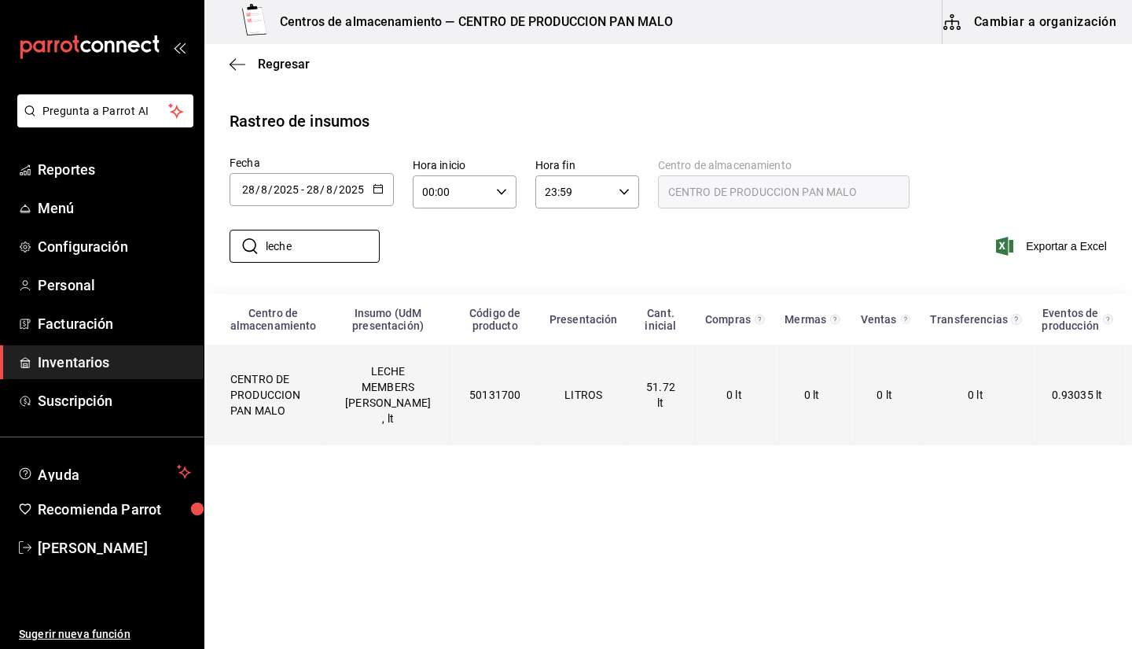
click at [1031, 401] on td "0.93035 lt" at bounding box center [1076, 394] width 91 height 101
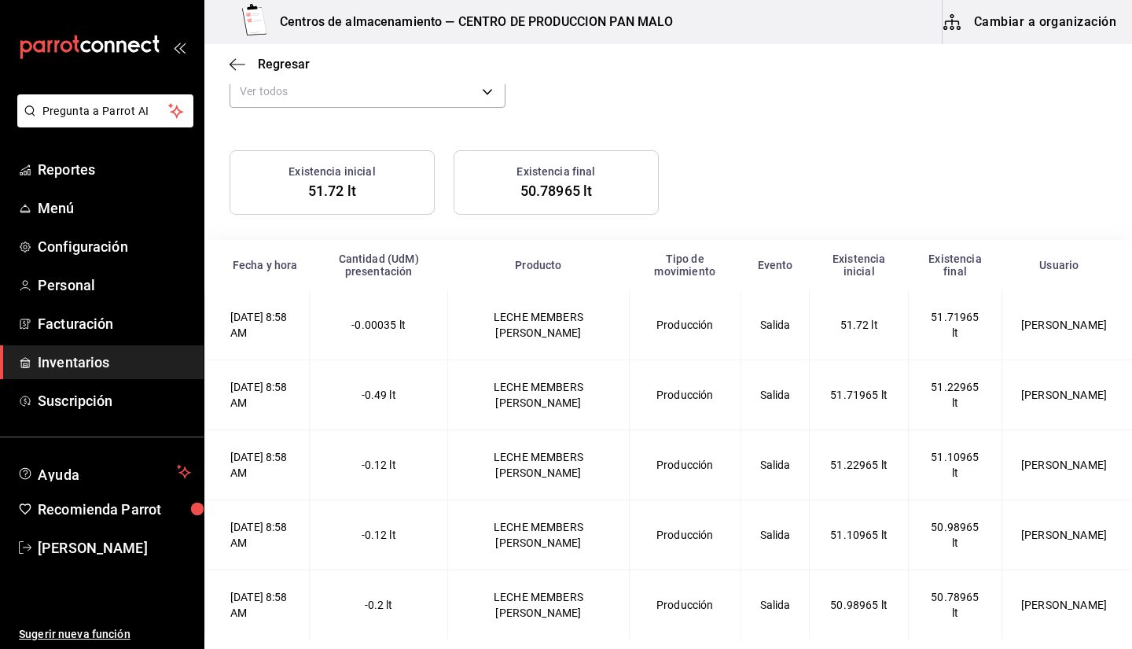
scroll to position [145, 0]
click at [1055, 405] on td "[PERSON_NAME]" at bounding box center [1066, 395] width 130 height 70
click at [491, 384] on td "LECHE MEMBERS [PERSON_NAME]" at bounding box center [538, 395] width 182 height 70
click at [448, 405] on td "-0.49 lt" at bounding box center [379, 395] width 138 height 70
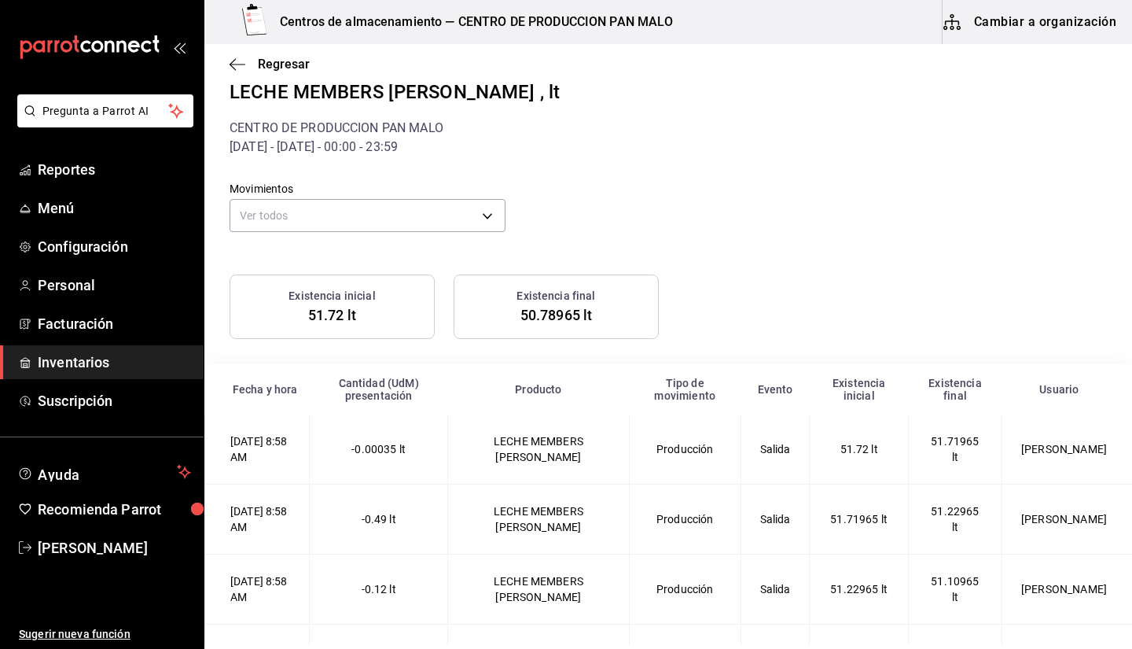
scroll to position [18, 0]
click at [335, 203] on body "Pregunta a Parrot AI Reportes Menú Configuración Personal Facturación Inventari…" at bounding box center [566, 322] width 1132 height 645
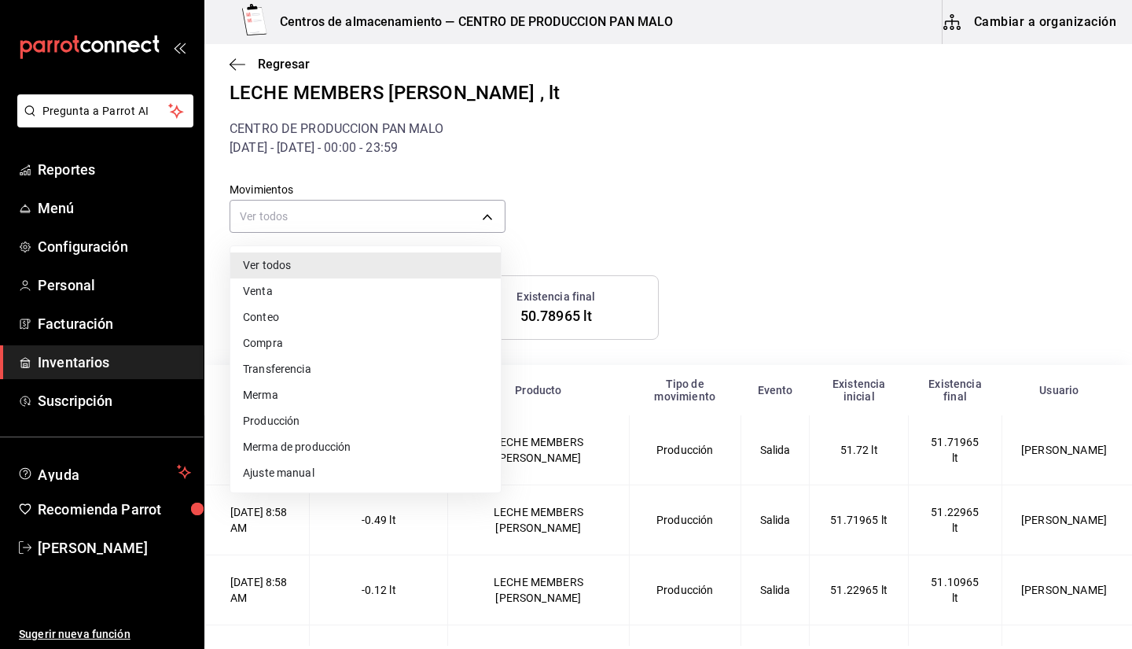
click at [401, 463] on li "Ajuste manual" at bounding box center [365, 473] width 270 height 26
type input "MANUAL_ADJUSTMENT"
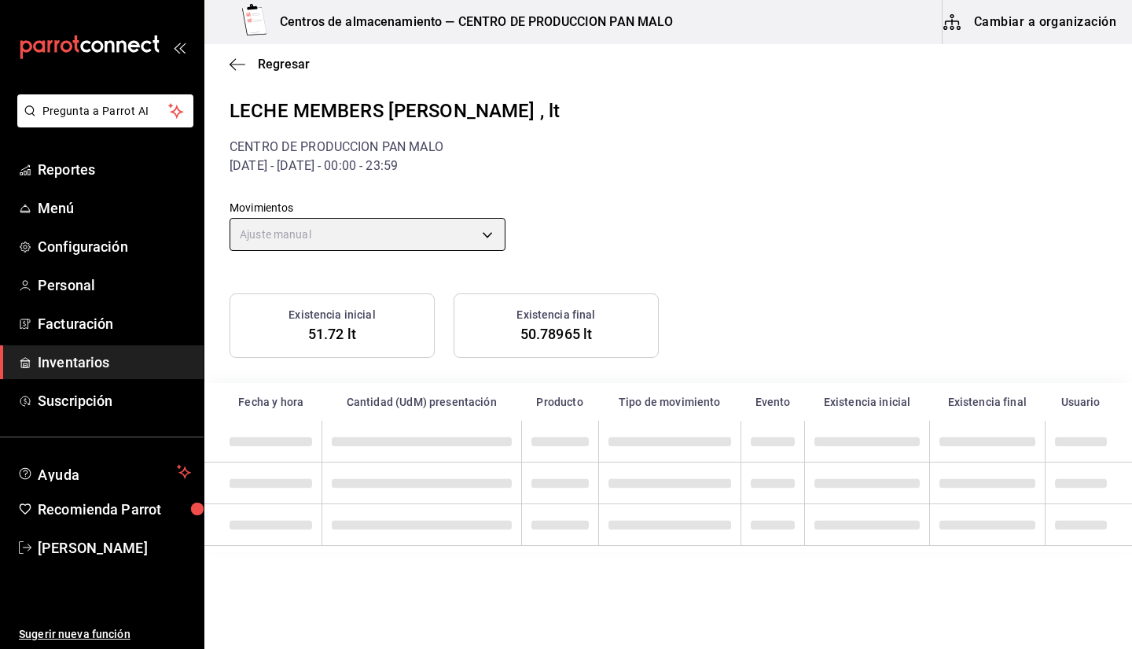
scroll to position [0, 0]
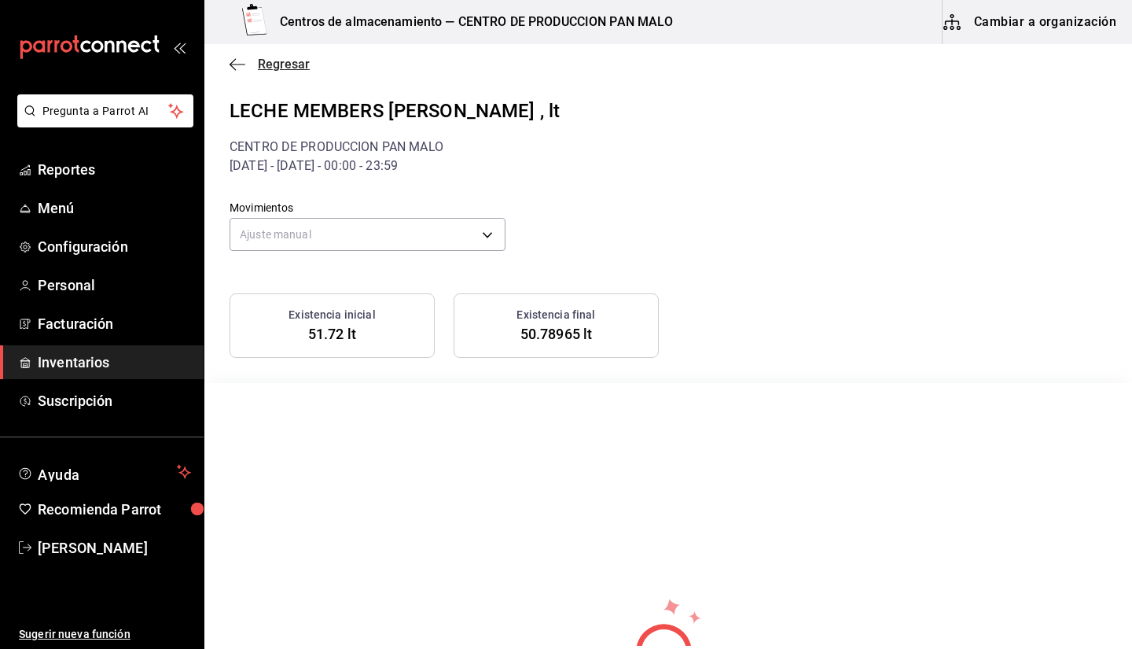
click at [249, 61] on span "Regresar" at bounding box center [270, 64] width 80 height 15
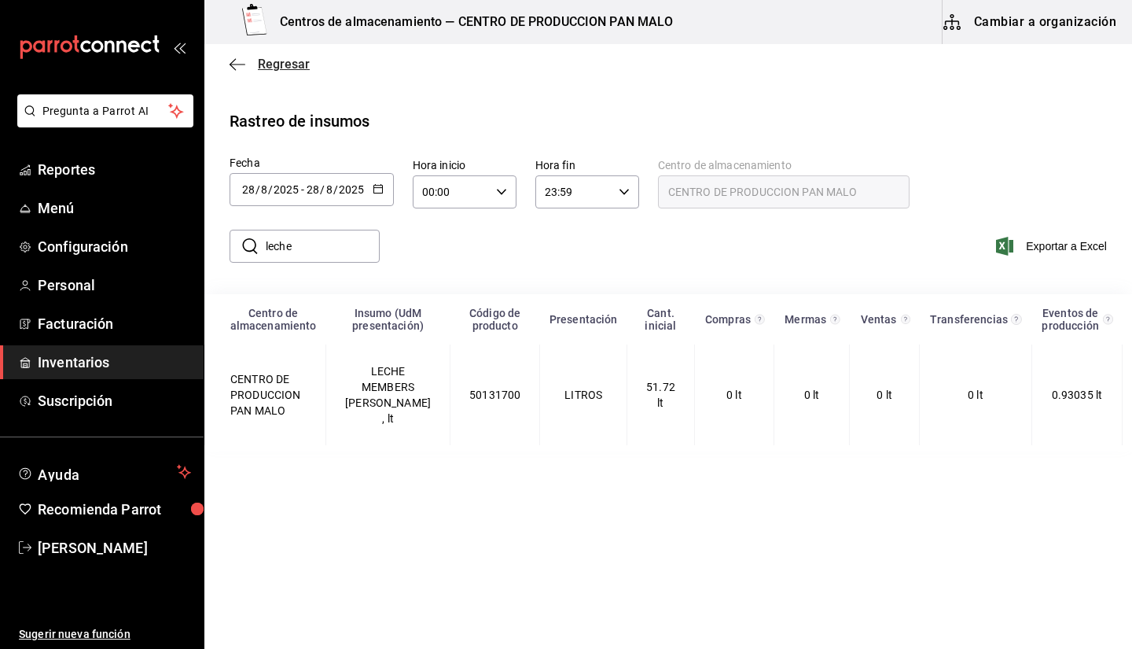
click at [244, 61] on icon "button" at bounding box center [238, 64] width 16 height 14
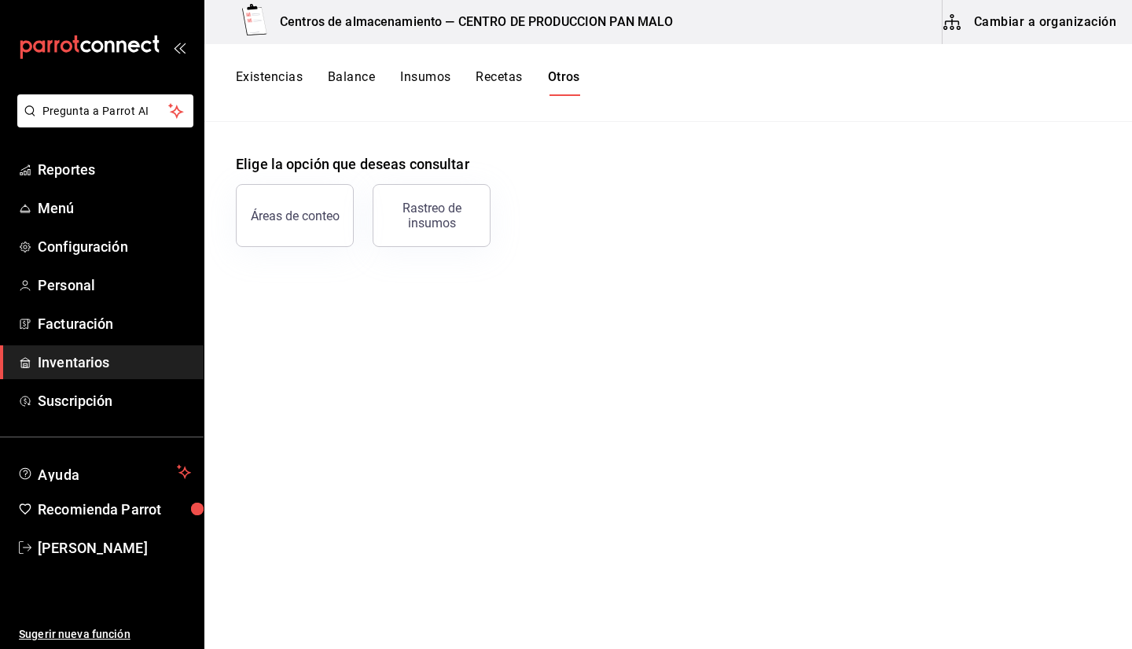
click at [285, 101] on div "Existencias Balance Insumos Recetas Otros" at bounding box center [668, 83] width 928 height 78
click at [280, 86] on button "Existencias" at bounding box center [269, 82] width 67 height 27
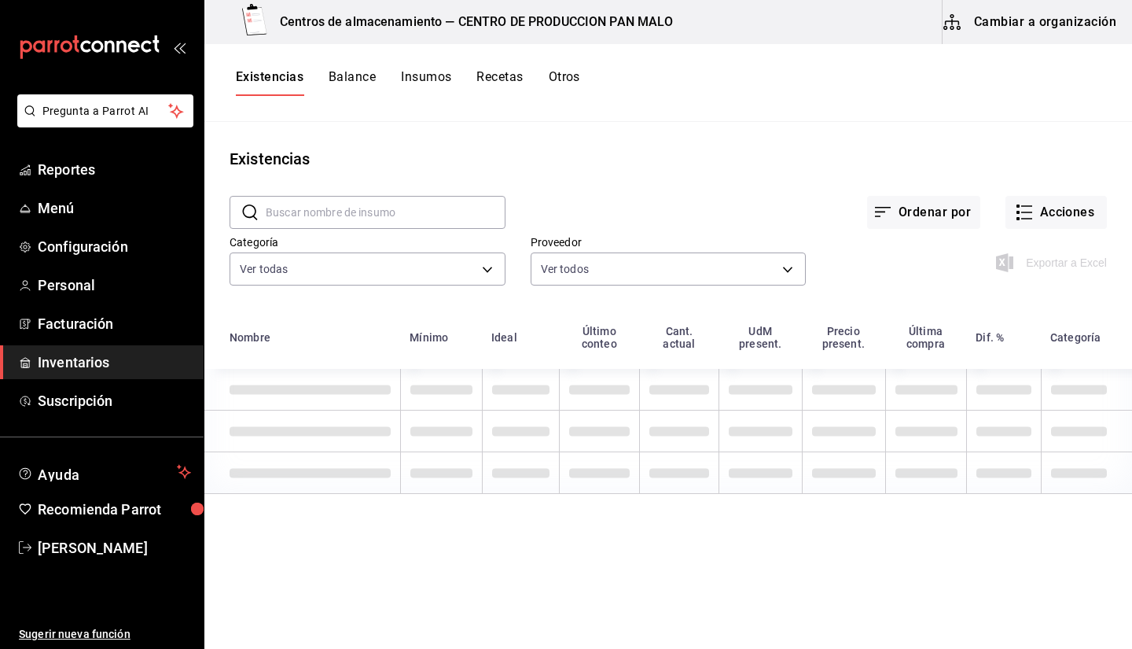
click at [339, 90] on button "Balance" at bounding box center [352, 82] width 47 height 27
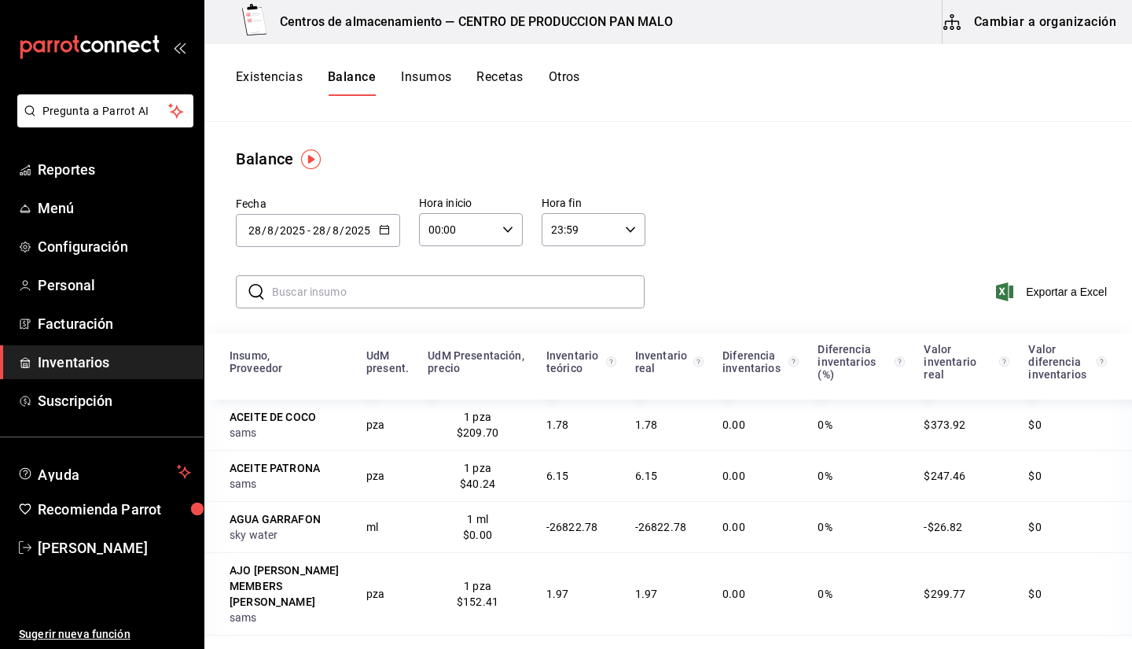
click at [286, 76] on button "Existencias" at bounding box center [269, 82] width 67 height 27
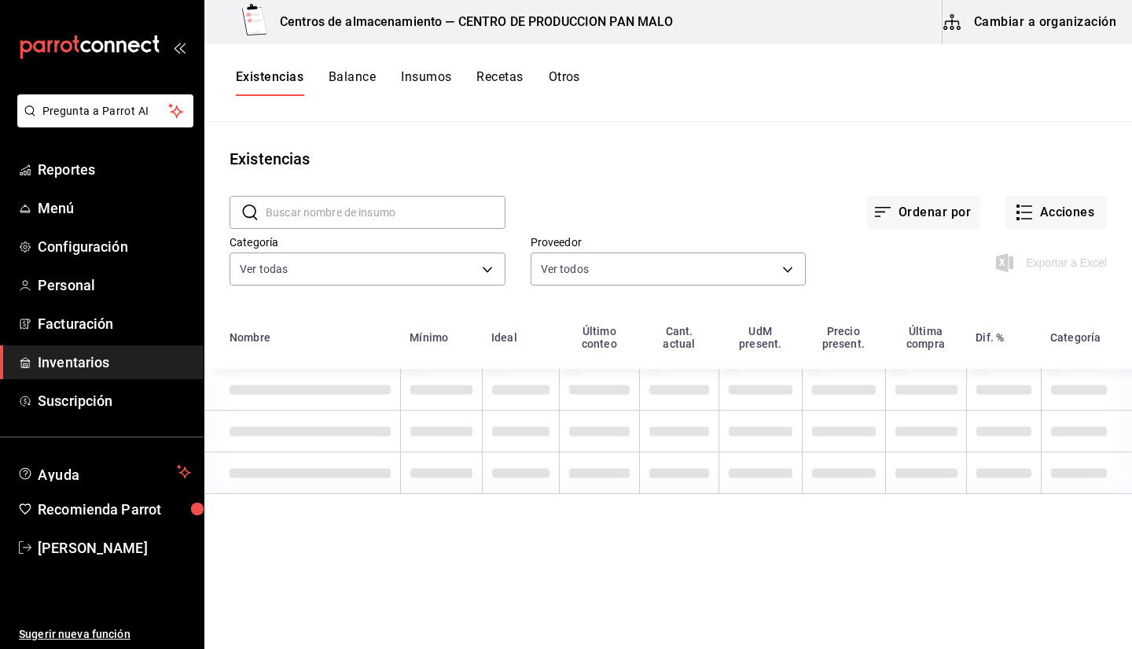
click at [1046, 232] on div "Exportar a Excel" at bounding box center [956, 250] width 301 height 80
click at [1029, 220] on button "Acciones" at bounding box center [1055, 212] width 101 height 33
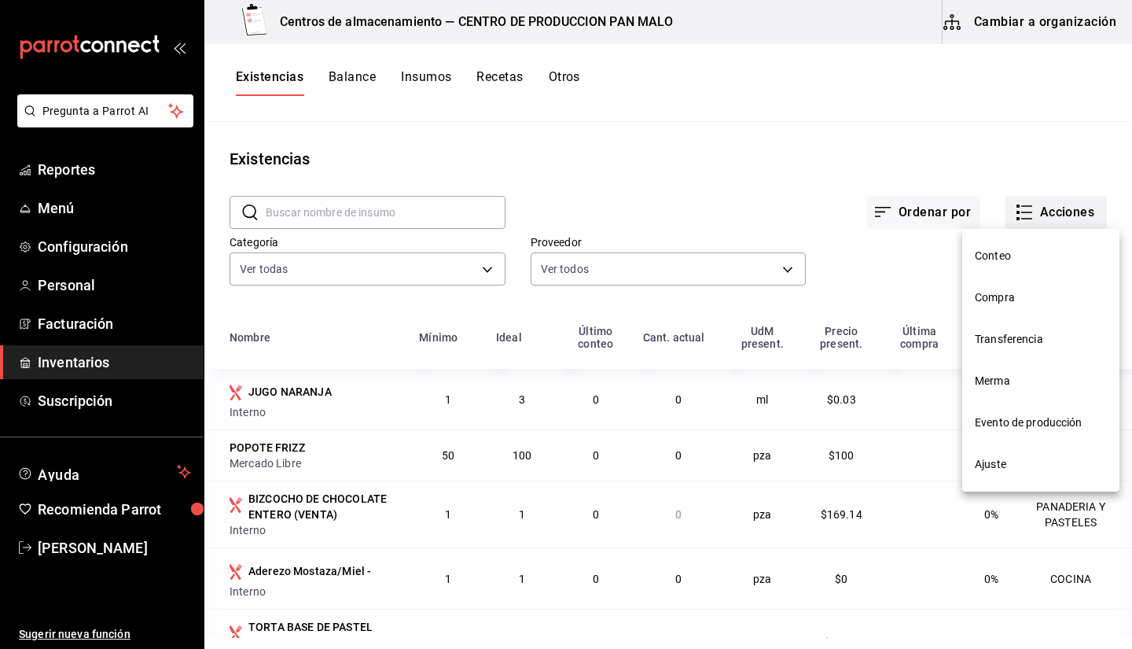
click at [1030, 214] on div at bounding box center [566, 324] width 1132 height 649
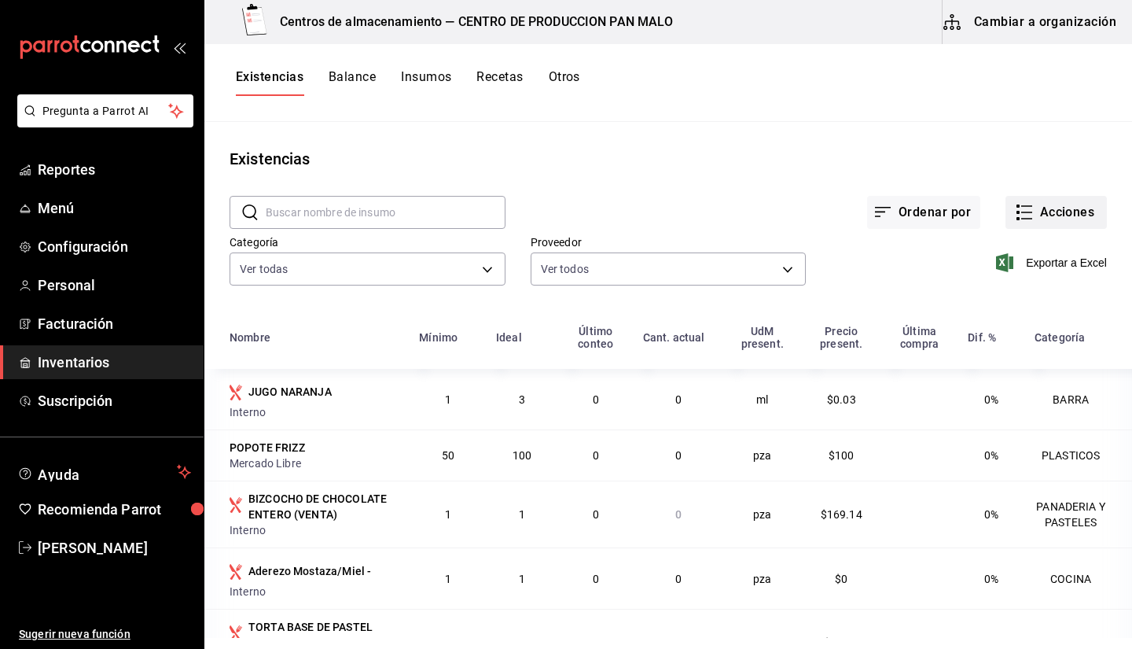
click at [1027, 213] on button "Acciones" at bounding box center [1055, 212] width 101 height 33
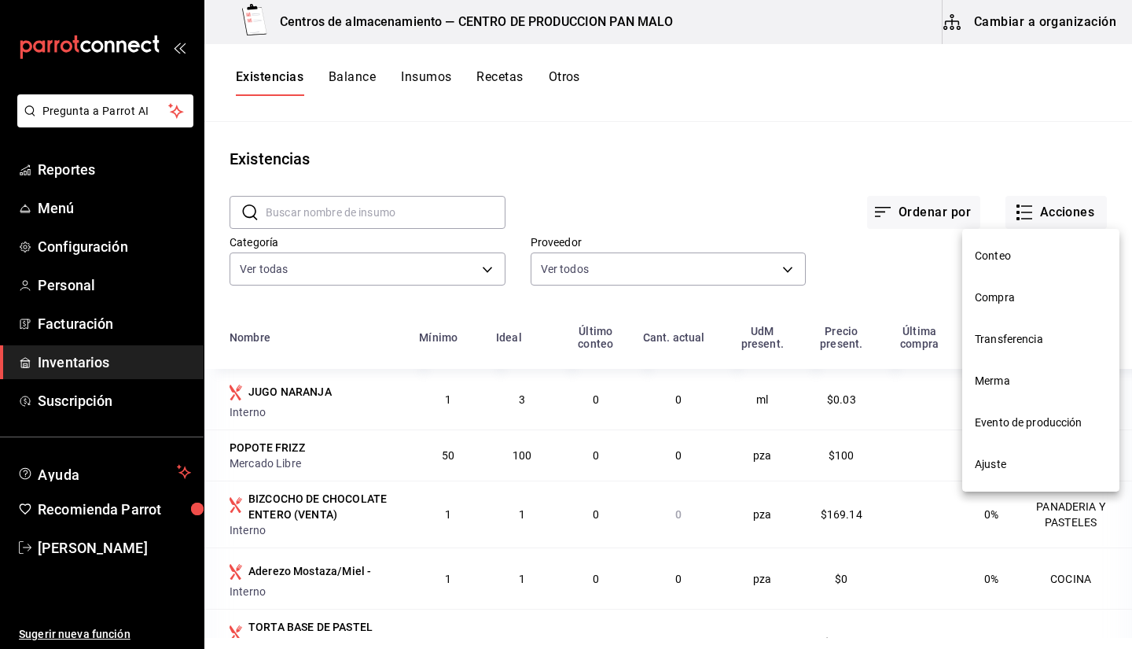
click at [987, 461] on span "Ajuste" at bounding box center [1041, 464] width 132 height 17
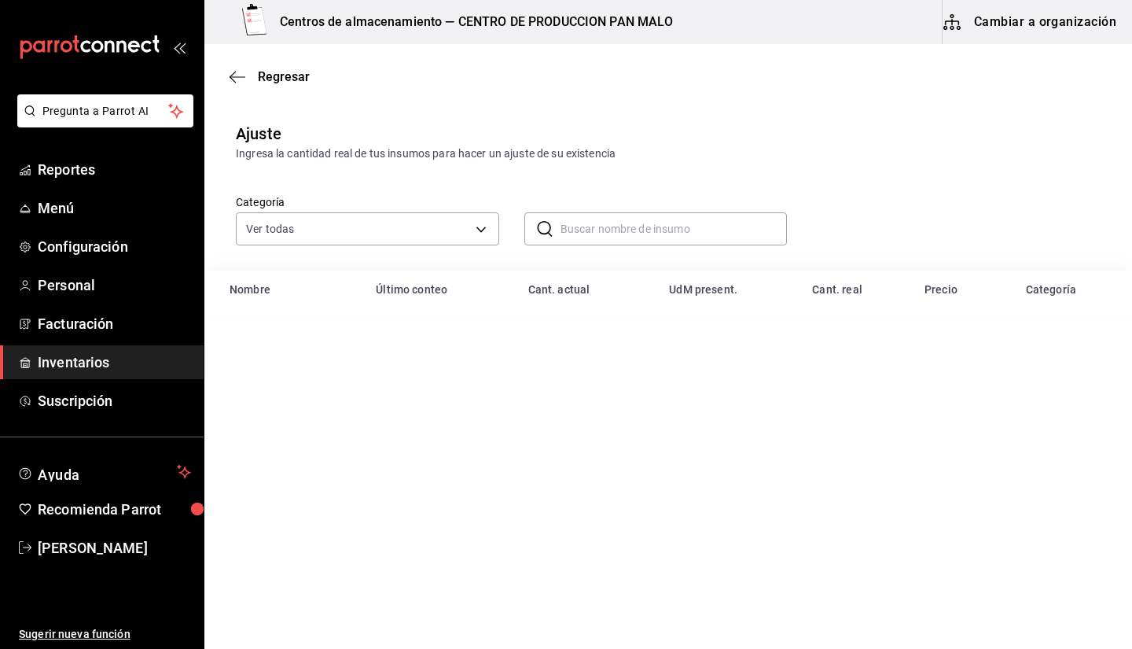
click at [563, 211] on div "​ ​" at bounding box center [643, 216] width 288 height 58
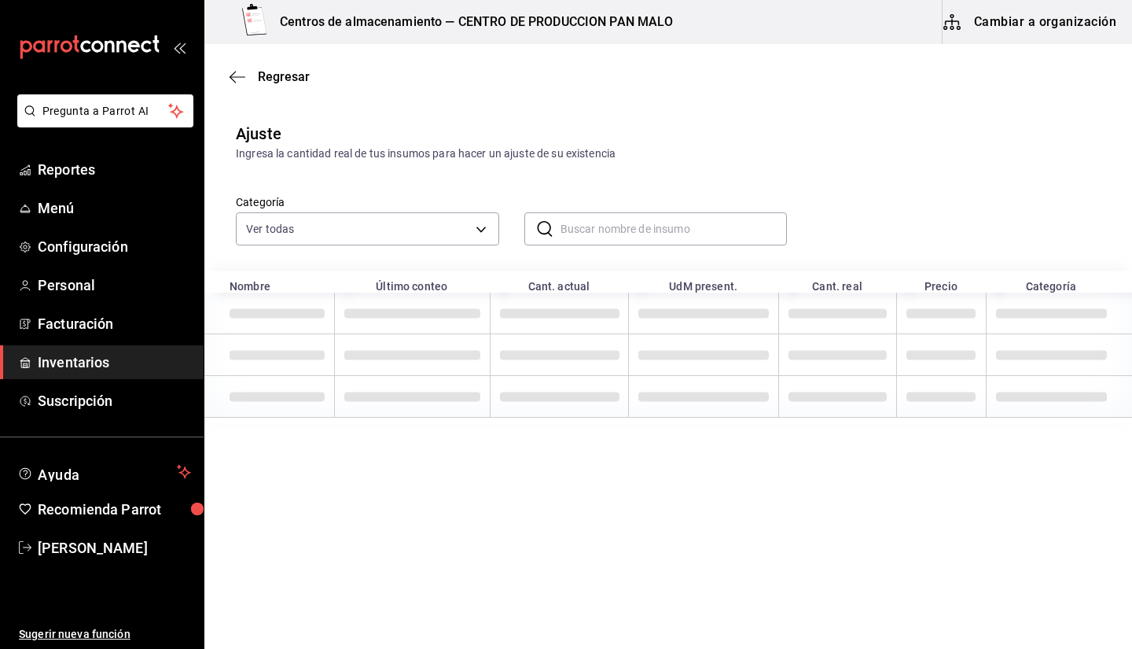
click at [583, 222] on input "text" at bounding box center [673, 228] width 227 height 31
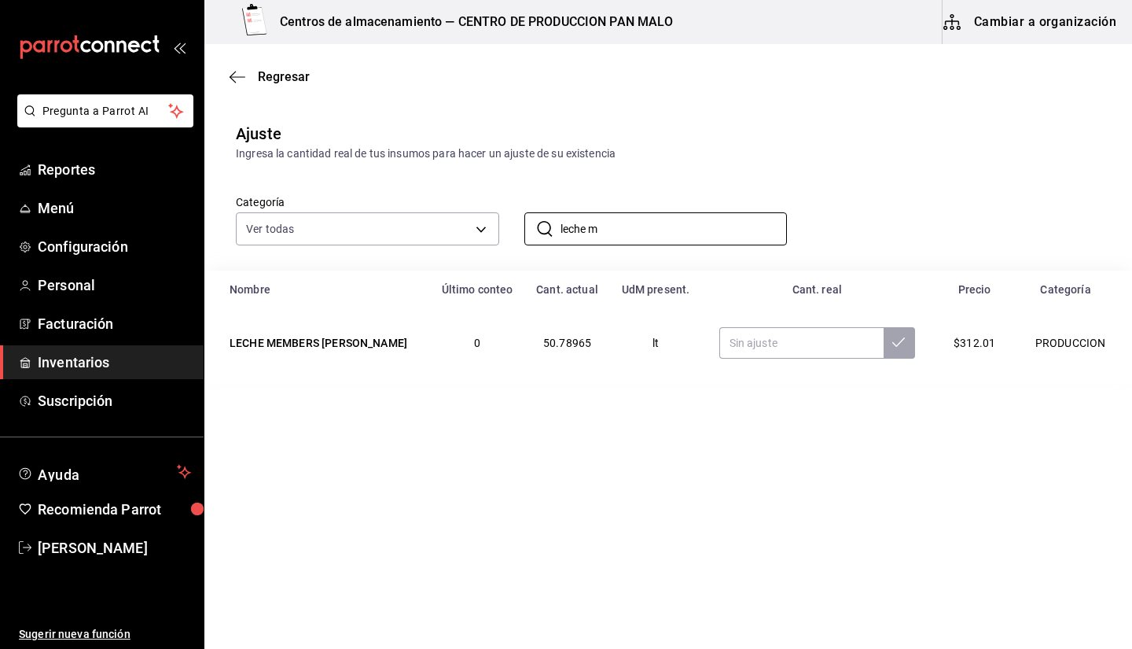
type input "leche m"
click at [547, 417] on main "Regresar Ajuste Ingresa la cantidad real de tus insumos para hacer un ajuste de…" at bounding box center [668, 302] width 928 height 516
click at [719, 340] on input "text" at bounding box center [801, 342] width 164 height 31
type input "42.00"
click at [665, 221] on input "leche m" at bounding box center [673, 228] width 227 height 31
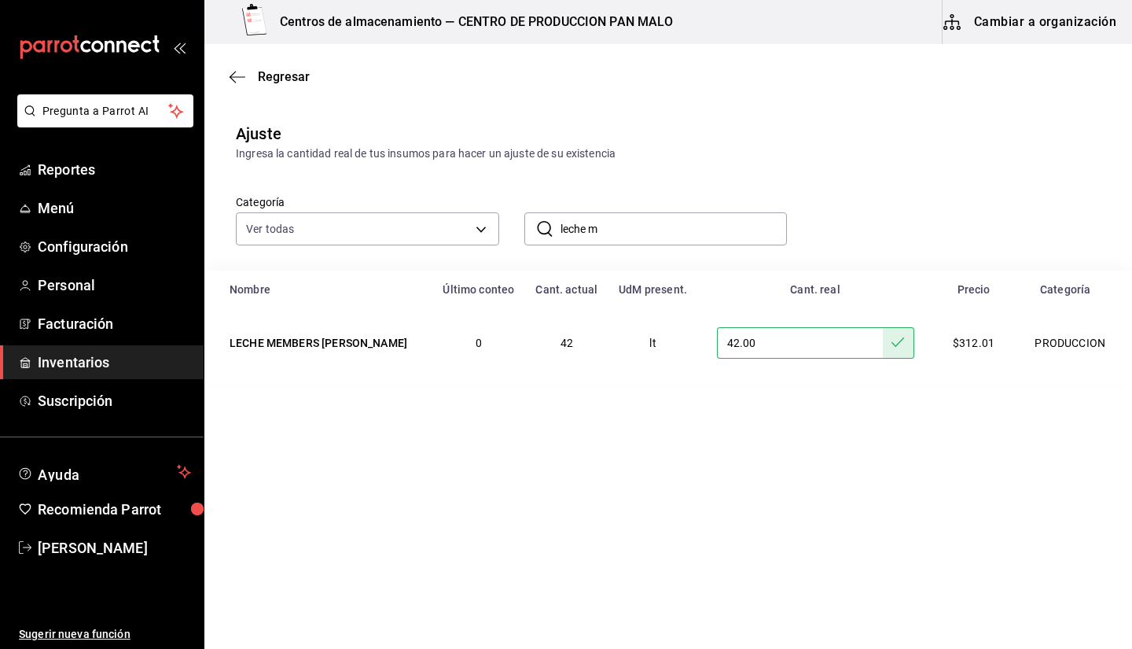
click at [665, 221] on input "leche m" at bounding box center [673, 228] width 227 height 31
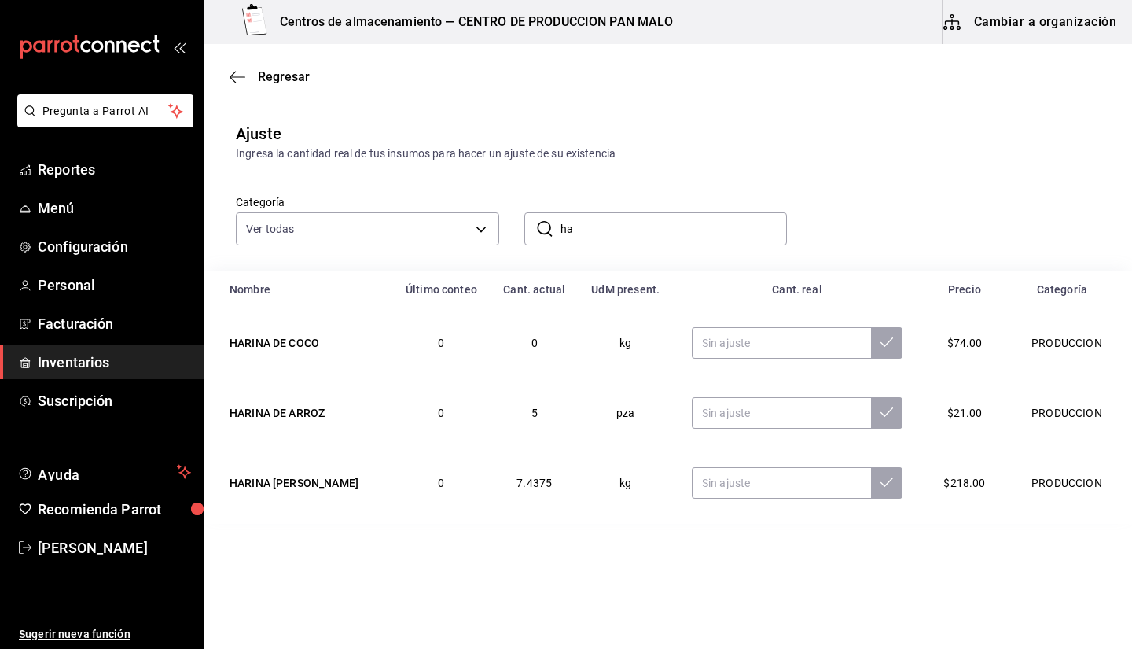
type input "h"
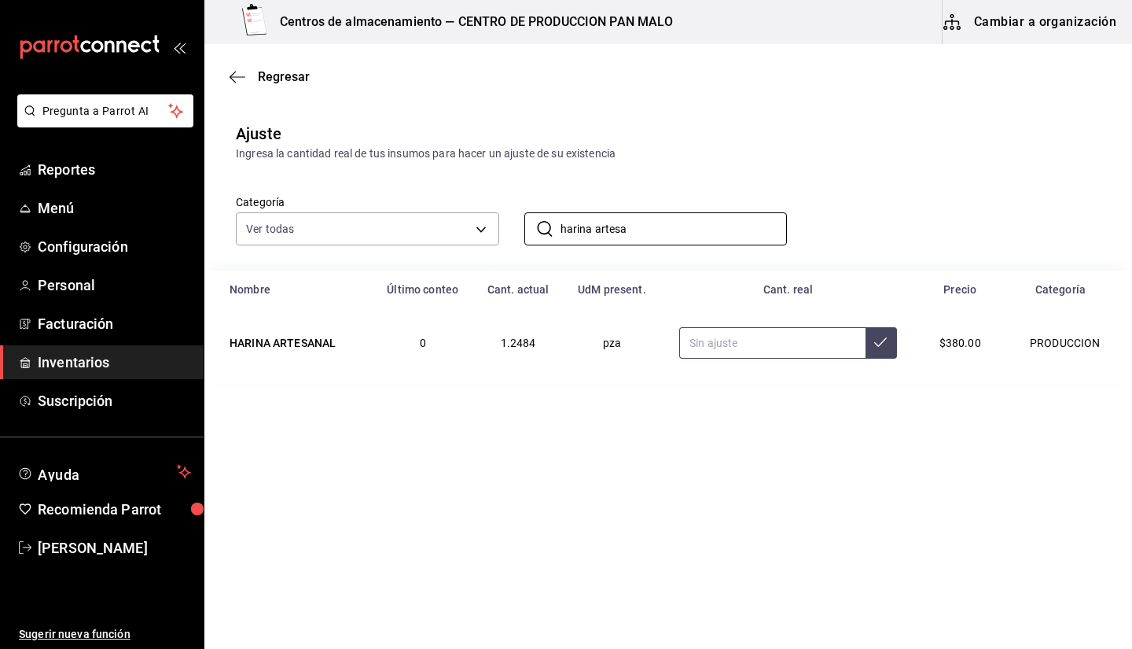
type input "harina artesa"
click at [728, 341] on input "text" at bounding box center [772, 342] width 186 height 31
click at [607, 232] on input "harina artesa" at bounding box center [673, 228] width 227 height 31
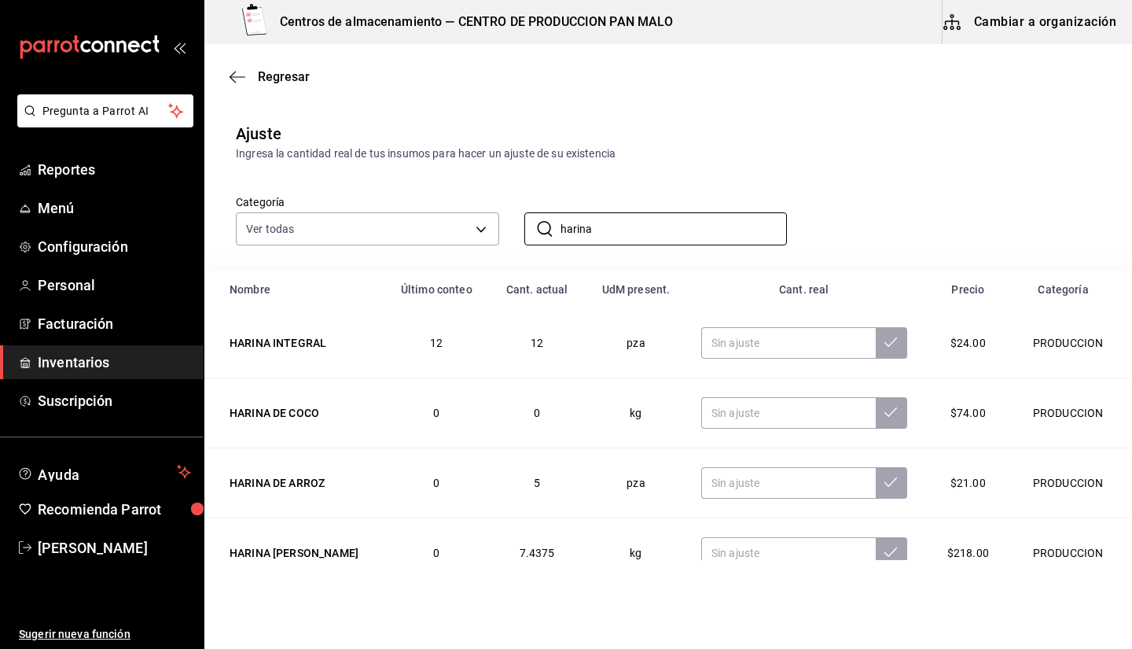
type input "harina"
click at [770, 177] on div "Categoría Ver todas 70f7bd2c-2c71-4982-af5b-371040f86de5,600482d2-c9f1-4907-a3a…" at bounding box center [643, 203] width 865 height 83
click at [744, 328] on input "text" at bounding box center [788, 342] width 175 height 31
type input "10.00"
click at [745, 416] on input "text" at bounding box center [788, 412] width 175 height 31
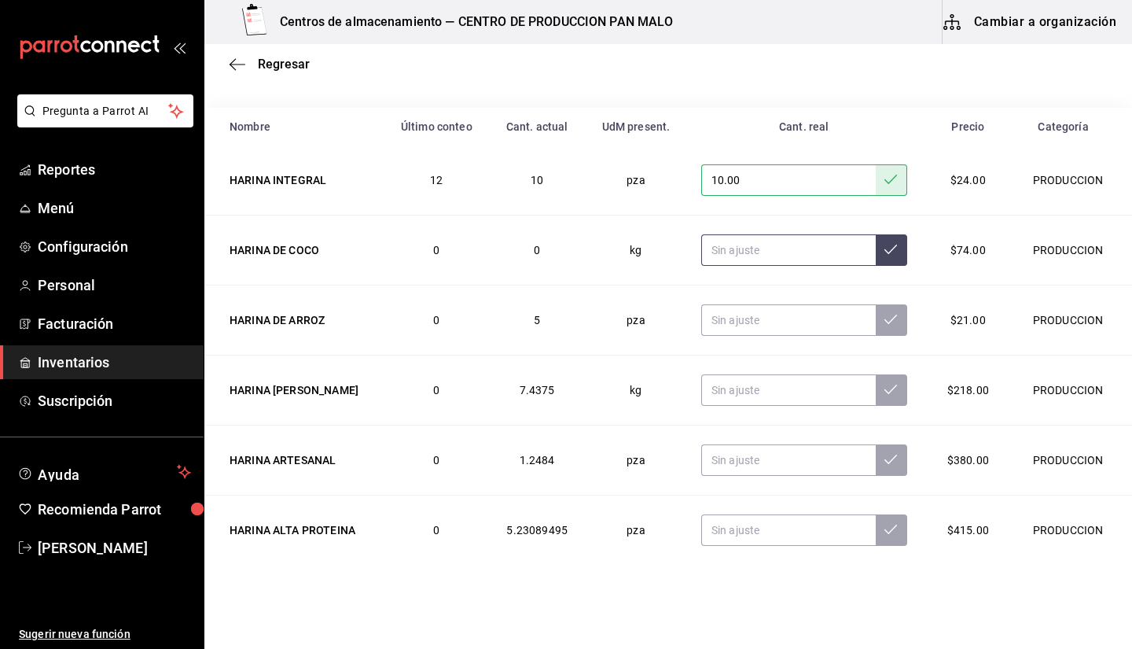
scroll to position [175, 0]
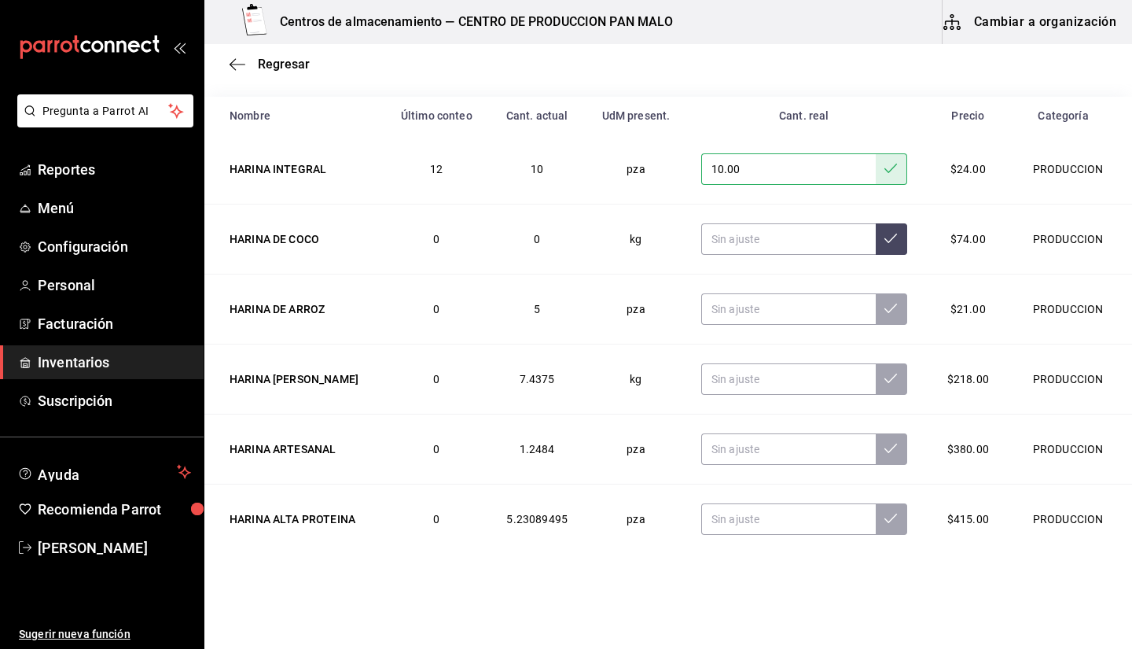
click at [755, 362] on td at bounding box center [804, 379] width 244 height 70
click at [754, 376] on input "text" at bounding box center [788, 378] width 175 height 31
type input "6.00"
click at [724, 453] on input "text" at bounding box center [788, 448] width 175 height 31
click at [724, 454] on input "text" at bounding box center [788, 448] width 175 height 31
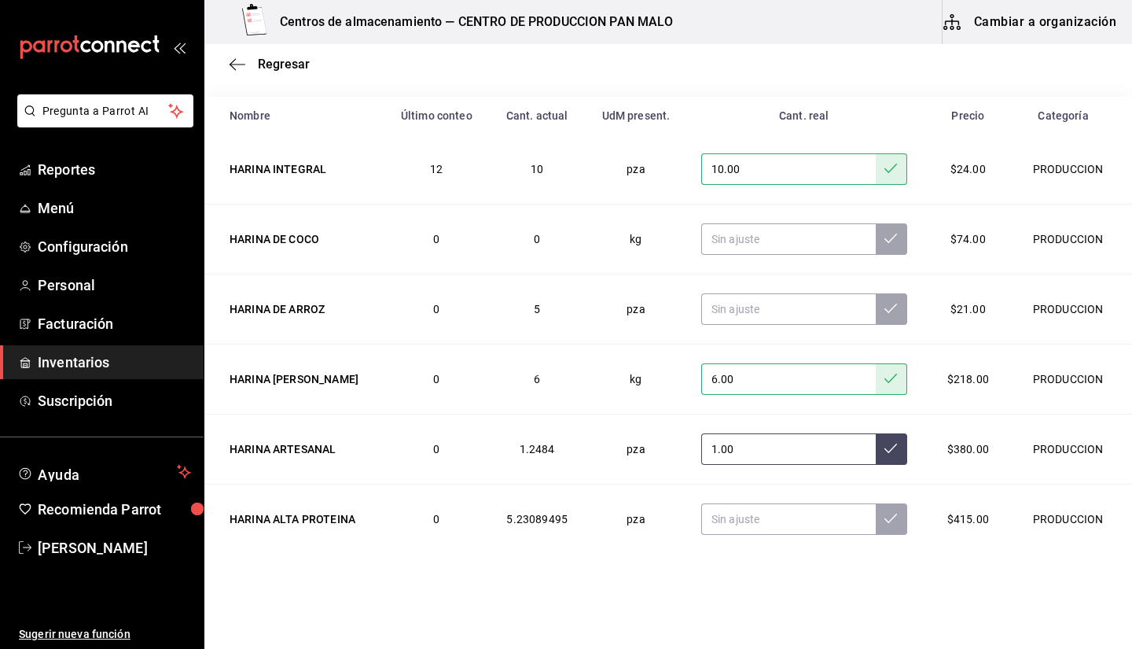
type input "1.00"
click at [707, 532] on input "text" at bounding box center [788, 518] width 175 height 31
type input "2.00"
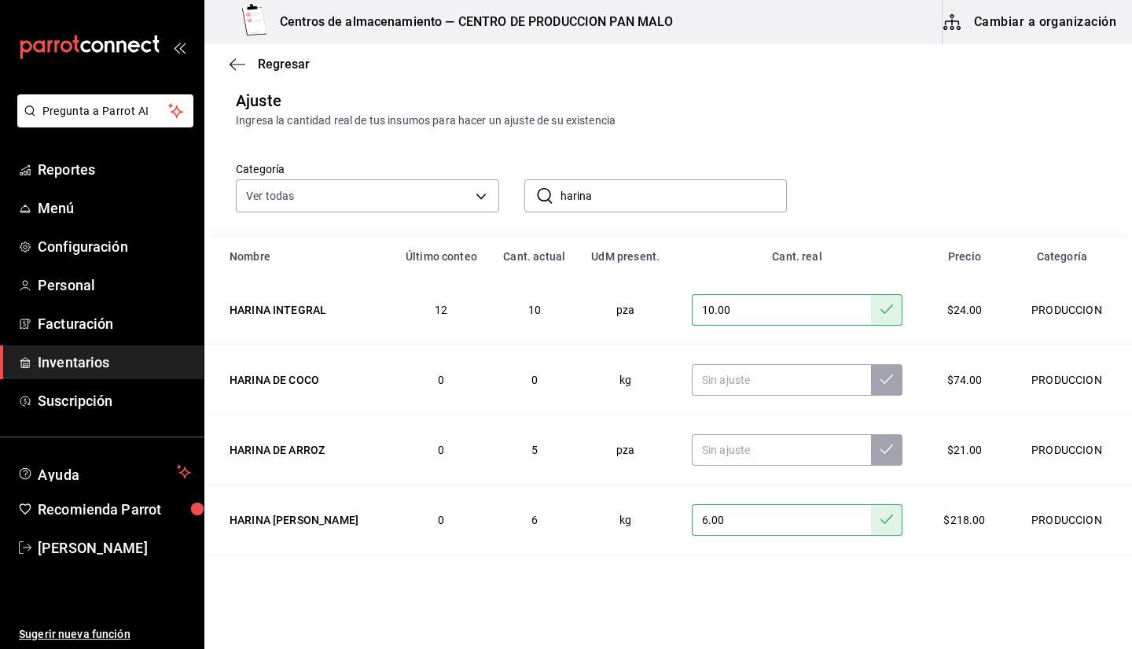
scroll to position [0, 0]
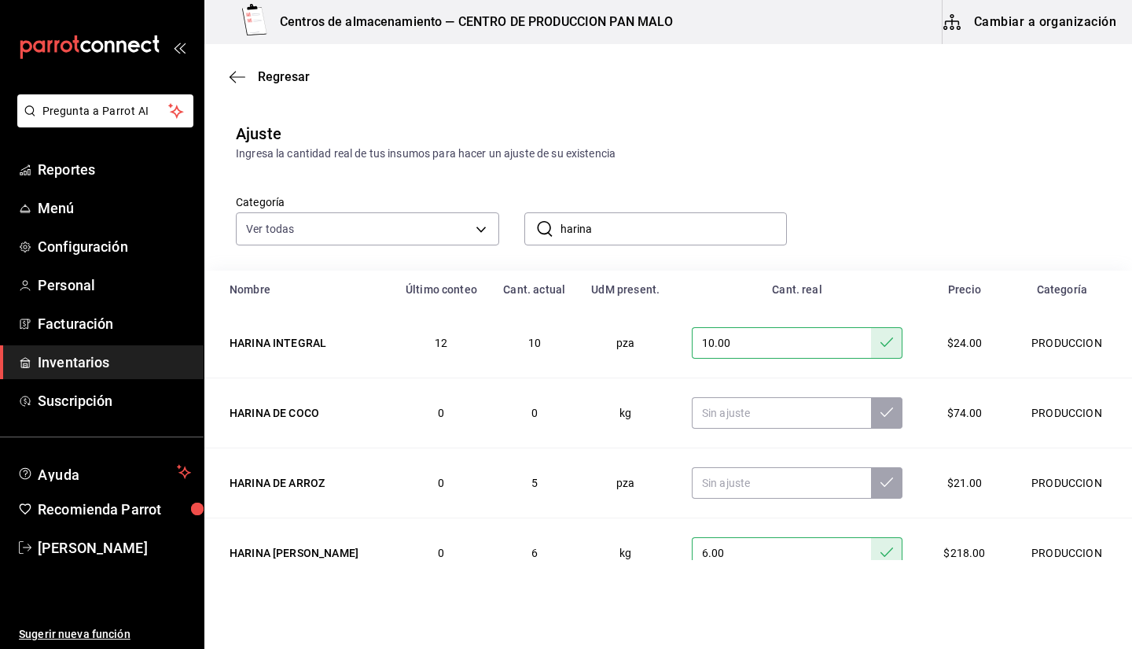
click at [616, 219] on input "harina" at bounding box center [673, 228] width 227 height 31
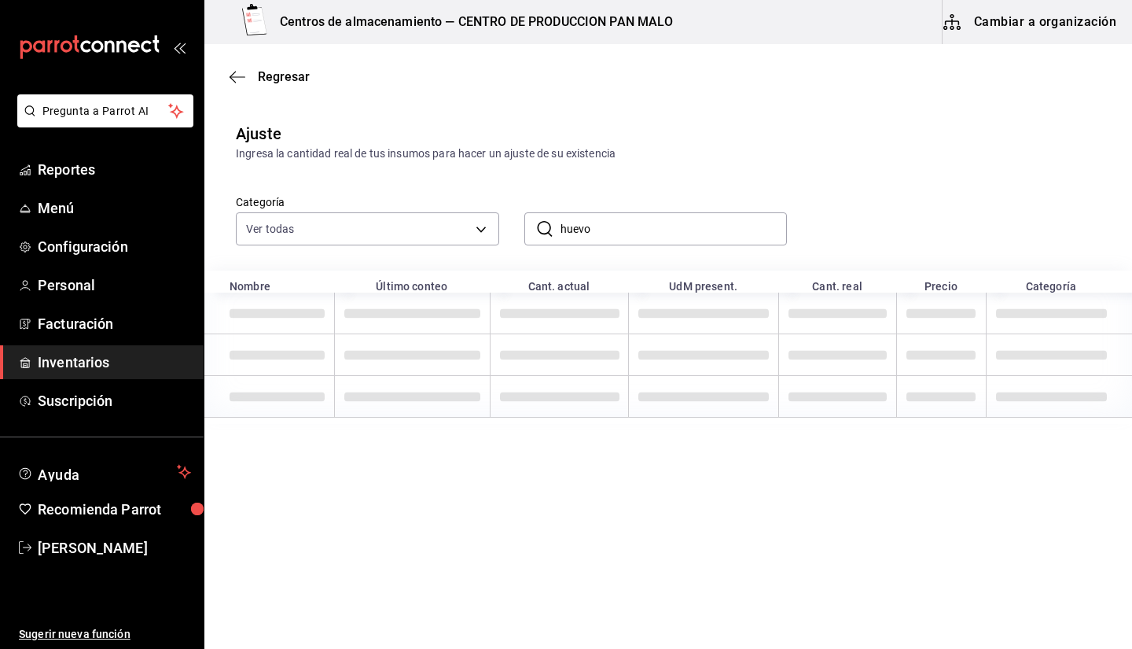
type input "huevo"
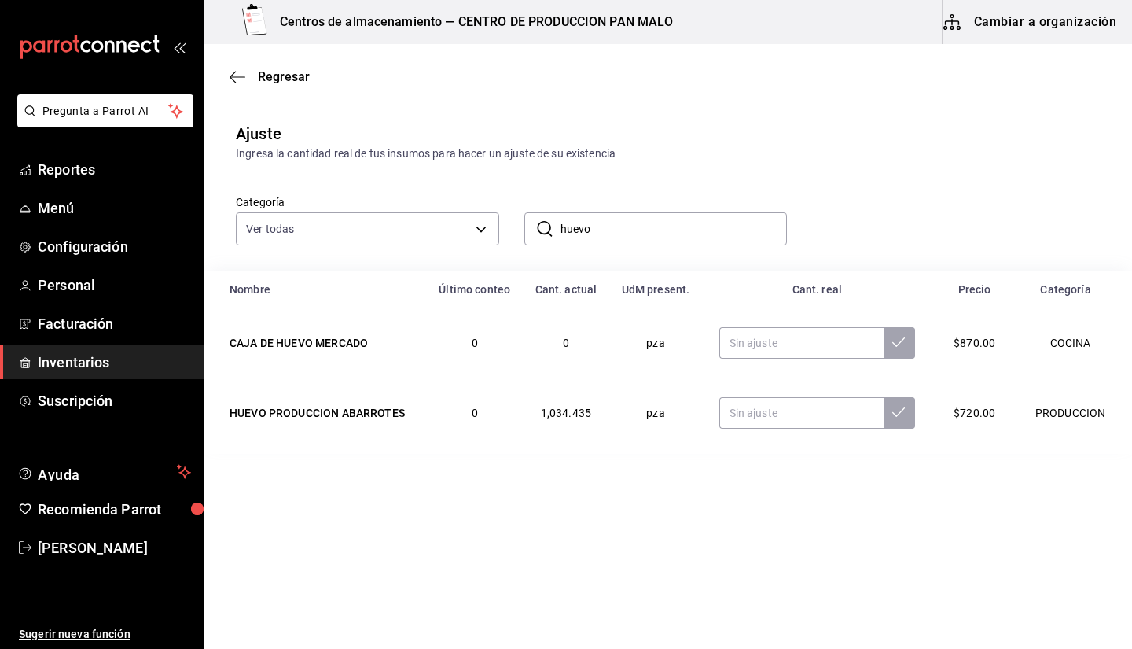
click at [744, 196] on div "​ huevo ​" at bounding box center [643, 216] width 288 height 58
click at [757, 421] on input "text" at bounding box center [801, 412] width 164 height 31
click at [757, 418] on input "text" at bounding box center [801, 412] width 164 height 31
click at [236, 76] on icon "button" at bounding box center [238, 76] width 16 height 1
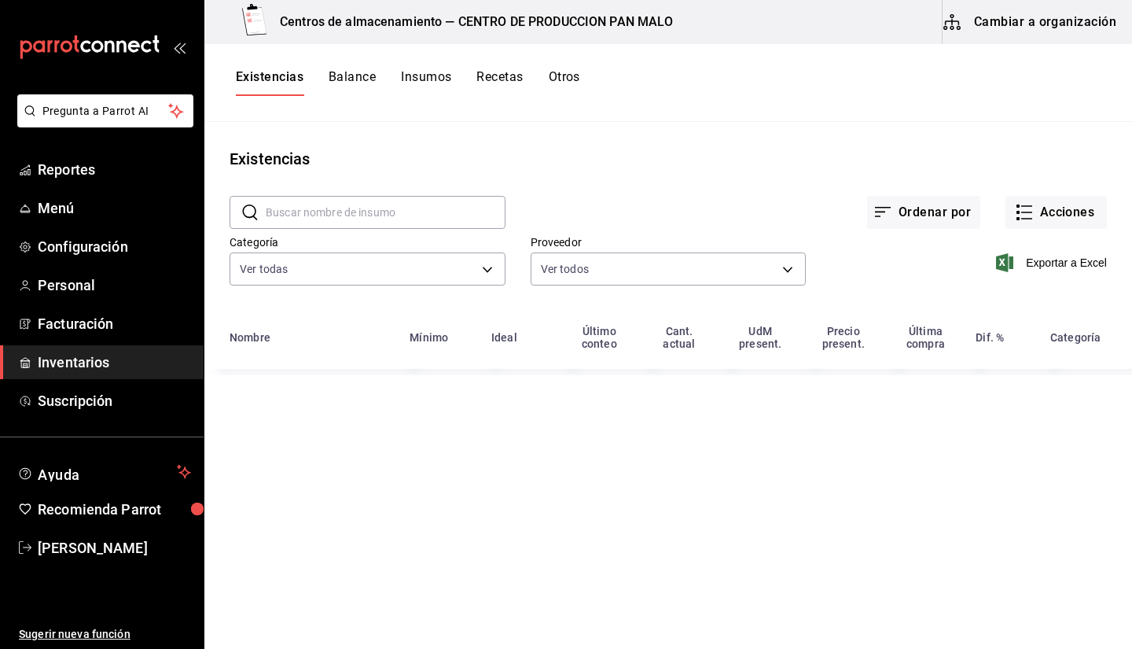
click at [578, 86] on button "Otros" at bounding box center [564, 82] width 31 height 27
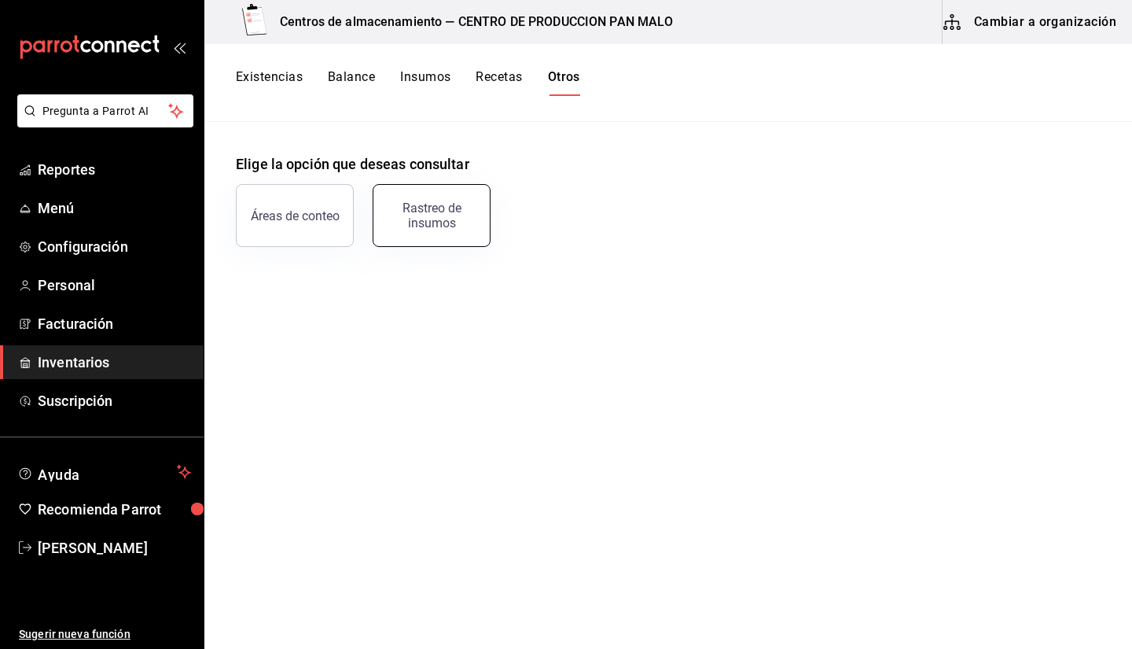
click at [410, 219] on div "Rastreo de insumos" at bounding box center [431, 215] width 97 height 30
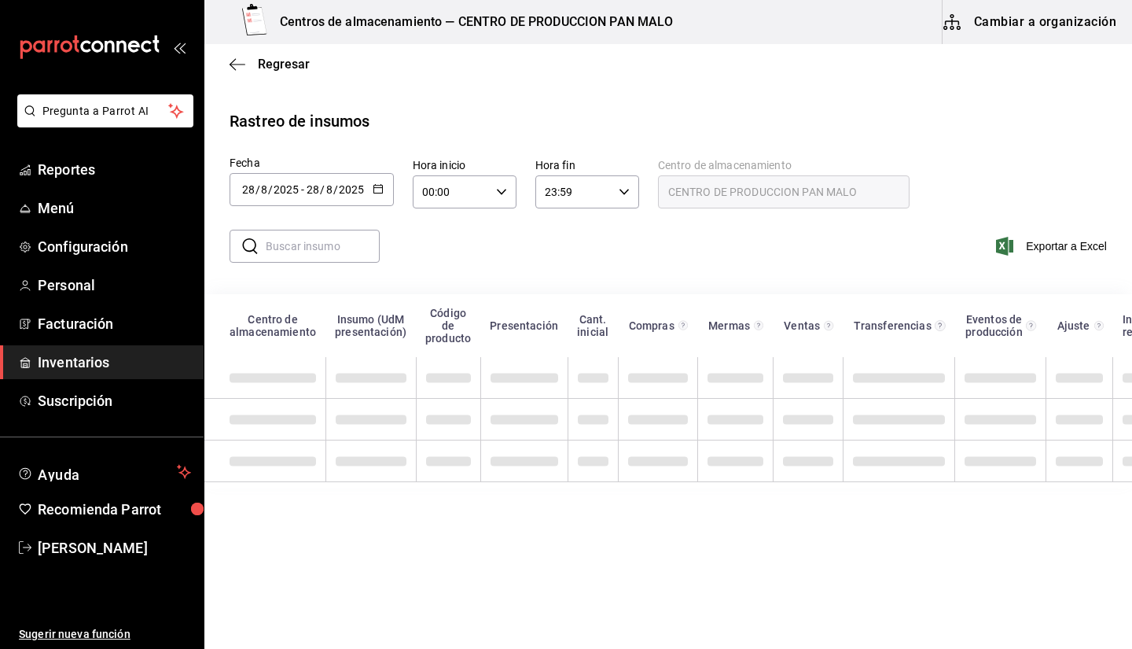
click at [333, 246] on input "text" at bounding box center [323, 245] width 114 height 31
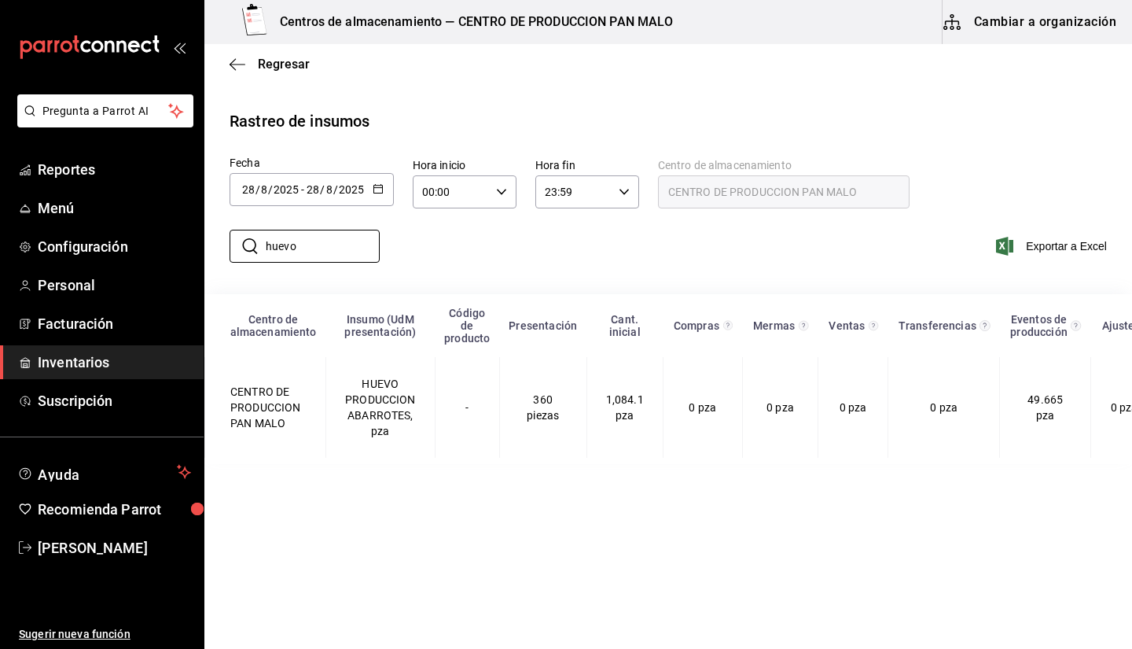
type input "huevo"
click at [654, 254] on div "​ huevo ​ Exportar a Excel" at bounding box center [662, 255] width 940 height 64
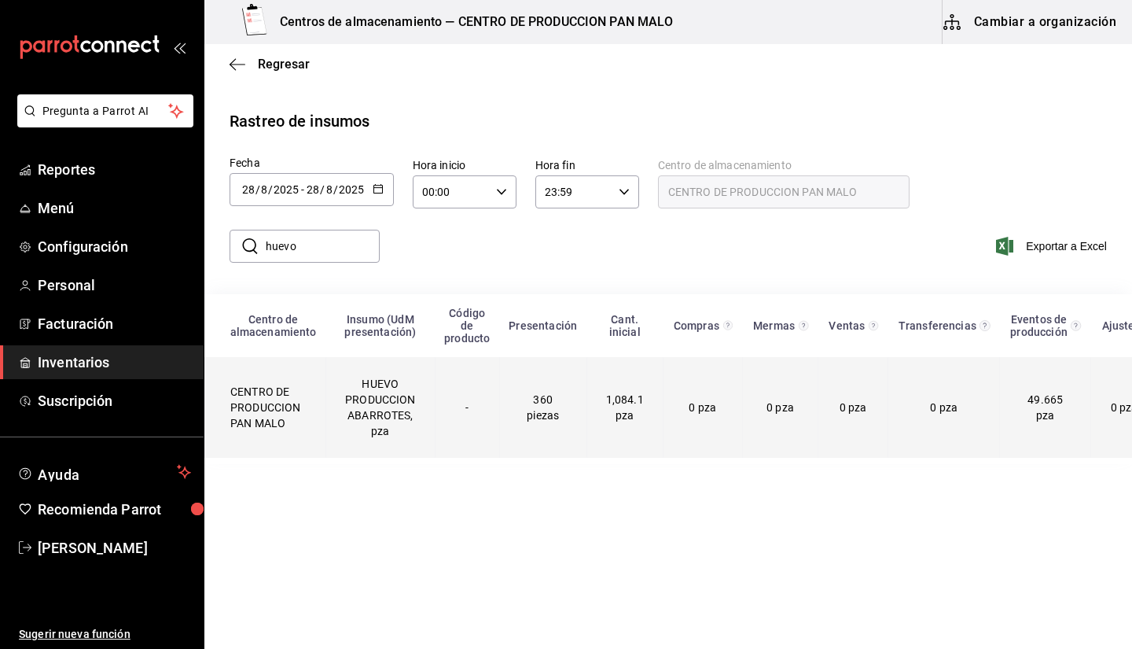
click at [552, 443] on td "360 piezas" at bounding box center [542, 407] width 87 height 101
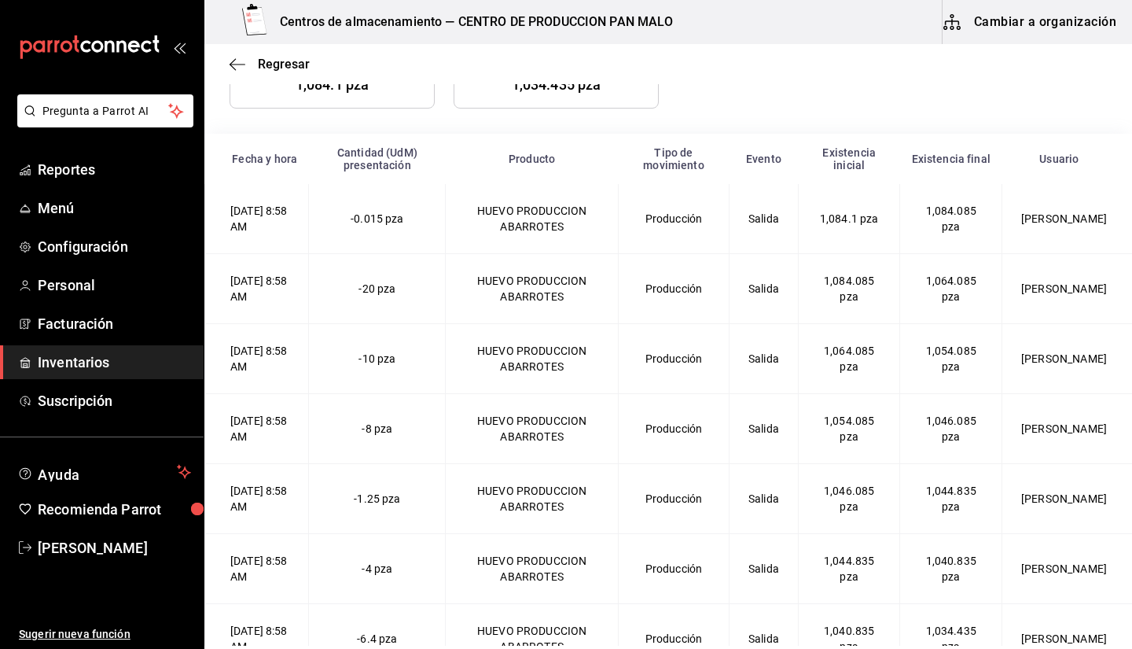
scroll to position [248, 0]
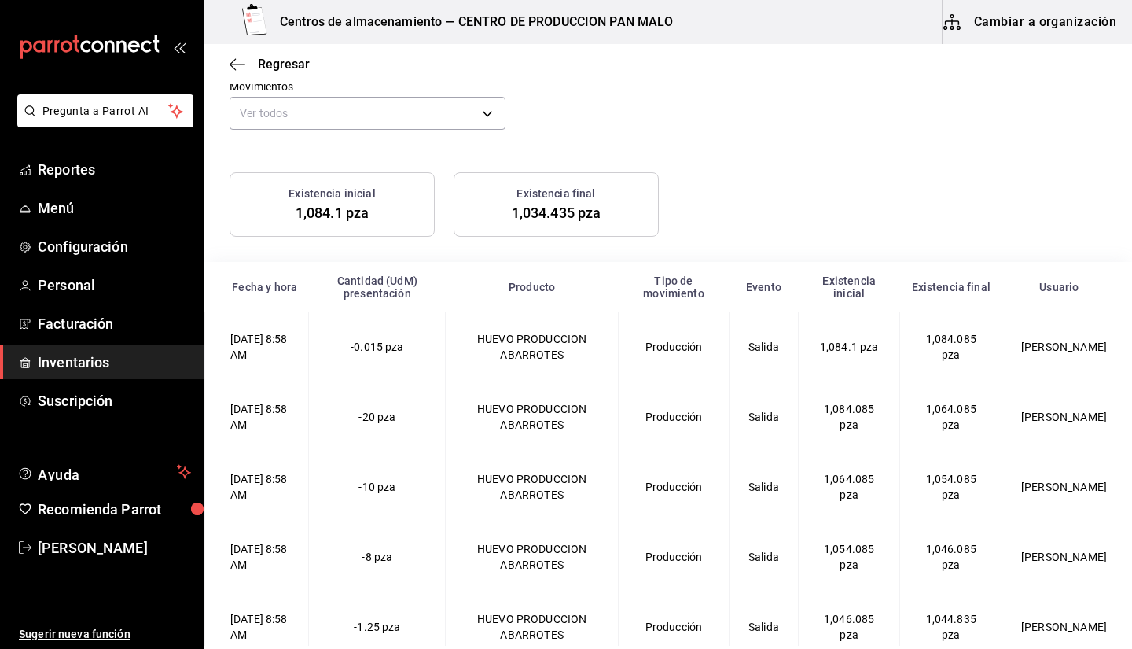
scroll to position [76, 0]
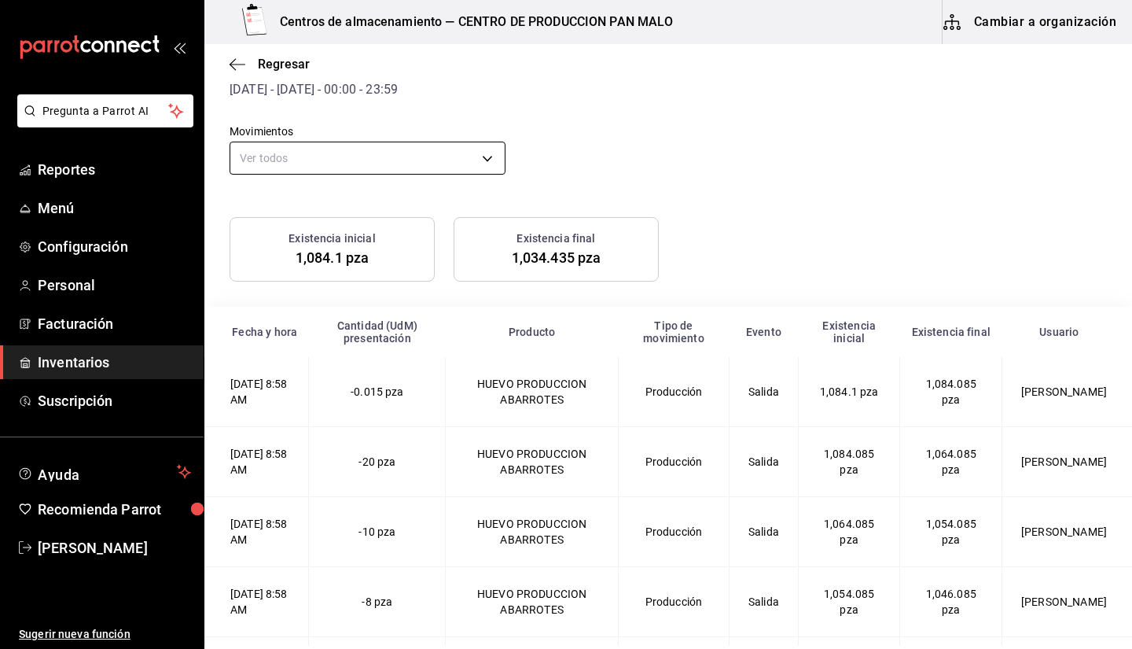
click at [369, 157] on body "Pregunta a Parrot AI Reportes Menú Configuración Personal Facturación Inventari…" at bounding box center [566, 322] width 1132 height 645
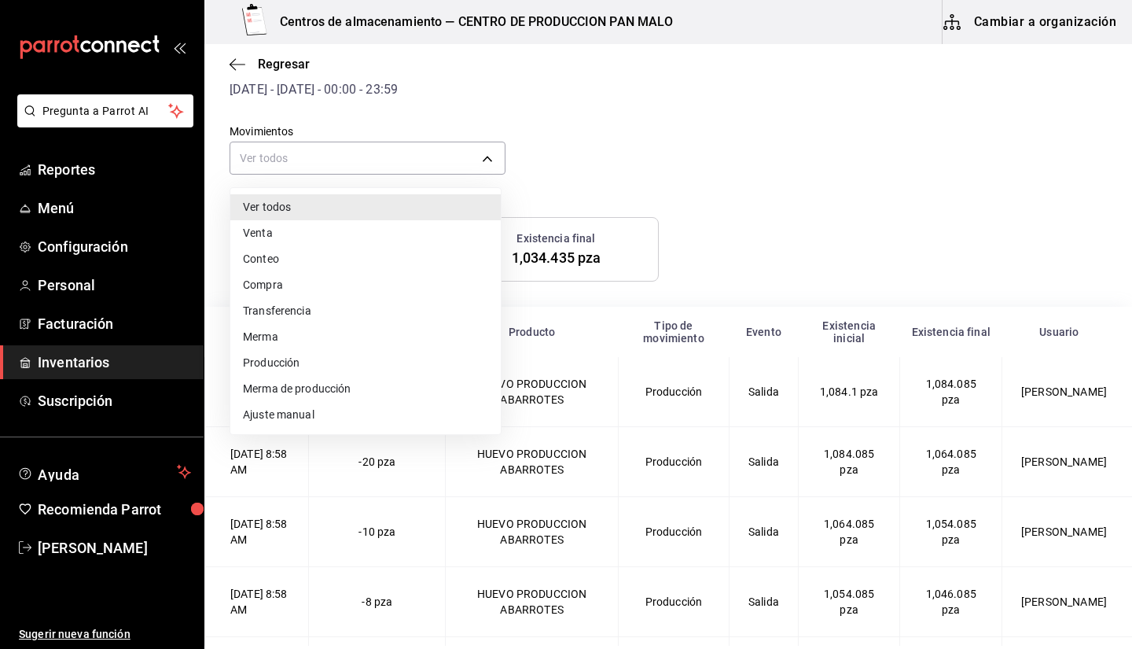
click at [245, 61] on div at bounding box center [566, 324] width 1132 height 649
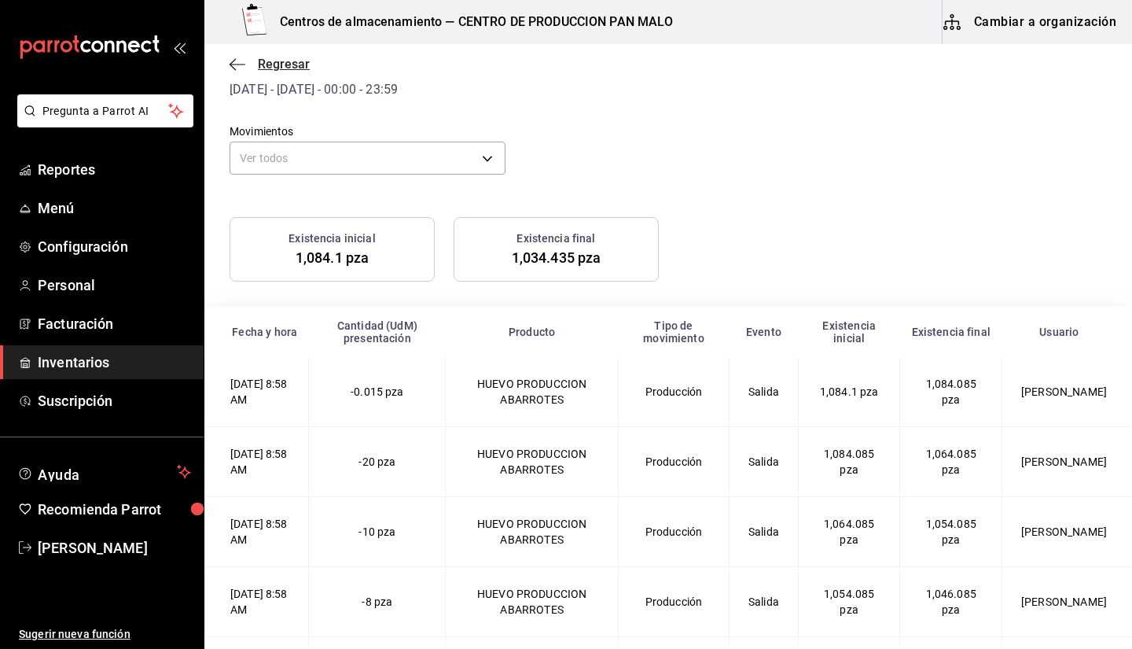
click at [235, 65] on icon "button" at bounding box center [238, 64] width 16 height 14
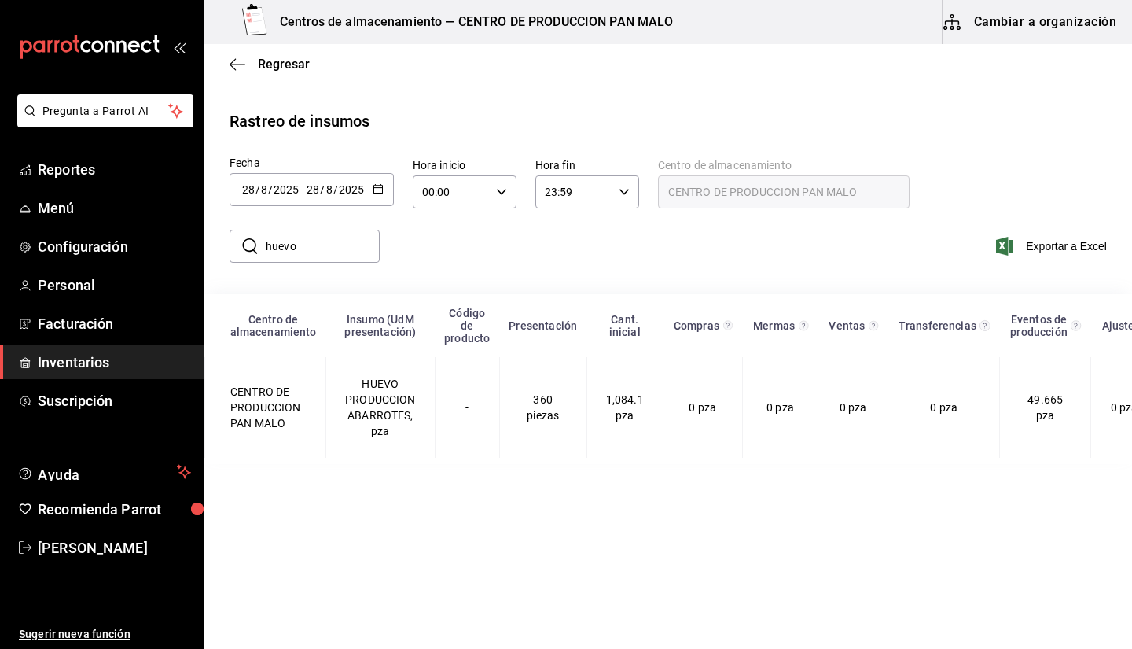
click at [388, 194] on div "[DATE] [DATE] - [DATE] [DATE]" at bounding box center [312, 189] width 164 height 33
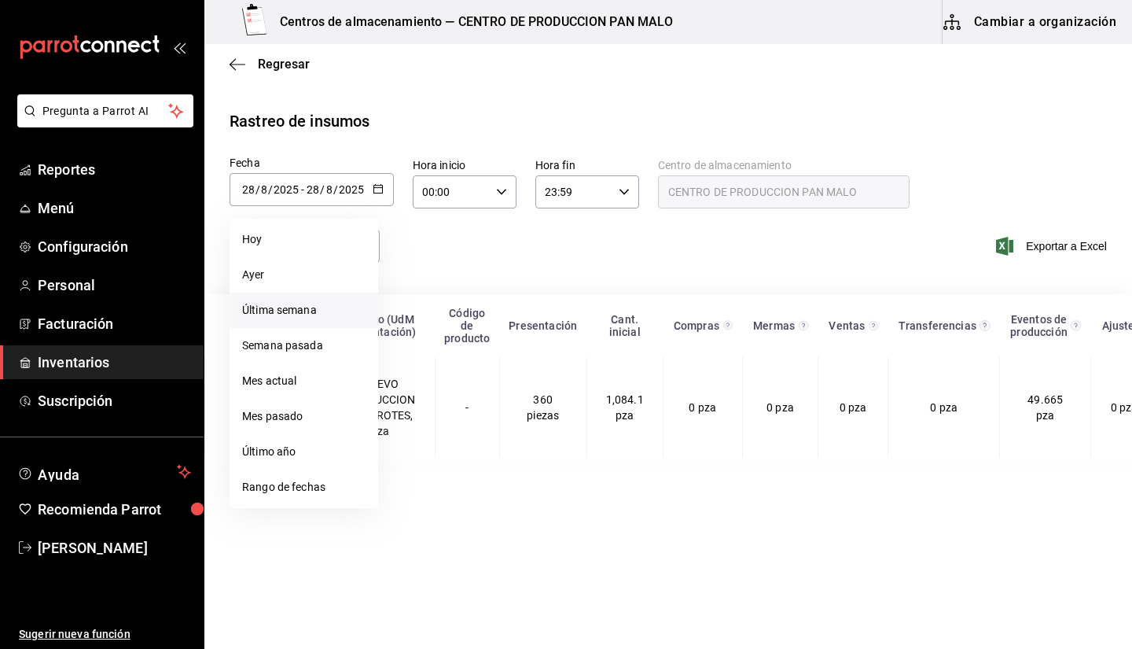
click at [300, 310] on li "Última semana" at bounding box center [304, 309] width 149 height 35
type input "2025-08-24"
type input "24"
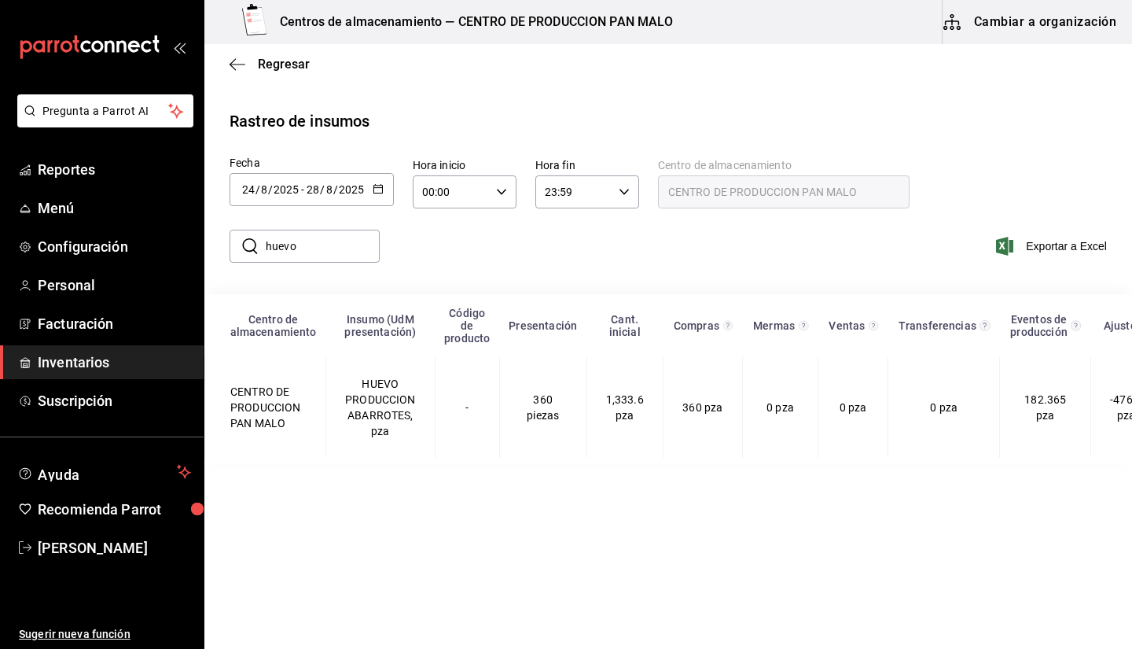
click at [894, 114] on div "Rastreo de insumos" at bounding box center [668, 121] width 877 height 24
click at [237, 71] on icon "button" at bounding box center [238, 64] width 16 height 14
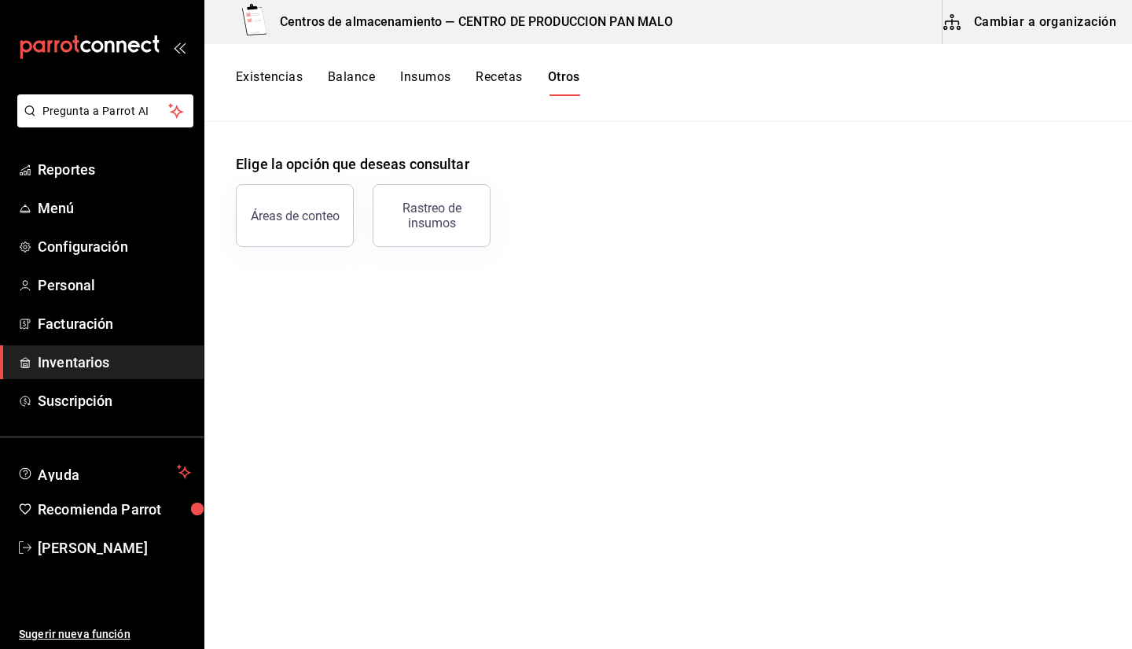
click at [245, 67] on div "Existencias Balance Insumos Recetas Otros" at bounding box center [668, 83] width 928 height 78
click at [266, 88] on button "Existencias" at bounding box center [269, 82] width 67 height 27
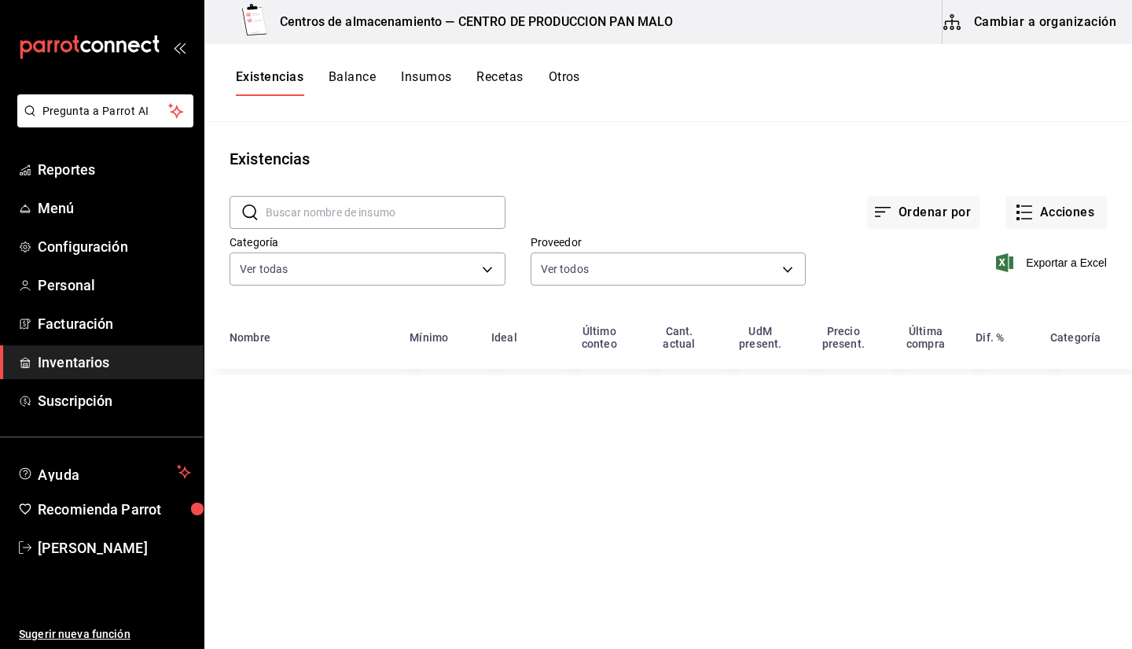
click at [487, 211] on input "text" at bounding box center [386, 212] width 240 height 31
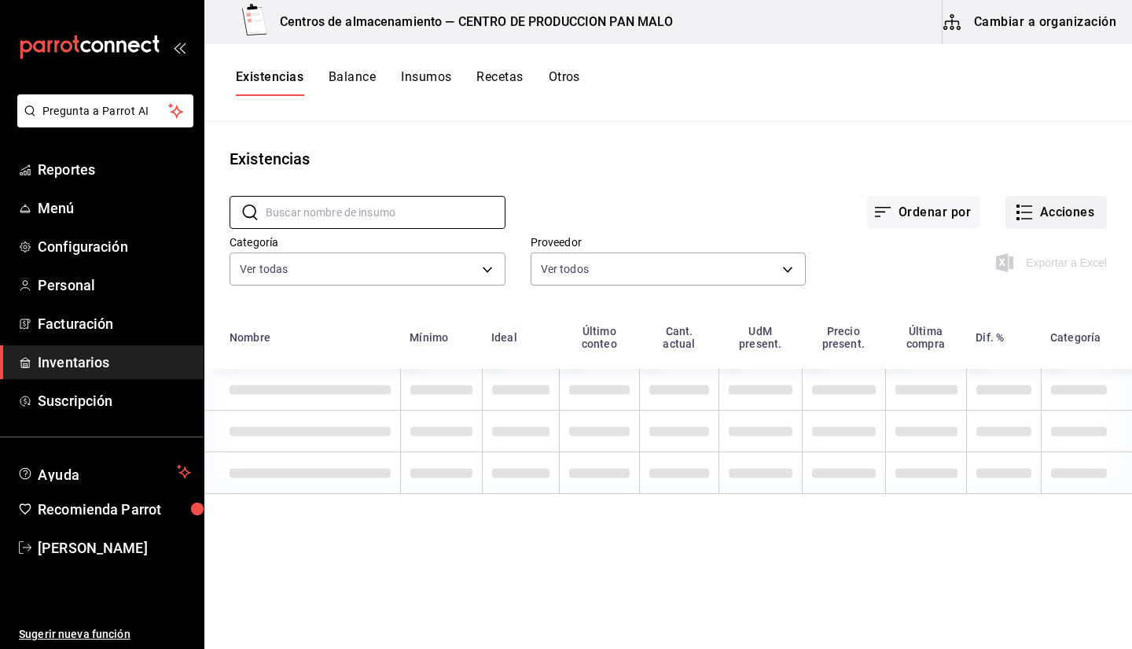
click at [1062, 189] on div "Ordenar por Acciones" at bounding box center [805, 200] width 601 height 58
click at [1046, 222] on button "Acciones" at bounding box center [1055, 212] width 101 height 33
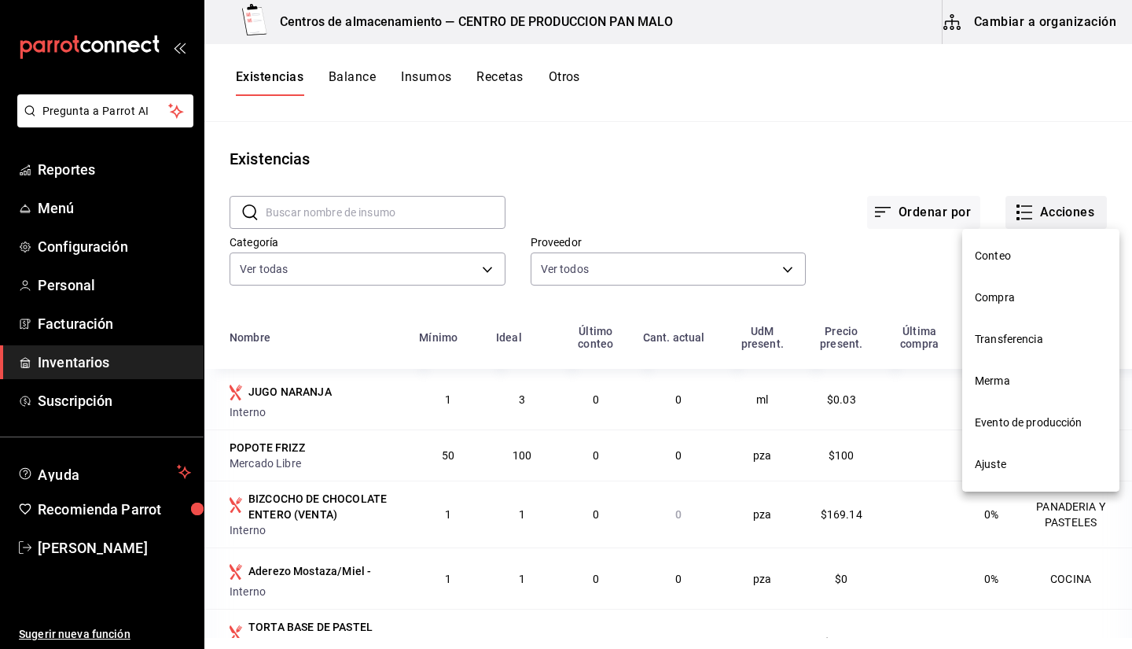
click at [1046, 222] on div at bounding box center [566, 324] width 1132 height 649
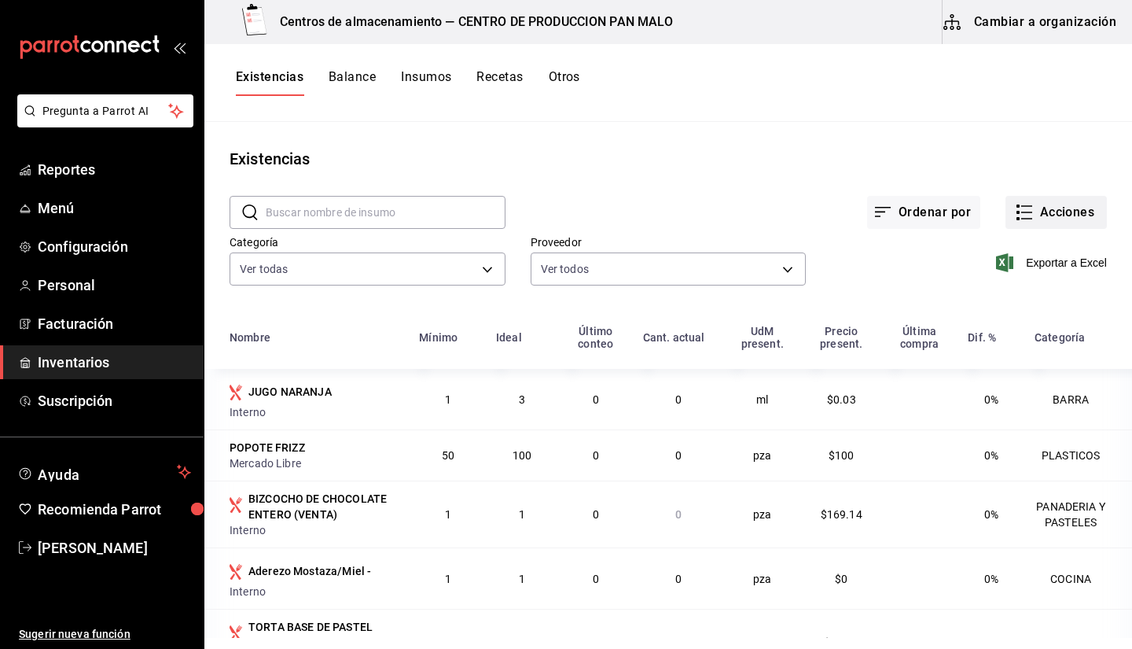
click at [1038, 219] on button "Acciones" at bounding box center [1055, 212] width 101 height 33
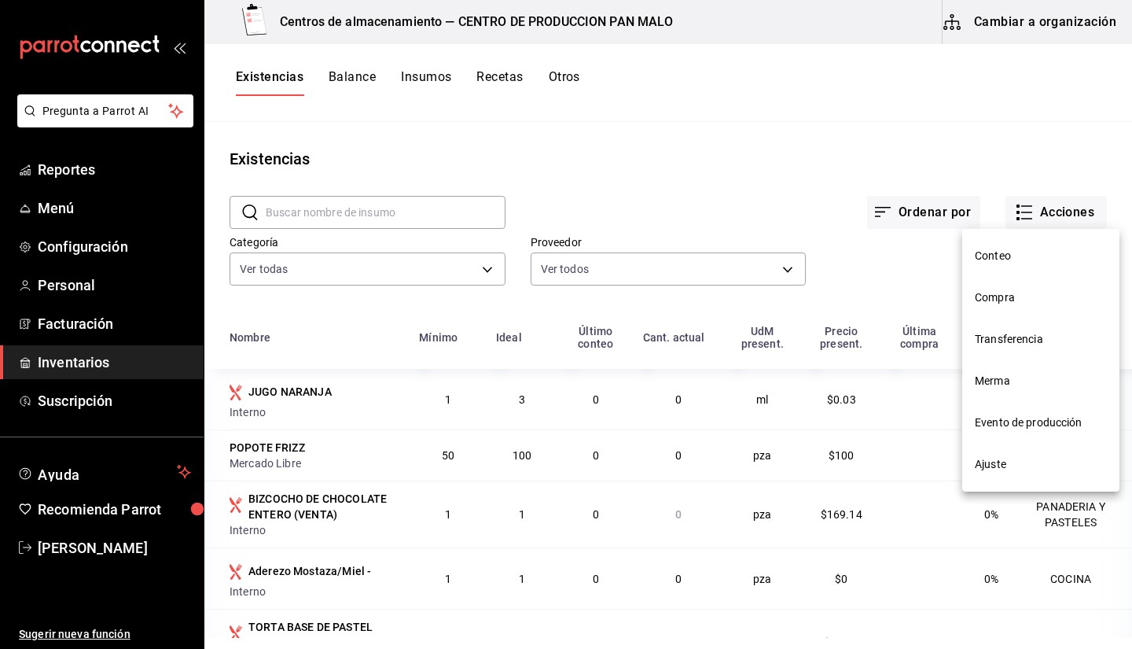
click at [1014, 450] on li "Ajuste" at bounding box center [1040, 464] width 157 height 42
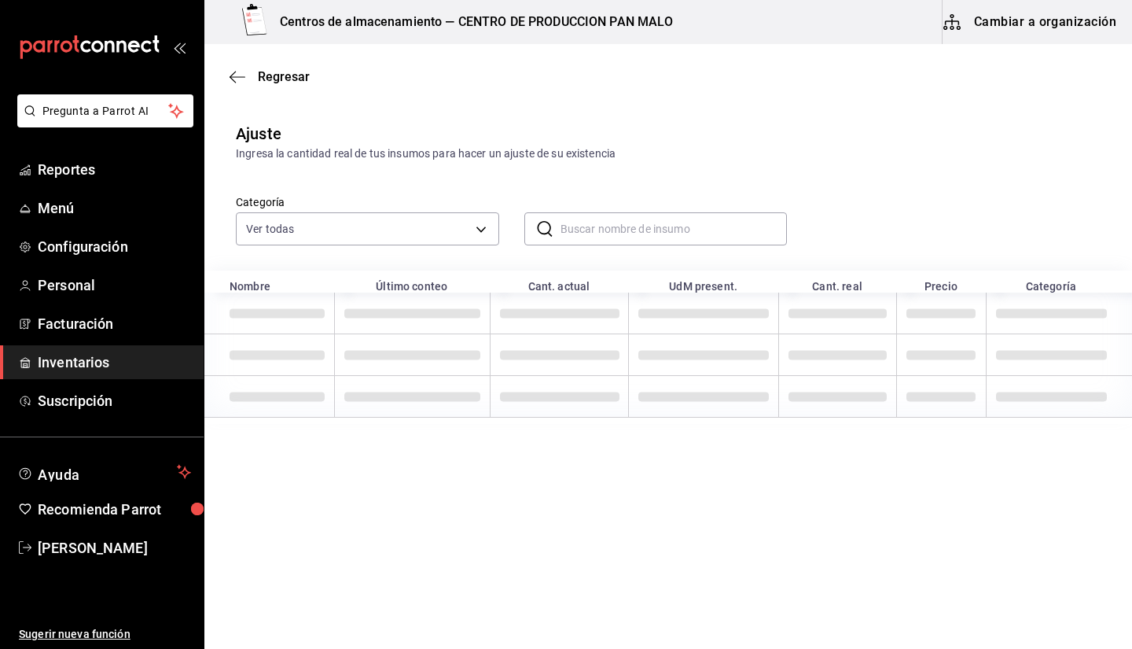
click at [615, 234] on input "text" at bounding box center [673, 228] width 227 height 31
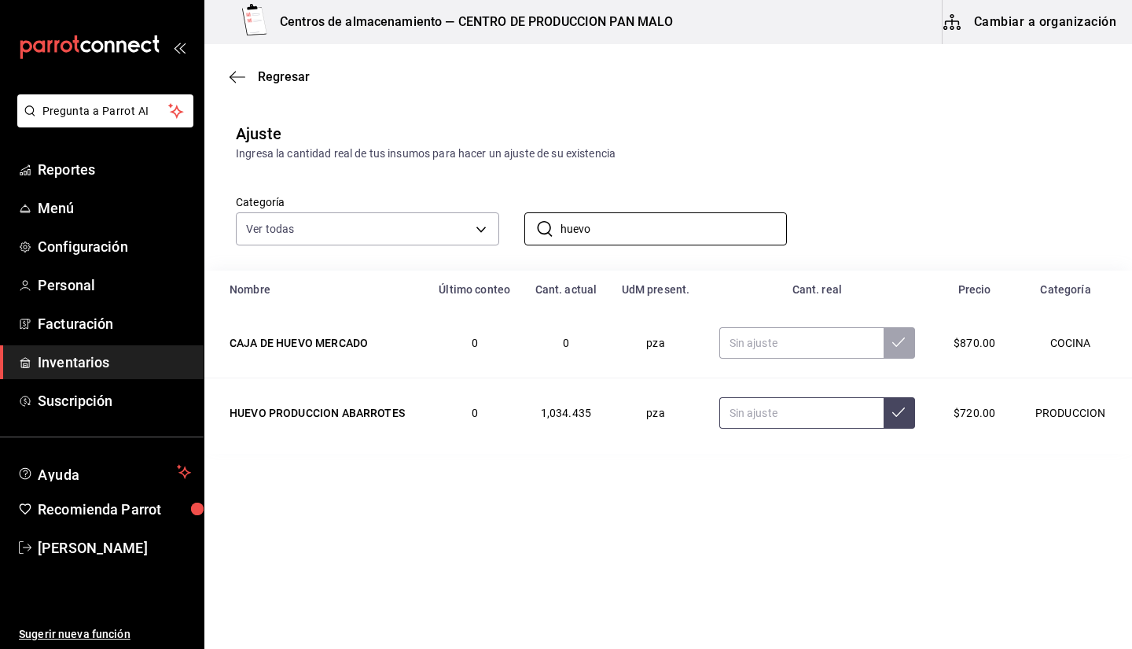
type input "huevo"
click at [741, 415] on input "text" at bounding box center [801, 412] width 164 height 31
type input "3.00"
type input "680.00"
click at [670, 216] on input "huevo" at bounding box center [673, 228] width 227 height 31
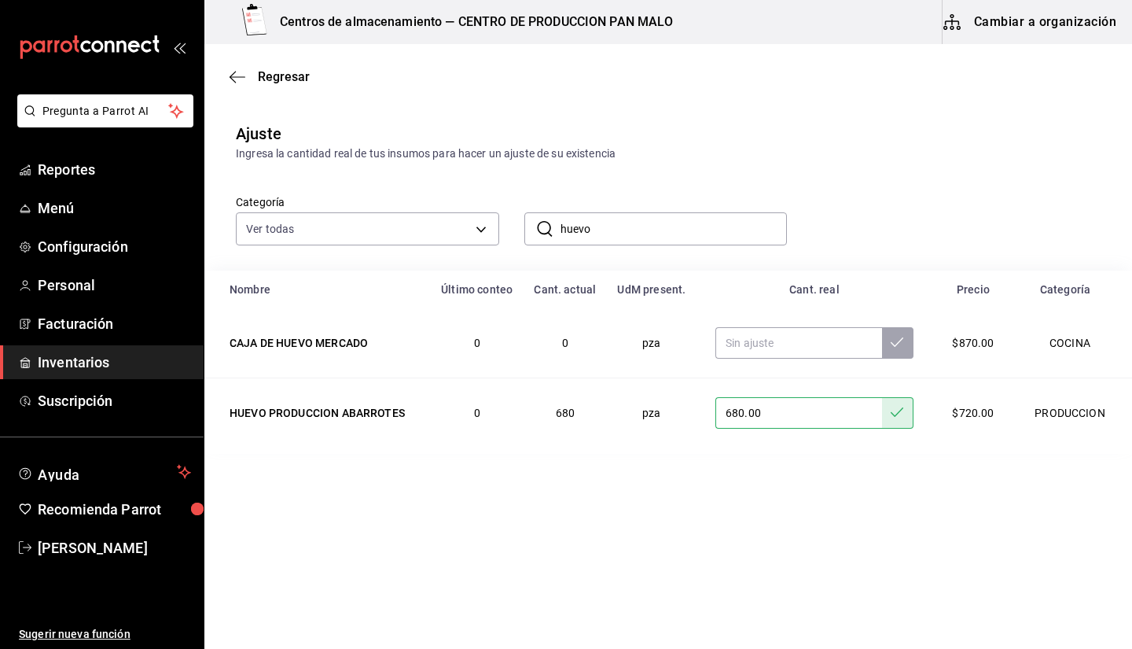
click at [670, 216] on input "huevo" at bounding box center [673, 228] width 227 height 31
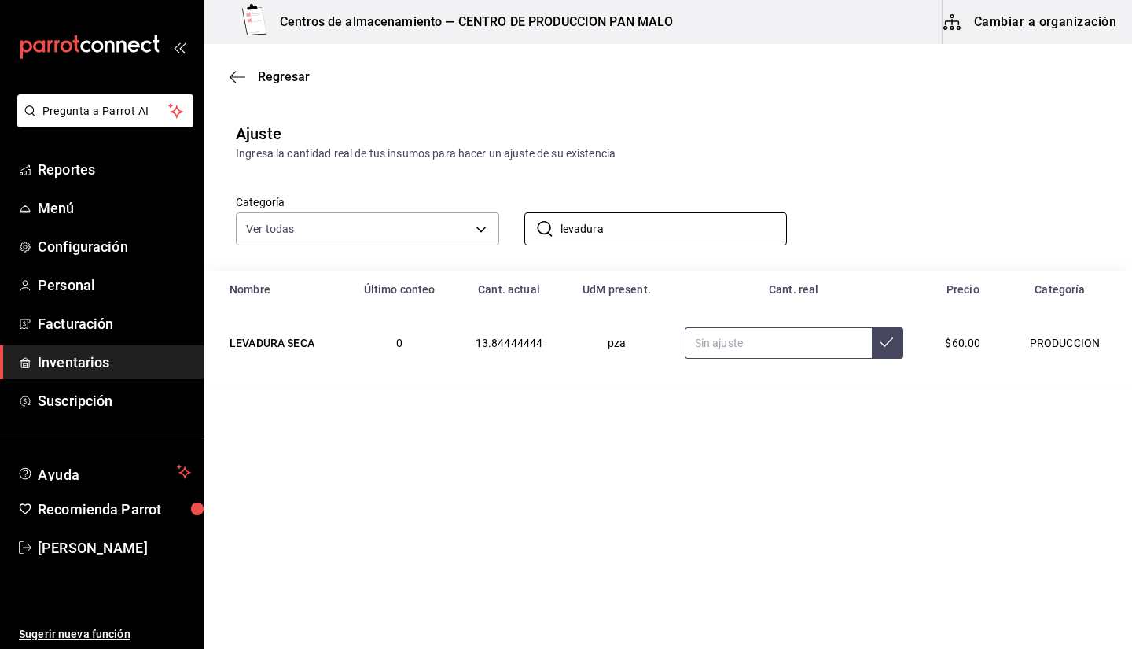
type input "levadura"
click at [774, 329] on input "text" at bounding box center [778, 342] width 187 height 31
click at [770, 351] on input "text" at bounding box center [778, 342] width 187 height 31
type input "5.00"
click at [987, 480] on main "Regresar Ajuste Ingresa la cantidad real de tus insumos para hacer un ajuste de…" at bounding box center [668, 302] width 928 height 516
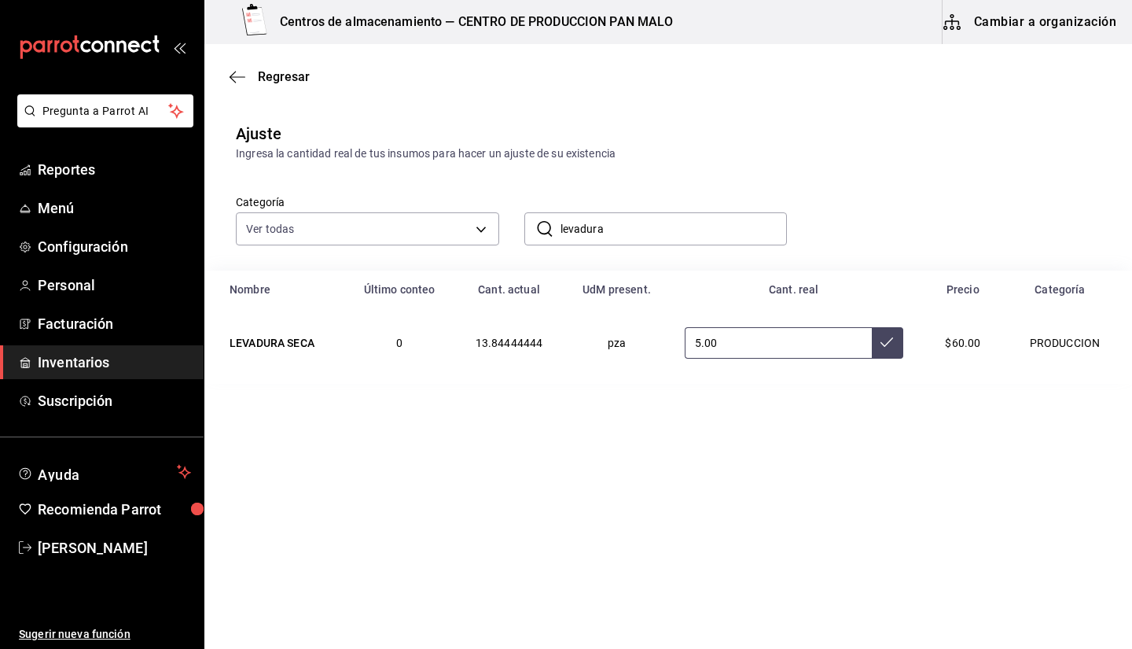
click at [891, 358] on button at bounding box center [887, 342] width 31 height 31
click at [673, 231] on input "levadura" at bounding box center [673, 228] width 227 height 31
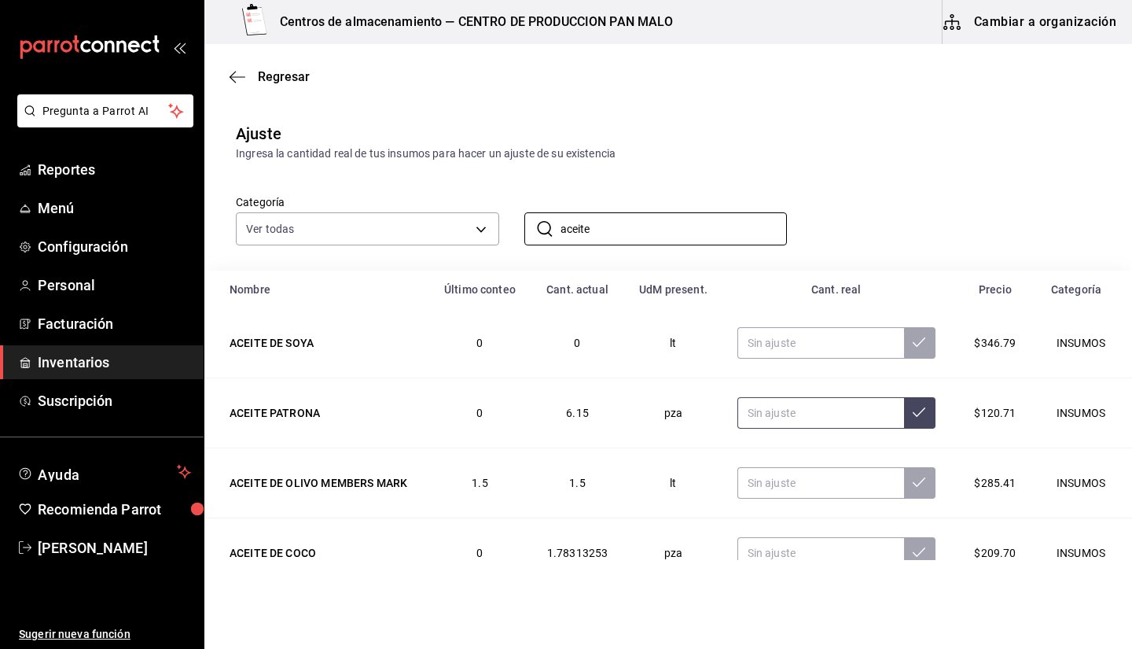
type input "aceite"
click at [787, 409] on input "text" at bounding box center [820, 412] width 167 height 31
click at [776, 405] on input "text" at bounding box center [820, 412] width 167 height 31
type input "5.00"
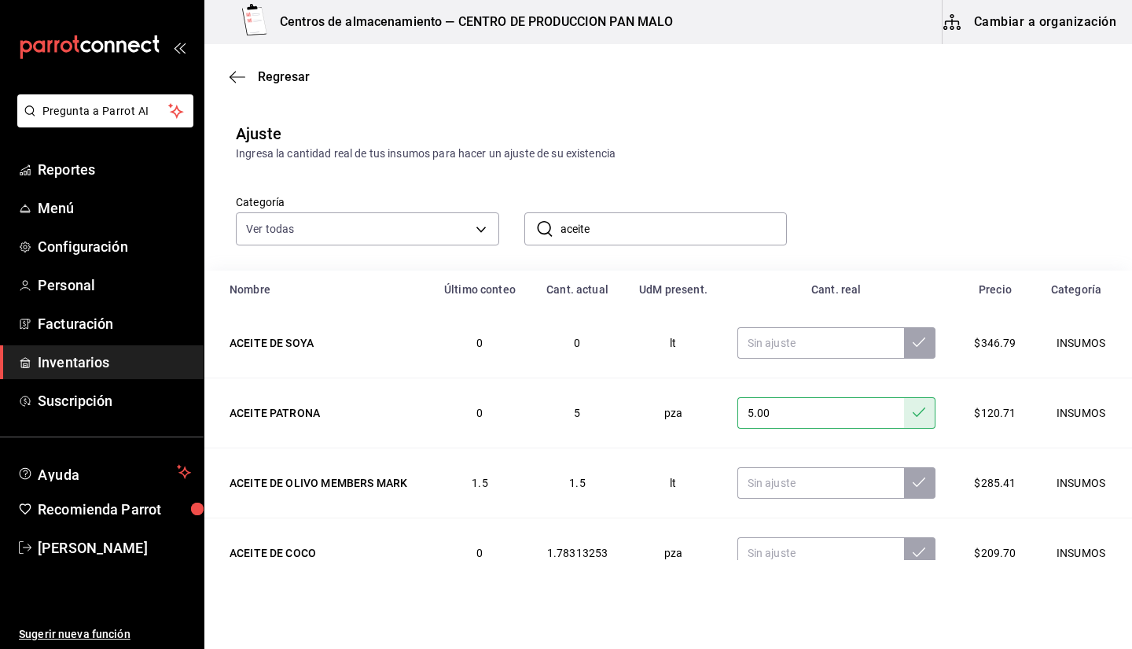
click at [673, 233] on input "aceite" at bounding box center [673, 228] width 227 height 31
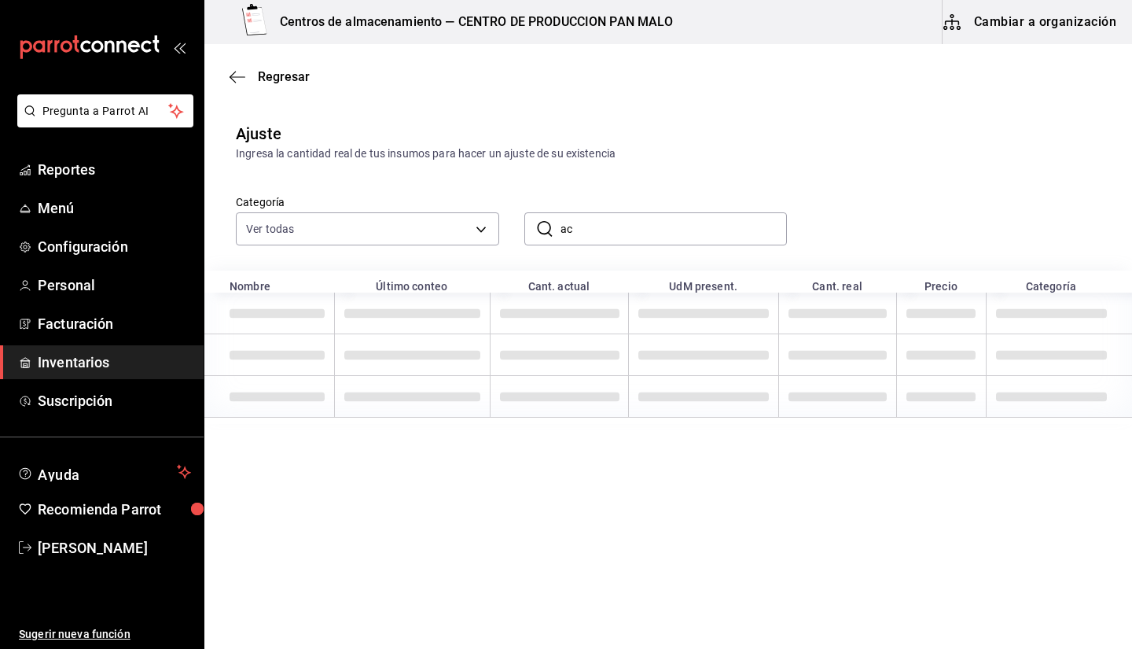
type input "a"
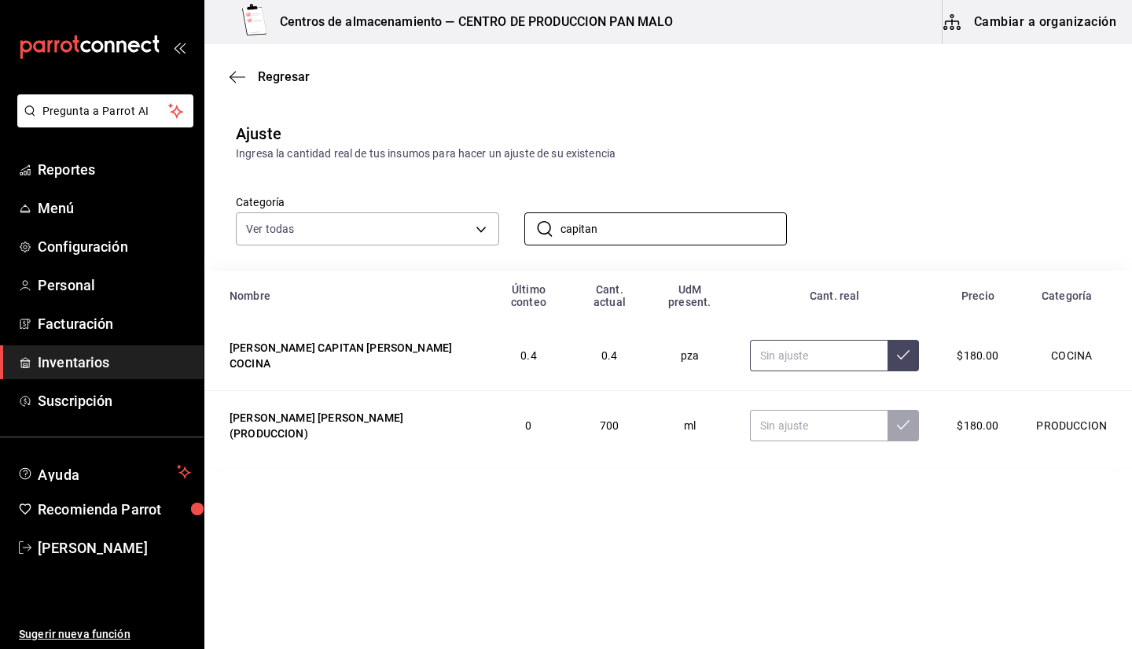
type input "capitan"
click at [793, 362] on input "text" at bounding box center [819, 355] width 138 height 31
type input "1.00"
click at [695, 231] on input "capitan" at bounding box center [673, 228] width 227 height 31
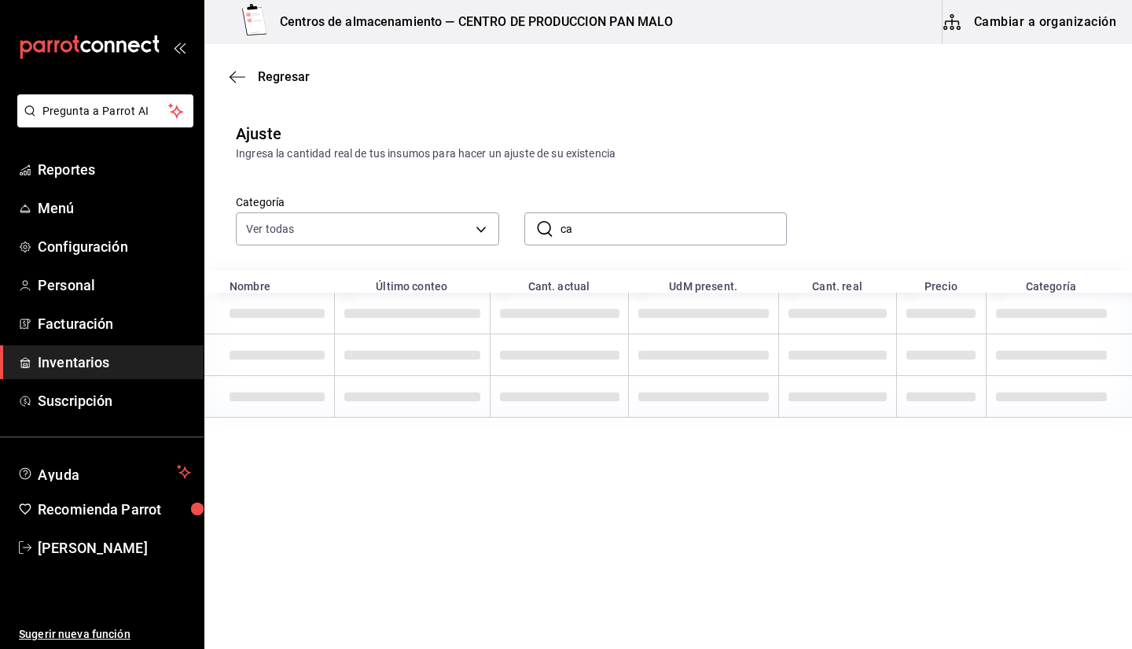
type input "c"
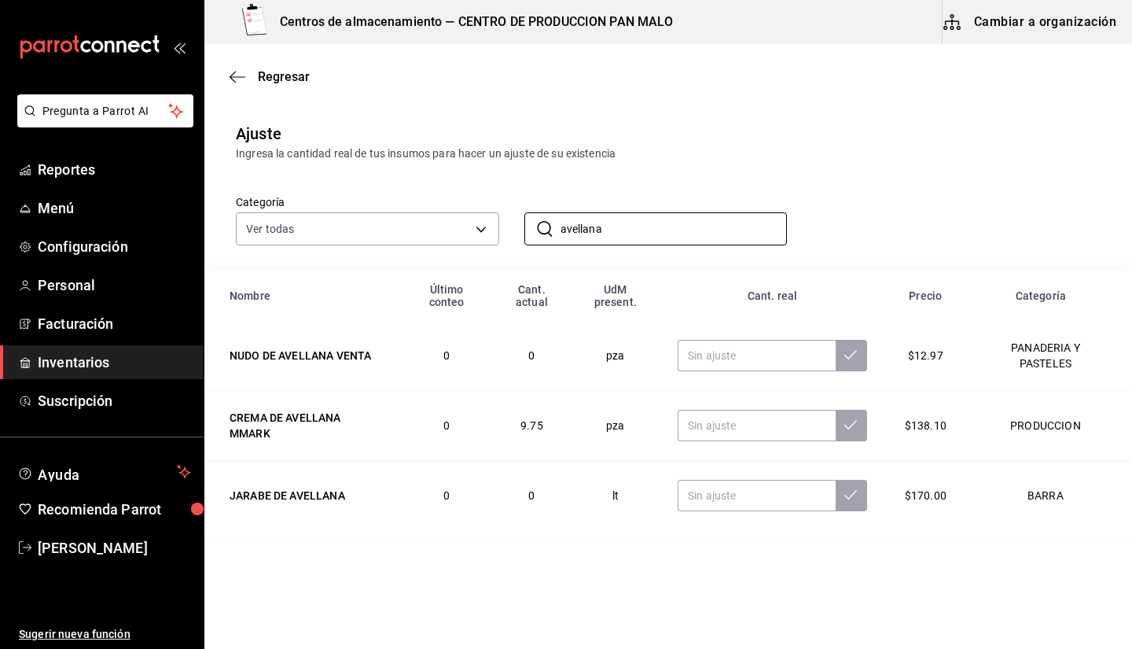
type input "avellana"
click at [844, 164] on div "Categoría Ver todas 70f7bd2c-2c71-4982-af5b-371040f86de5,600482d2-c9f1-4907-a3a…" at bounding box center [643, 203] width 865 height 83
click at [737, 424] on input "text" at bounding box center [757, 425] width 158 height 31
click at [722, 421] on input "text" at bounding box center [757, 425] width 158 height 31
type input "11.00"
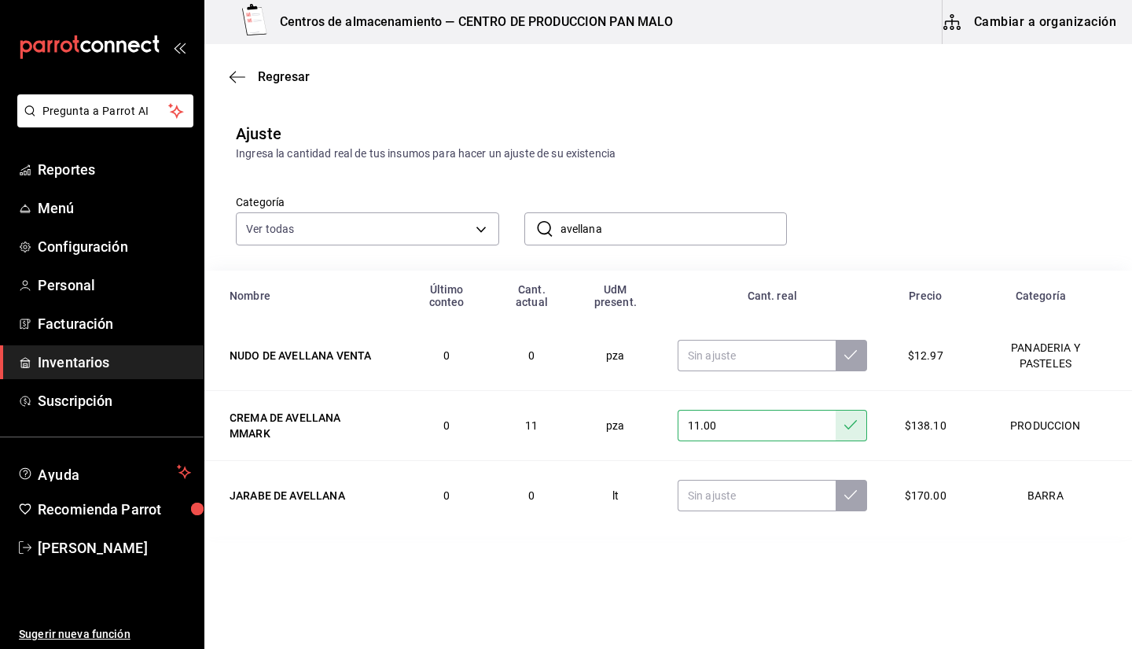
click at [654, 234] on input "avellana" at bounding box center [673, 228] width 227 height 31
drag, startPoint x: 654, startPoint y: 234, endPoint x: 657, endPoint y: 215, distance: 19.9
click at [657, 215] on input "avellana" at bounding box center [673, 228] width 227 height 31
